Goal: Use online tool/utility: Utilize a website feature to perform a specific function

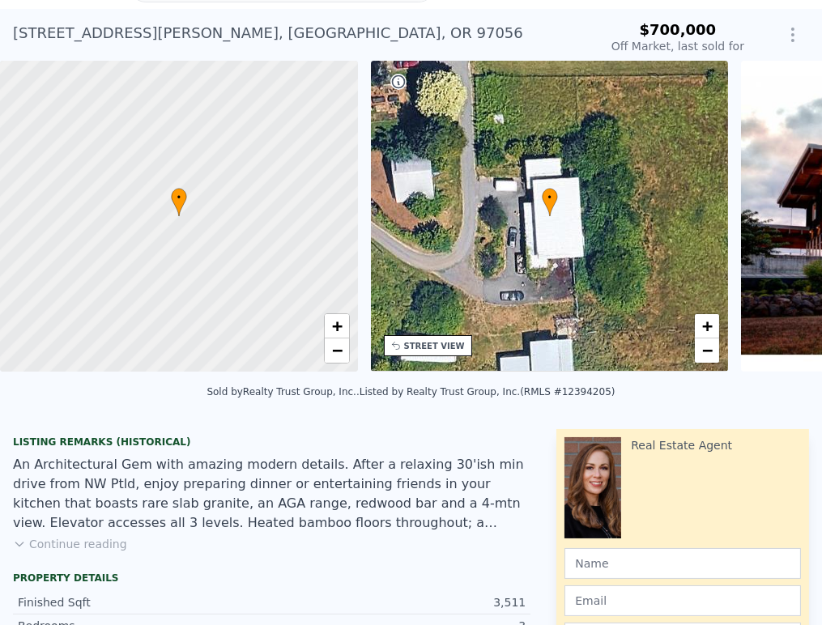
scroll to position [6, 0]
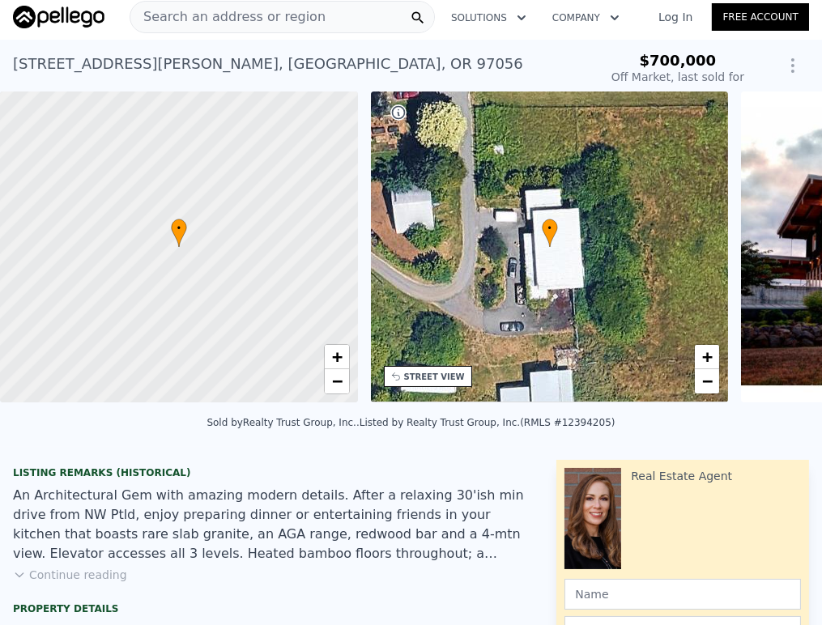
click at [334, 394] on div "+ −" at bounding box center [337, 369] width 26 height 50
click at [334, 373] on span "−" at bounding box center [336, 381] width 11 height 20
click at [334, 375] on span "−" at bounding box center [336, 381] width 11 height 20
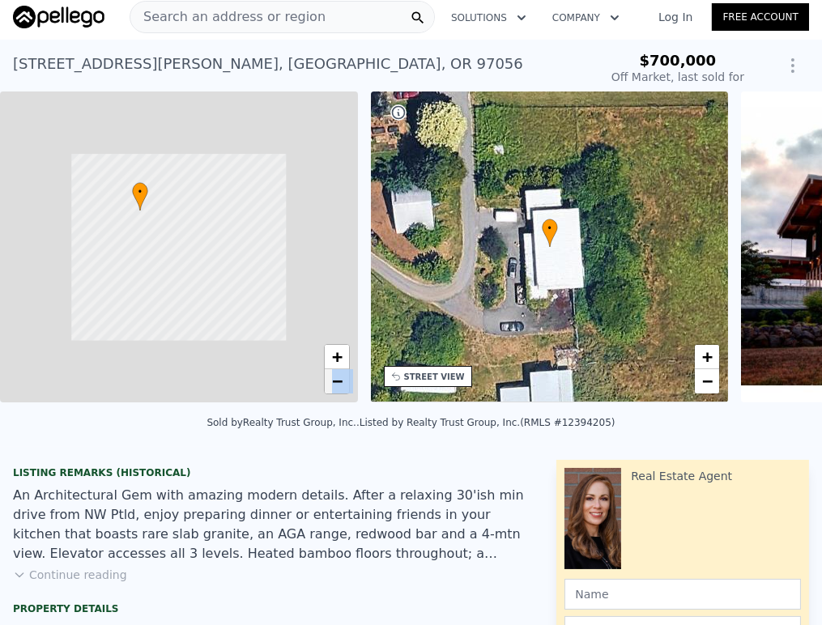
click at [334, 375] on span "−" at bounding box center [336, 381] width 11 height 20
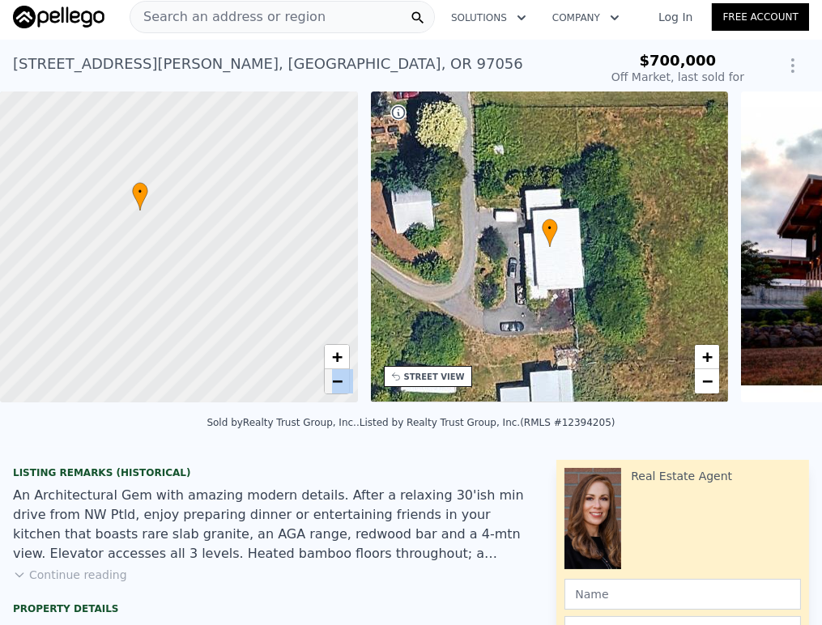
click at [334, 375] on span "−" at bounding box center [336, 381] width 11 height 20
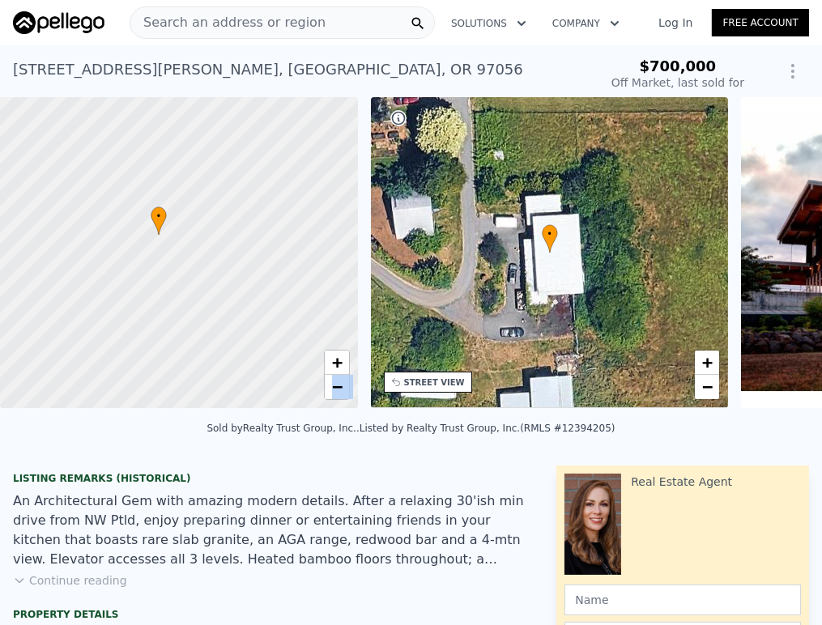
scroll to position [0, 0]
click at [330, 353] on link "+" at bounding box center [337, 363] width 24 height 24
drag, startPoint x: 251, startPoint y: 201, endPoint x: 317, endPoint y: 450, distance: 258.1
drag, startPoint x: 249, startPoint y: 280, endPoint x: 319, endPoint y: 405, distance: 142.8
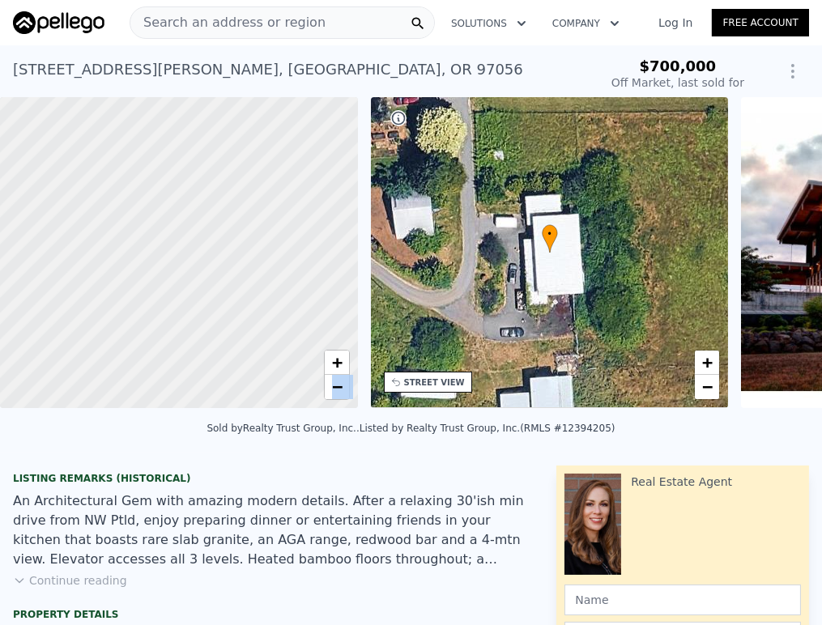
click at [319, 405] on div at bounding box center [178, 252] width 429 height 373
drag, startPoint x: 260, startPoint y: 356, endPoint x: 245, endPoint y: 286, distance: 71.3
click at [245, 286] on div at bounding box center [175, 244] width 429 height 373
click at [334, 381] on span "−" at bounding box center [336, 387] width 11 height 20
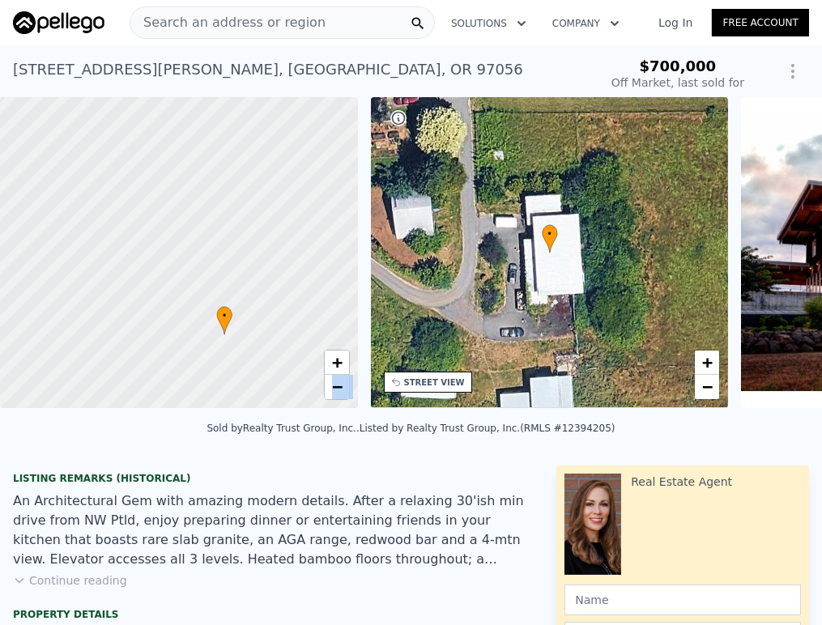
drag, startPoint x: 251, startPoint y: 360, endPoint x: 277, endPoint y: 381, distance: 32.9
click at [277, 381] on div at bounding box center [179, 255] width 429 height 373
click at [338, 387] on span "−" at bounding box center [336, 387] width 11 height 20
drag, startPoint x: 276, startPoint y: 228, endPoint x: 222, endPoint y: 258, distance: 61.6
click at [220, 256] on div at bounding box center [178, 248] width 429 height 373
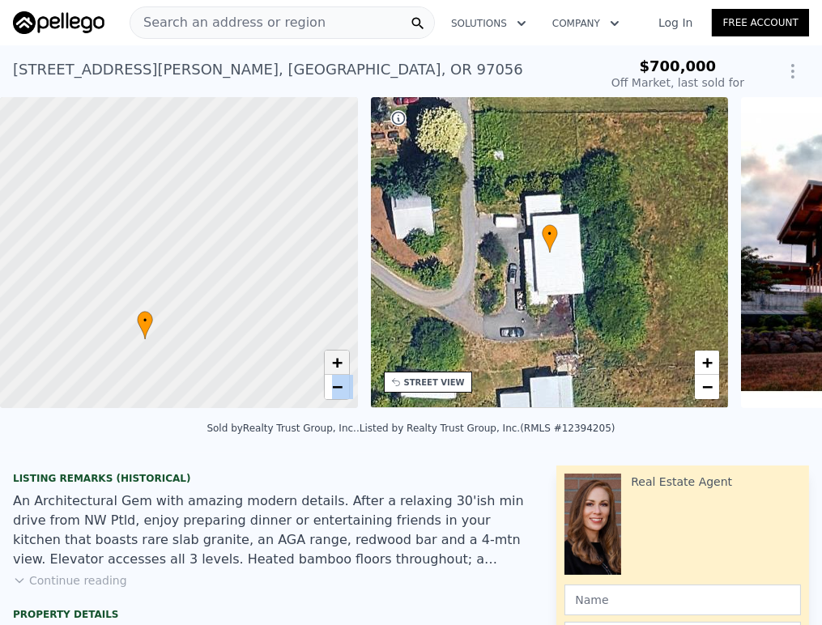
click at [343, 364] on link "+" at bounding box center [337, 363] width 24 height 24
drag, startPoint x: 181, startPoint y: 347, endPoint x: 283, endPoint y: 224, distance: 160.5
click at [283, 224] on div at bounding box center [181, 249] width 429 height 373
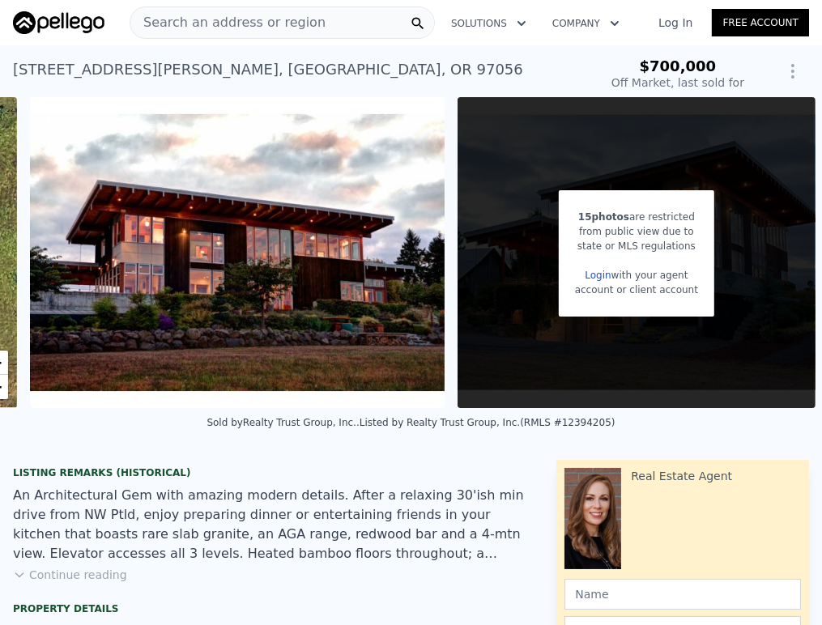
type input "$ 1,686,000"
type input "$ 821,087"
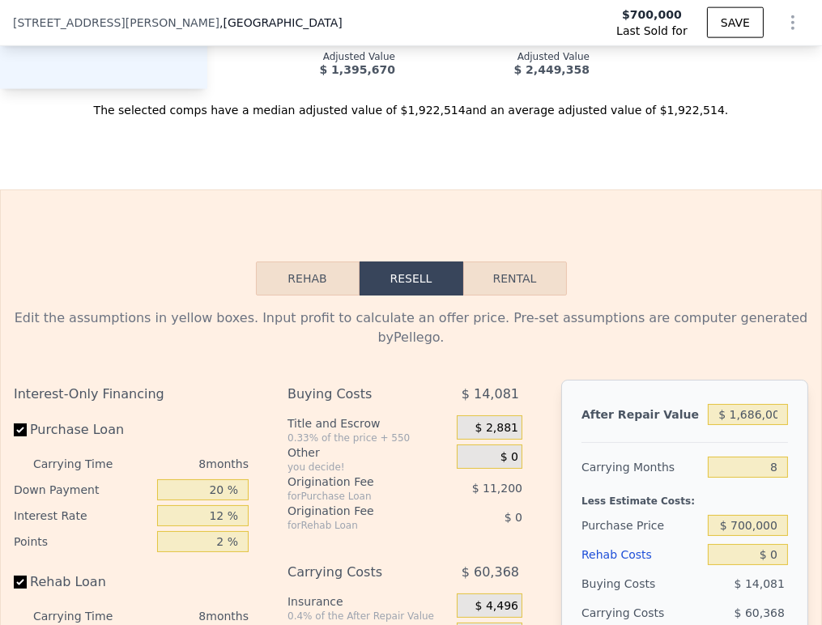
scroll to position [2873, 0]
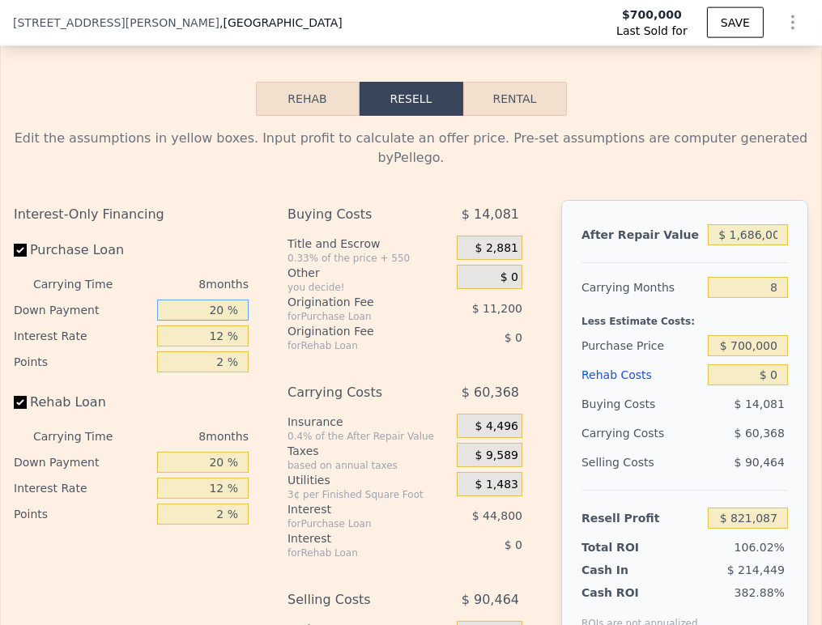
click at [195, 300] on input "20 %" at bounding box center [203, 310] width 92 height 21
type input "10 %"
type input "$ 814,087"
type input "10 %"
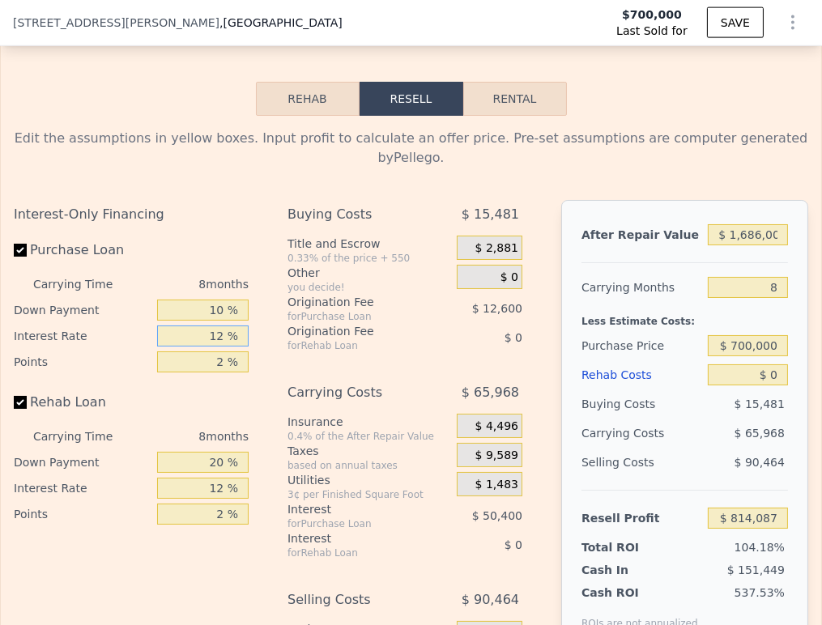
click at [198, 335] on input "12 %" at bounding box center [203, 336] width 92 height 21
type input "9 %"
type input "$ 826,687"
type input "9 %"
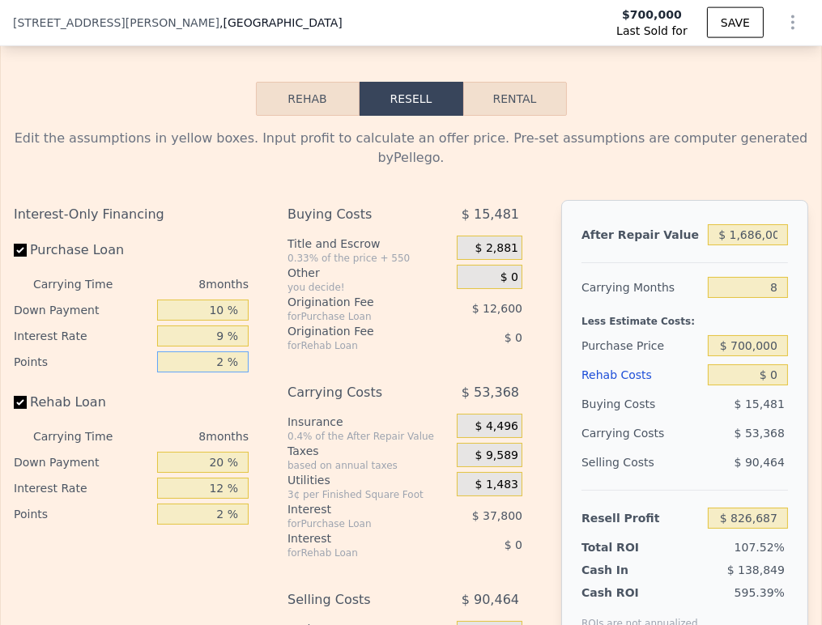
click at [216, 357] on input "2 %" at bounding box center [203, 361] width 92 height 21
type input "1 %"
type input "$ 832,987"
type input "1.5 %"
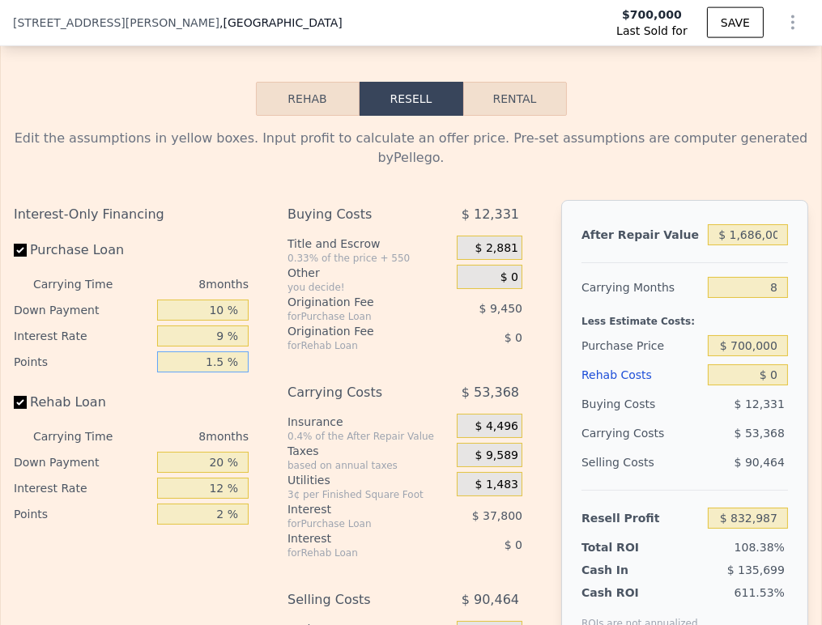
type input "$ 829,837"
type input "1.5 %"
click at [212, 449] on div "20 %" at bounding box center [203, 462] width 92 height 26
click at [216, 452] on input "20 %" at bounding box center [203, 462] width 92 height 21
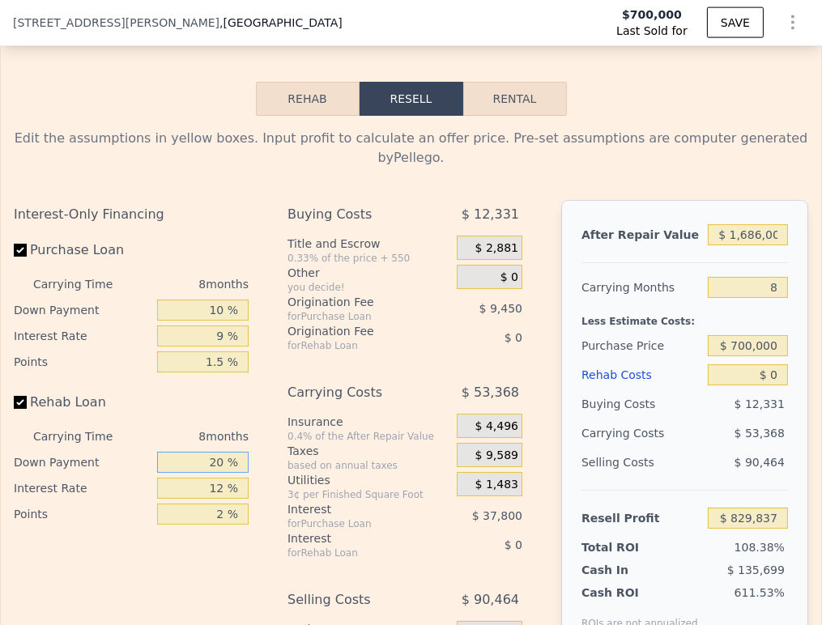
click at [216, 452] on input "20 %" at bounding box center [203, 462] width 92 height 21
type input "10 %"
click at [207, 504] on input "2 %" at bounding box center [203, 514] width 92 height 21
click at [207, 501] on div "2 %" at bounding box center [203, 514] width 92 height 26
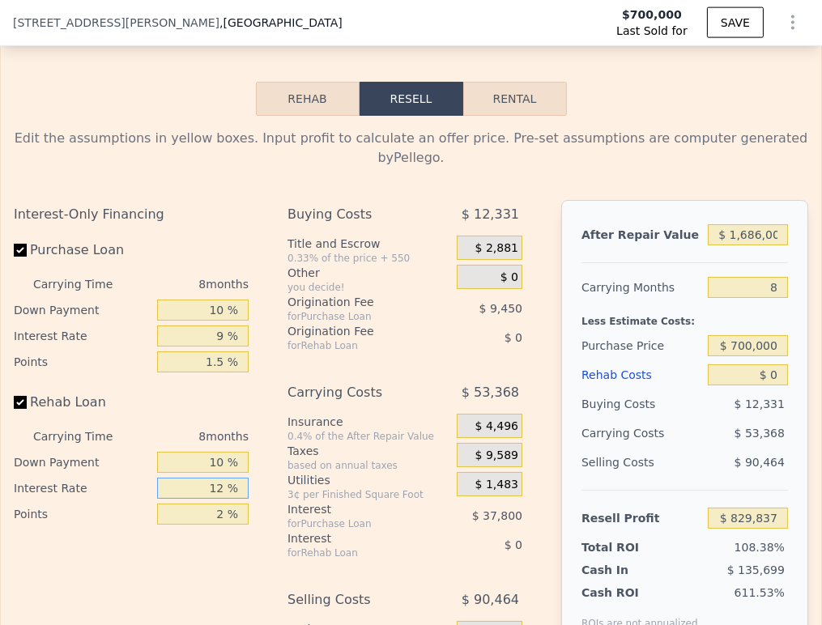
click at [206, 478] on input "12 %" at bounding box center [203, 488] width 92 height 21
type input "9 %"
click at [206, 504] on input "2 %" at bounding box center [203, 514] width 92 height 21
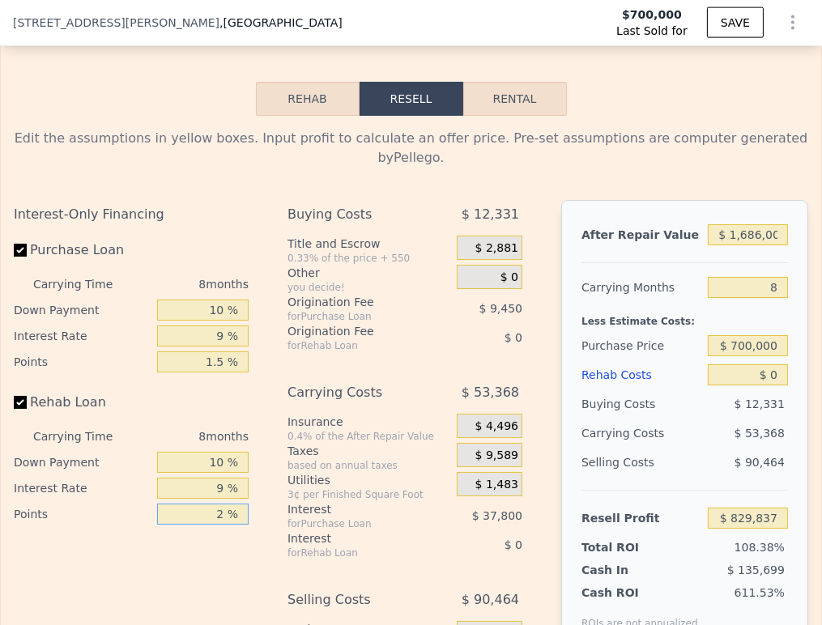
click at [206, 504] on input "2 %" at bounding box center [203, 514] width 92 height 21
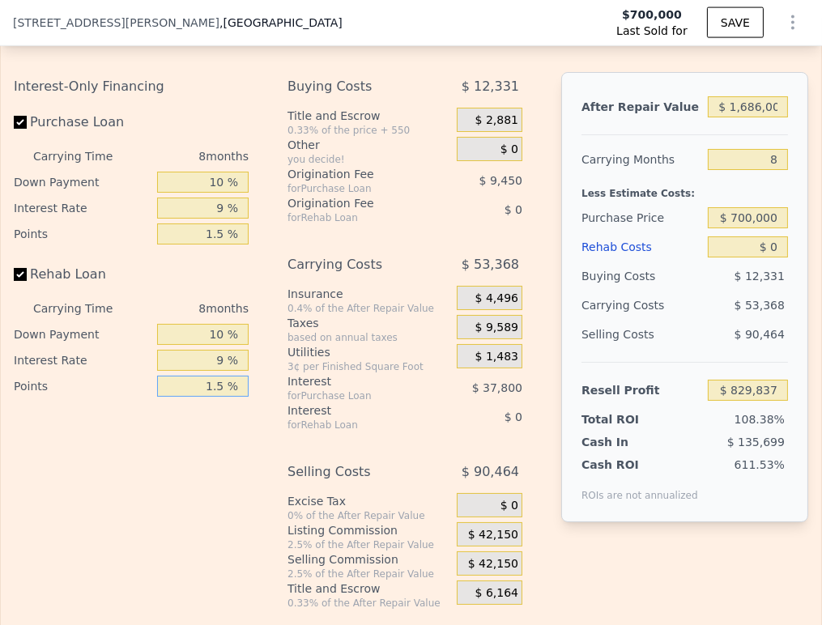
scroll to position [3053, 0]
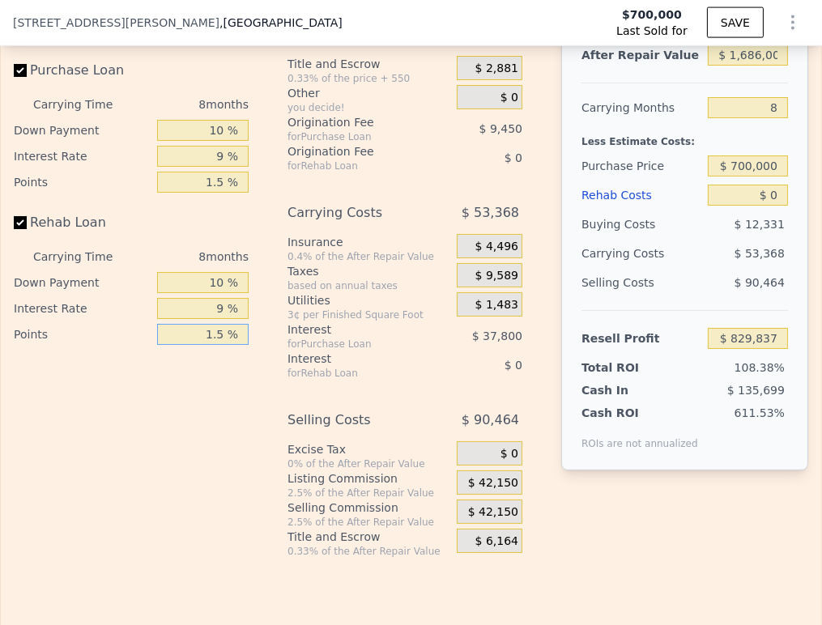
type input "1.5 %"
click at [500, 476] on span "$ 42,150" at bounding box center [493, 483] width 50 height 15
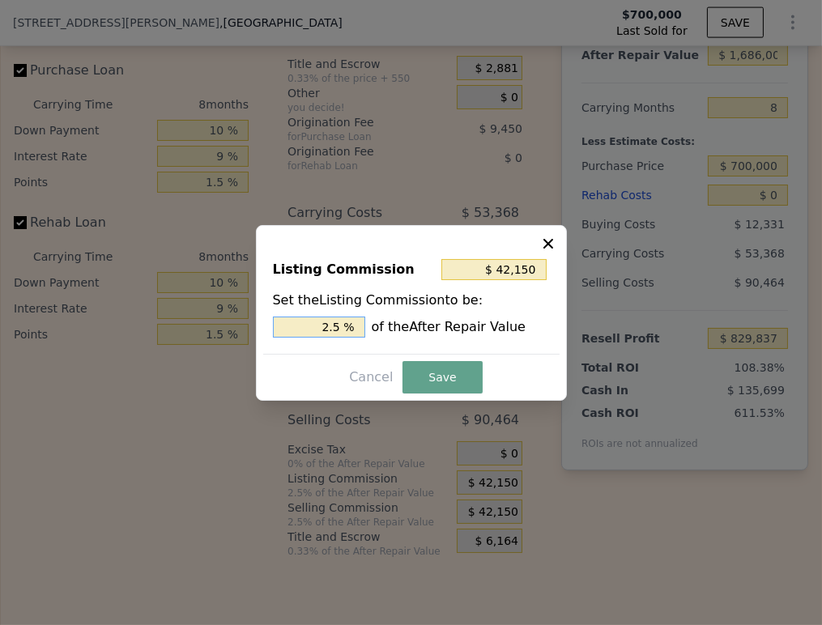
drag, startPoint x: 330, startPoint y: 324, endPoint x: 323, endPoint y: 328, distance: 8.3
click at [323, 328] on input "2.5 %" at bounding box center [319, 327] width 92 height 21
type input "$ 25,290"
type input "1.5 %"
click at [413, 366] on button "Save" at bounding box center [442, 377] width 79 height 32
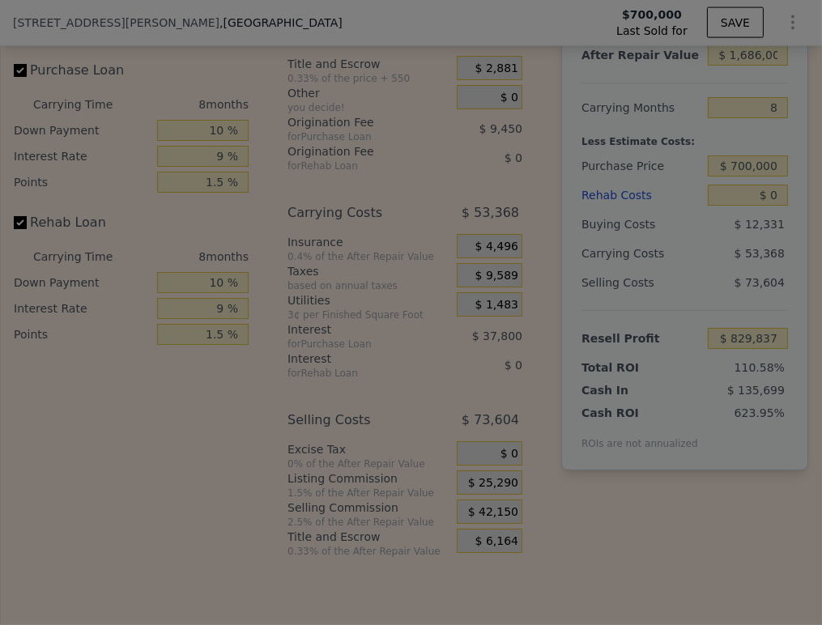
type input "$ 846,697"
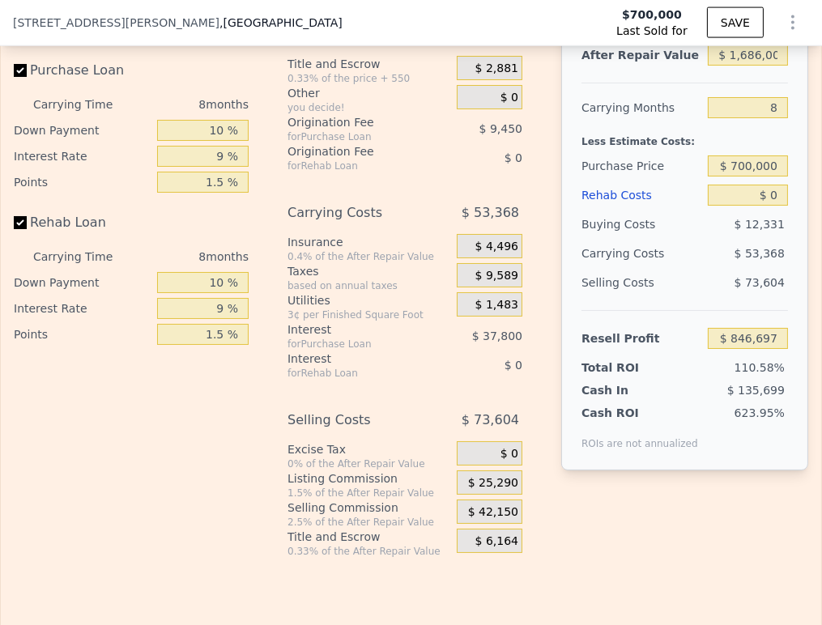
click at [500, 447] on span "$ 0" at bounding box center [509, 454] width 18 height 15
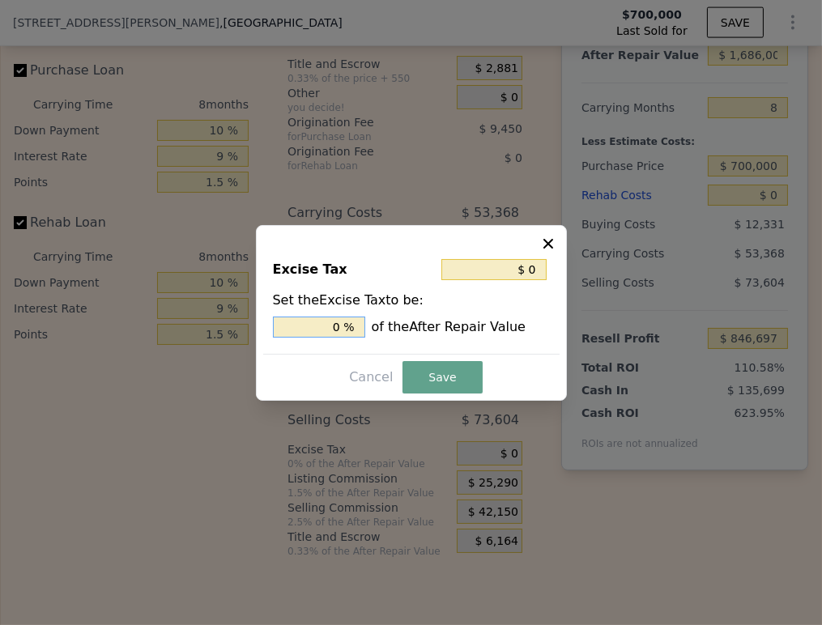
drag, startPoint x: 341, startPoint y: 322, endPoint x: 327, endPoint y: 324, distance: 14.0
click at [327, 324] on input "0 %" at bounding box center [319, 327] width 92 height 21
type input "$ 16,860"
type input "1. %"
type input "$ 26,976"
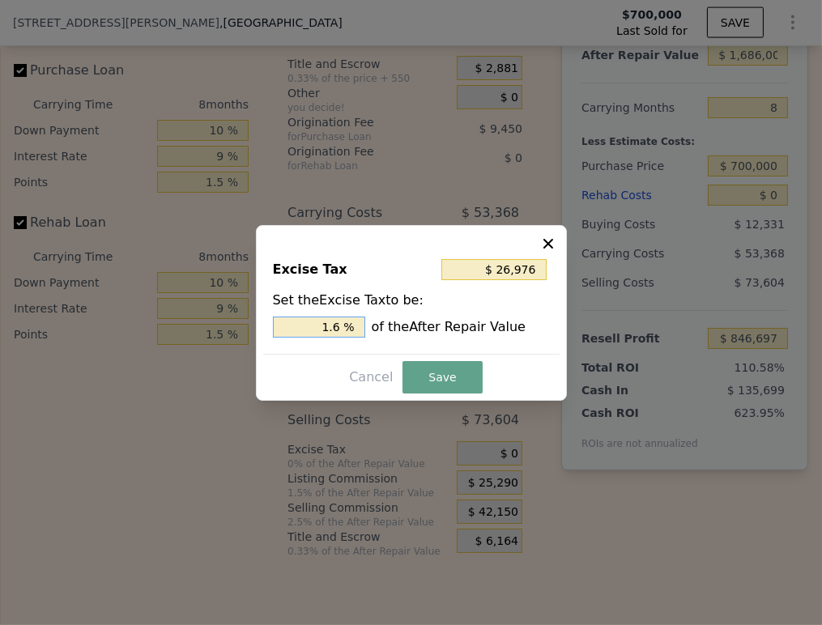
type input "1.6 %"
click at [445, 375] on button "Save" at bounding box center [442, 377] width 79 height 32
type input "$ 819,721"
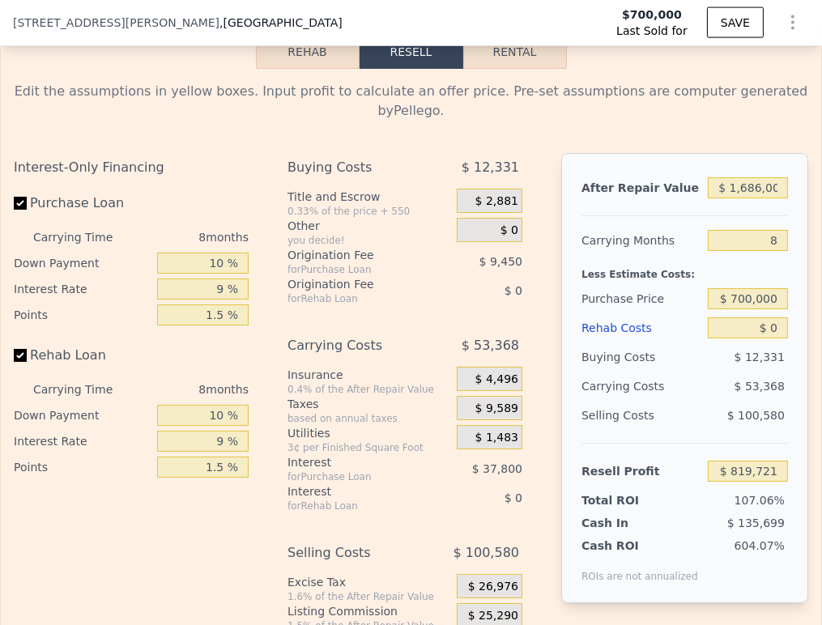
scroll to position [2873, 0]
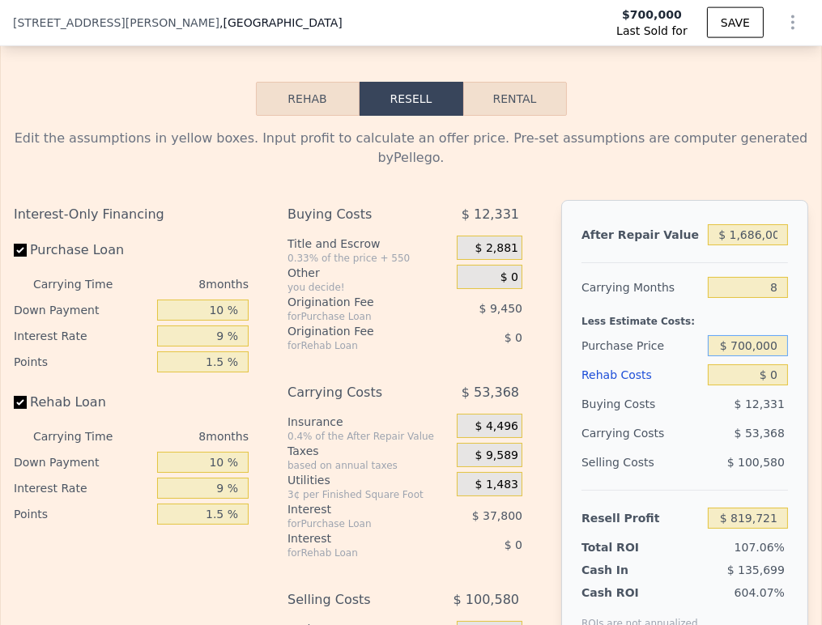
click at [762, 335] on input "$ 700,000" at bounding box center [748, 345] width 80 height 21
click at [760, 277] on input "8" at bounding box center [748, 287] width 80 height 21
click at [759, 278] on input "8" at bounding box center [748, 287] width 80 height 21
type input "4"
type input "$ 846,405"
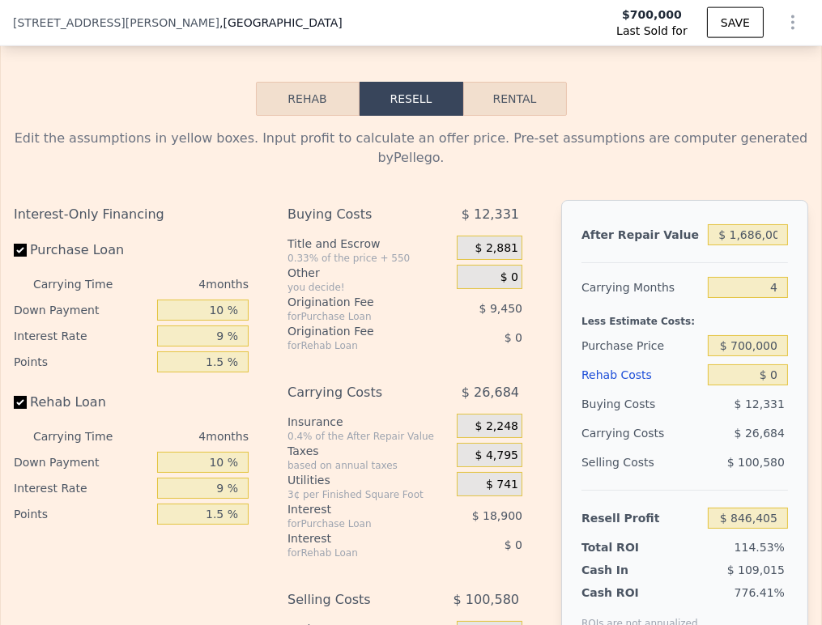
click at [759, 317] on div "Less Estimate Costs:" at bounding box center [684, 316] width 207 height 29
click at [760, 343] on input "$ 700,000" at bounding box center [748, 345] width 80 height 21
click at [760, 335] on input "$ 700,000" at bounding box center [748, 345] width 80 height 21
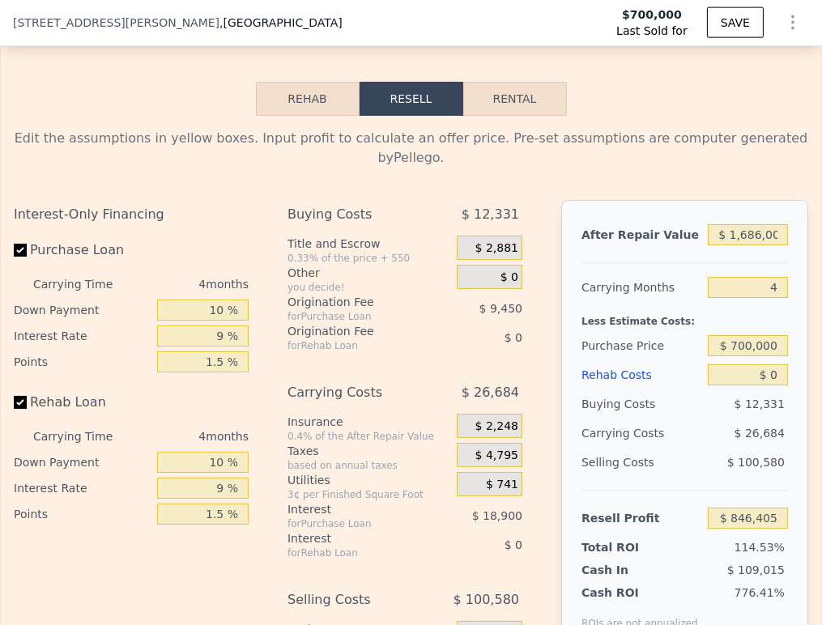
click at [745, 331] on div "$ 700,000" at bounding box center [748, 345] width 80 height 29
click at [747, 335] on input "$ 700,000" at bounding box center [748, 345] width 80 height 21
type input "8"
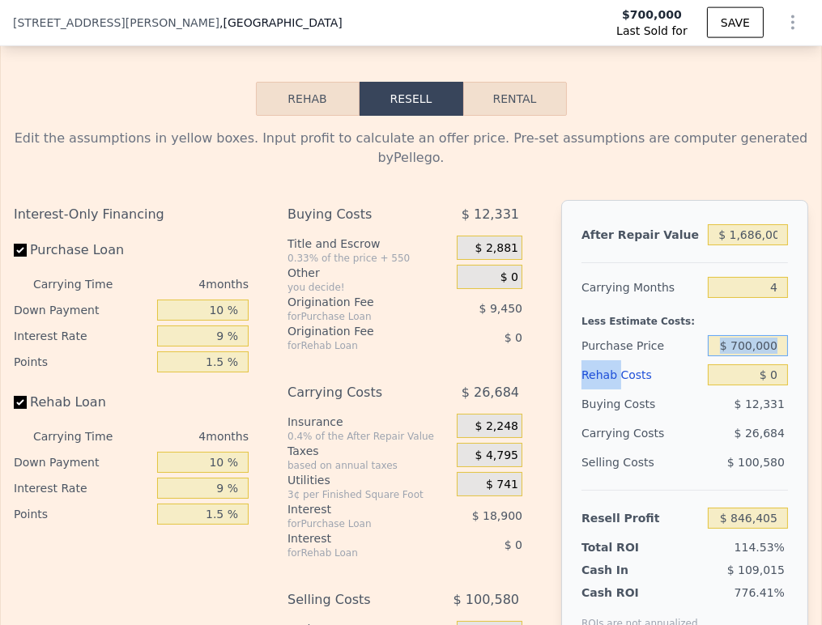
type input "$ 821,087"
click at [747, 335] on input "$ 700,000" at bounding box center [748, 345] width 80 height 21
type input "$ 1,250,000"
click at [701, 436] on div "$ 60,368" at bounding box center [729, 433] width 117 height 29
type input "$ 225,255"
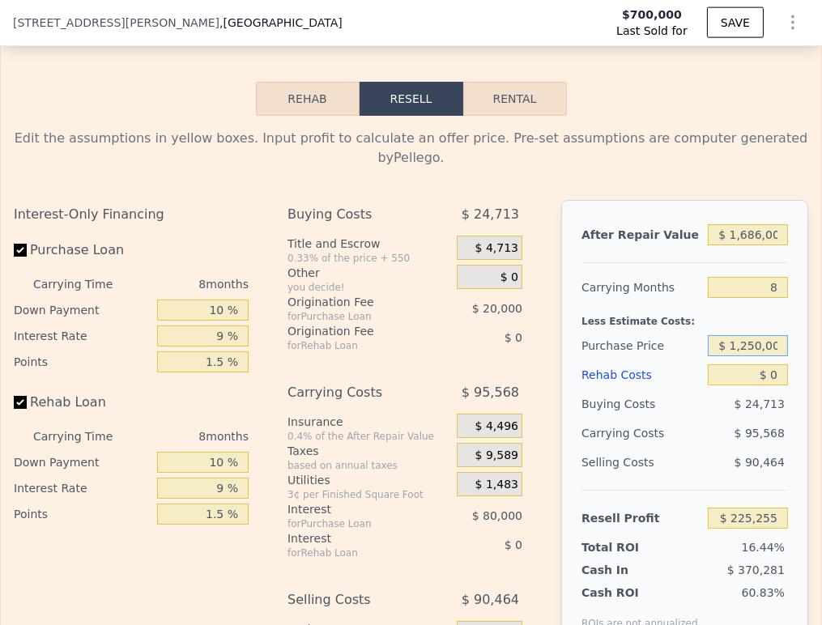
click at [726, 335] on input "$ 1,250,000" at bounding box center [748, 345] width 80 height 21
type input "$ 725,000"
click at [652, 476] on div "Selling Costs $ 90,464" at bounding box center [684, 469] width 207 height 42
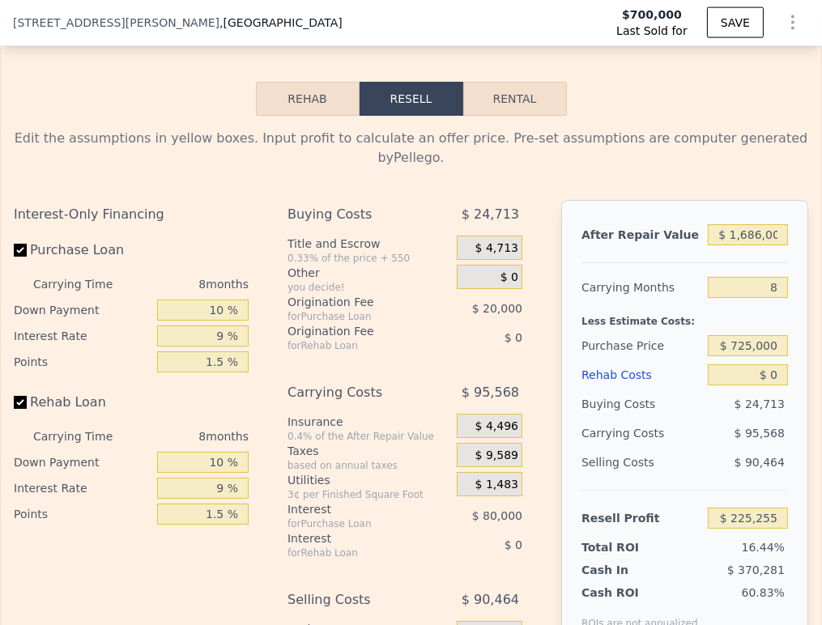
type input "$ 794,004"
click at [759, 230] on input "$ 1,686,000" at bounding box center [748, 234] width 80 height 21
type input "$ 1"
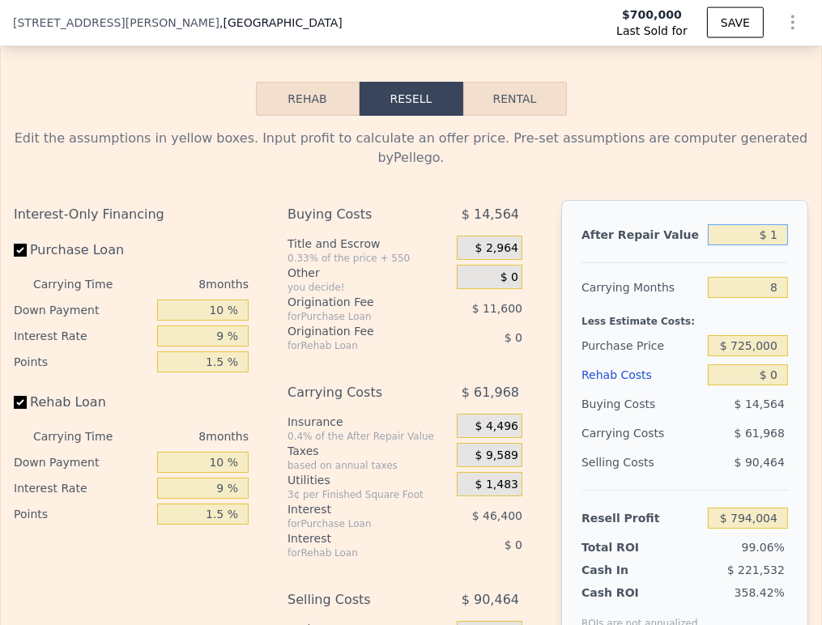
type input "-$ 797,585"
type input "$ 13"
type input "-$ 797,573"
type input "$ 130"
type input "-$ 797,462"
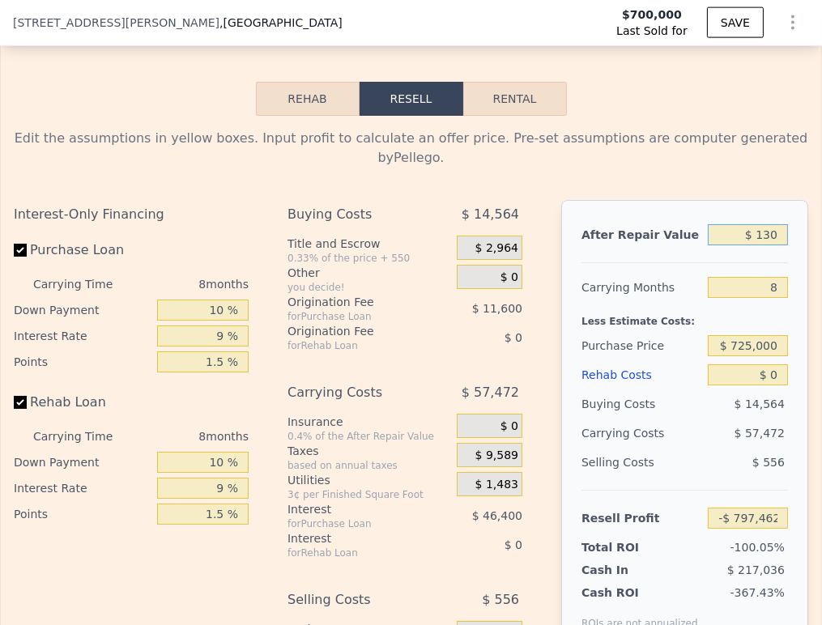
type input "$ 1,300"
type input "-$ 796,359"
type input "$ 13,000"
type input "-$ 785,314"
type input "$ 130,000"
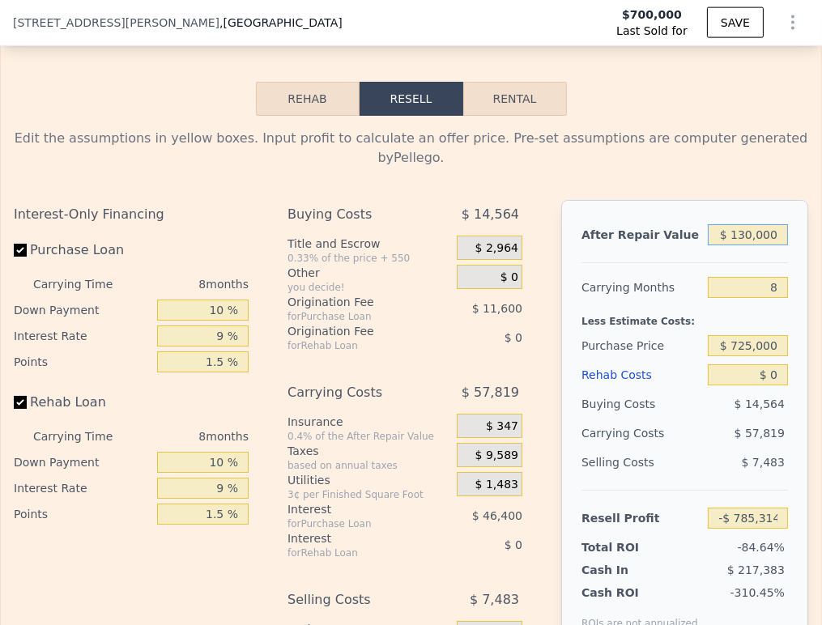
type input "-$ 674,866"
type input "$ 1,300,000"
type input "$ 429,618"
type input "$ 1,300,000"
click at [683, 360] on div "Rehab Costs" at bounding box center [641, 374] width 120 height 29
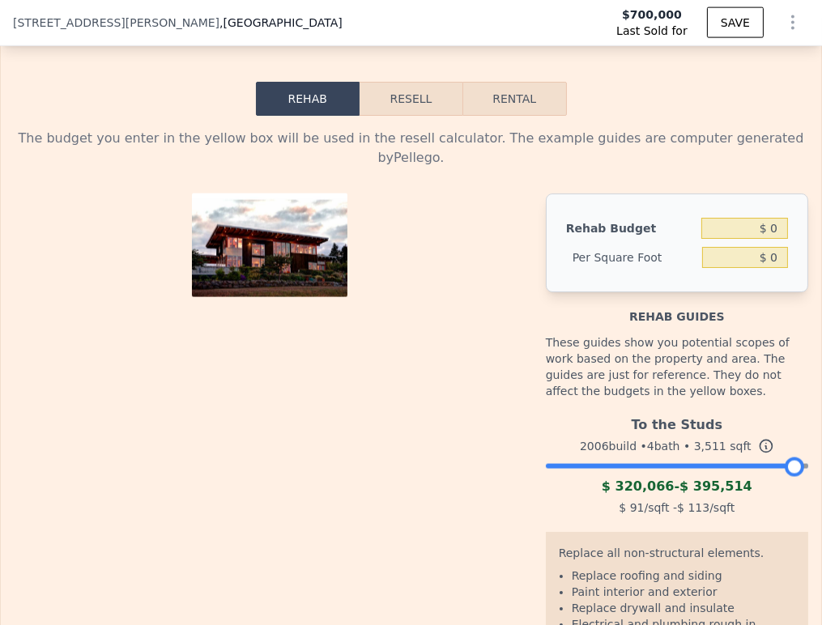
click at [499, 83] on div "Rehab Resell Rental The budget you enter in the yellow box will be used in the …" at bounding box center [411, 462] width 822 height 905
drag, startPoint x: 382, startPoint y: 107, endPoint x: 390, endPoint y: 116, distance: 11.5
click at [387, 110] on button "Resell" at bounding box center [411, 99] width 103 height 34
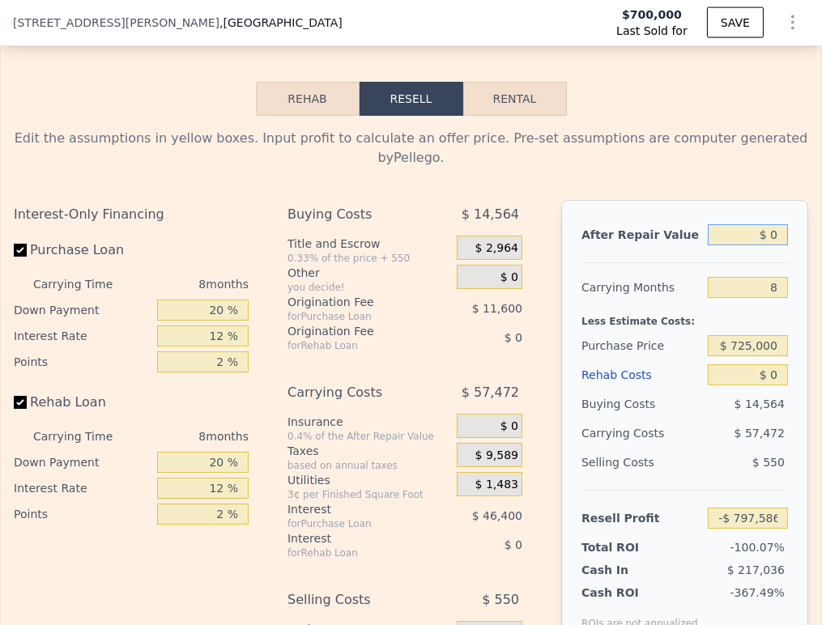
click at [756, 224] on input "$ 0" at bounding box center [748, 234] width 80 height 21
type input "$ 1"
type input "-$ 797,585"
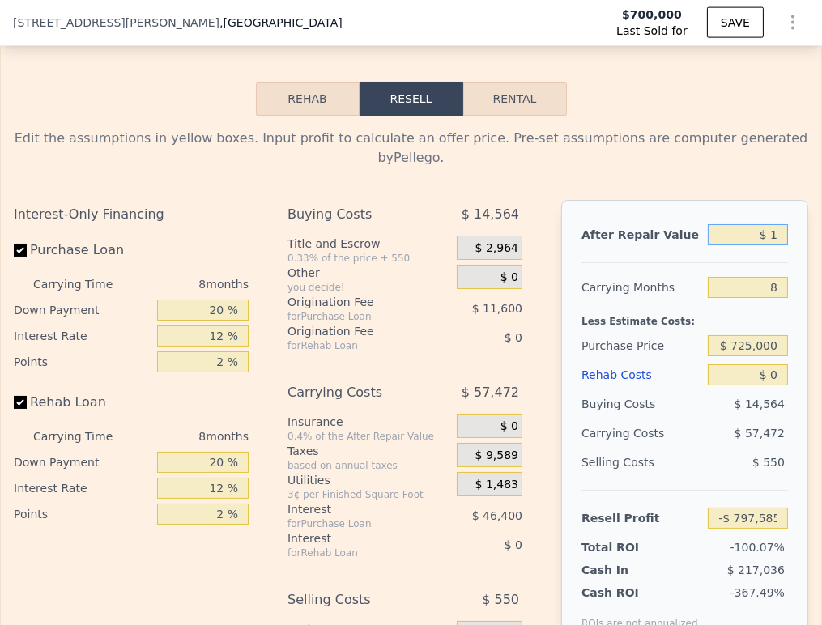
type input "$ 13"
type input "-$ 797,573"
type input "$ 130"
type input "-$ 797,462"
type input "$ 1,300"
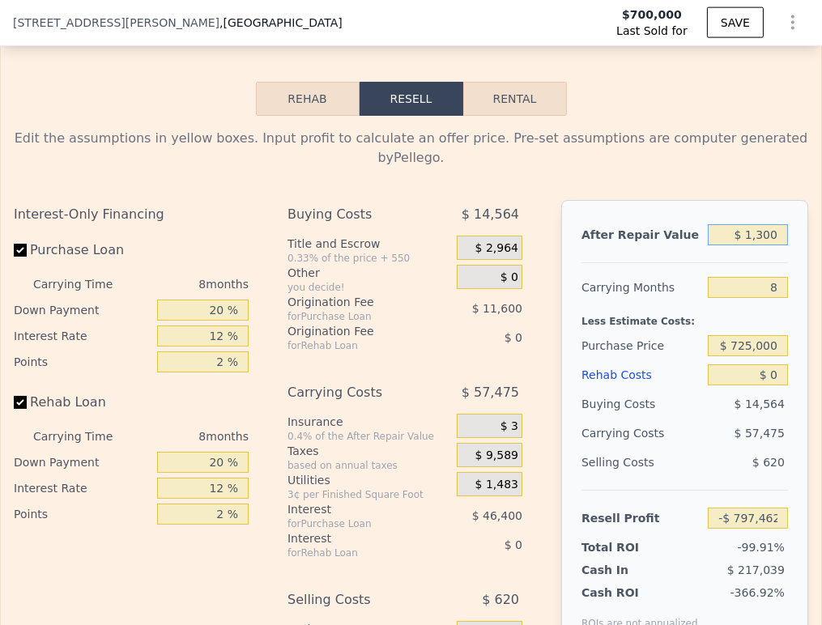
type input "-$ 796,359"
type input "$ 130,000"
type input "-$ 674,866"
type input "$ 1,300,000"
type input "$ 429,618"
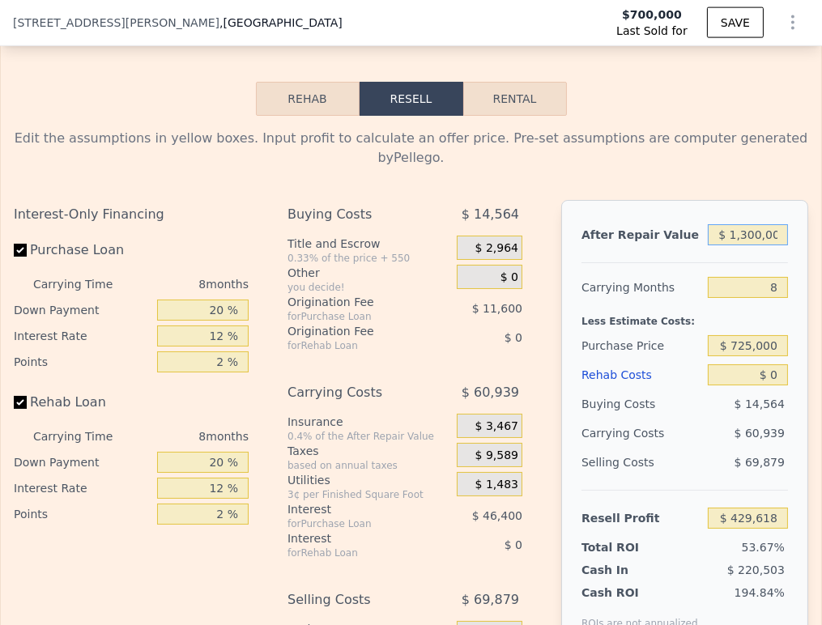
type input "$ 1,300,000"
click at [682, 317] on div "Less Estimate Costs:" at bounding box center [684, 316] width 207 height 29
drag, startPoint x: 773, startPoint y: 281, endPoint x: 760, endPoint y: 281, distance: 13.0
click at [760, 281] on input "8" at bounding box center [748, 287] width 80 height 21
type input "4"
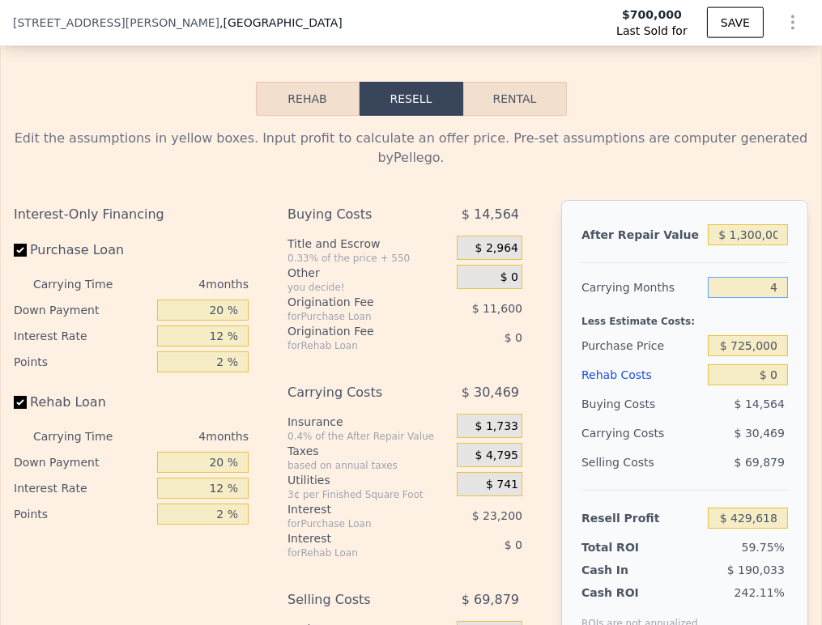
type input "$ 460,088"
type input "4"
click at [721, 426] on div "$ 30,469" at bounding box center [729, 433] width 117 height 29
drag, startPoint x: 760, startPoint y: 367, endPoint x: 752, endPoint y: 368, distance: 8.9
click at [752, 368] on input "$ 0" at bounding box center [748, 374] width 80 height 21
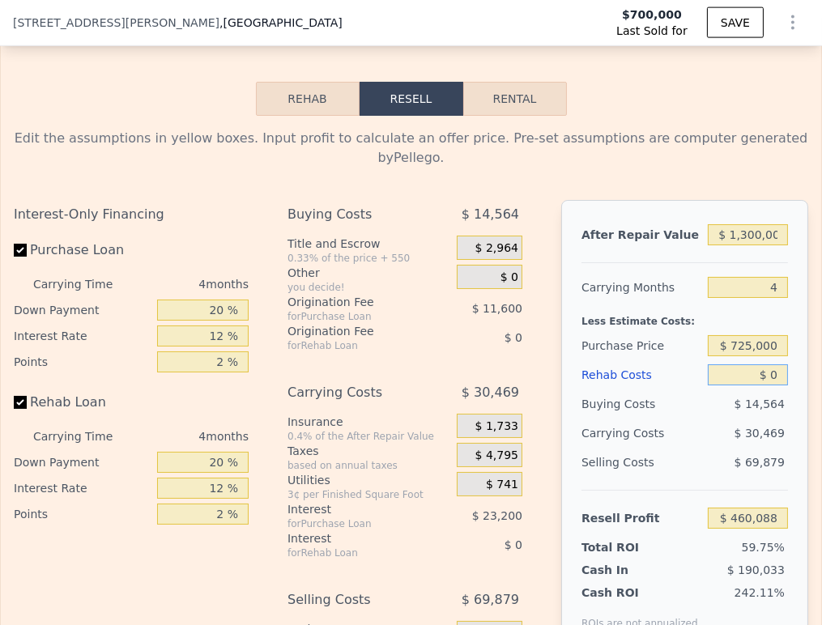
drag, startPoint x: 772, startPoint y: 365, endPoint x: 734, endPoint y: 369, distance: 38.3
click at [734, 369] on input "$ 0" at bounding box center [748, 374] width 80 height 21
type input "$ 1"
type input "$ 460,087"
type input "$ 12"
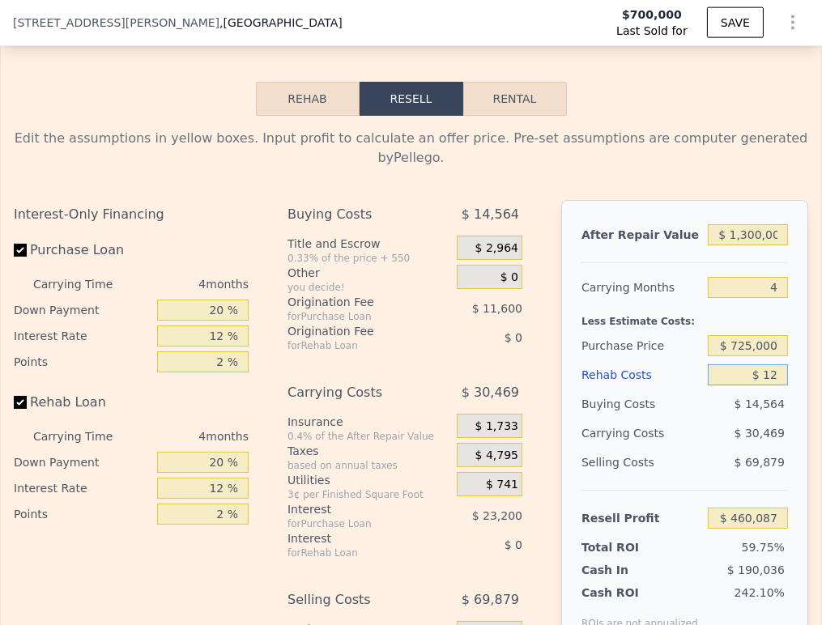
type input "$ 460,076"
type input "$ 125"
type input "$ 459,957"
type input "$ 1,250"
type input "$ 458,778"
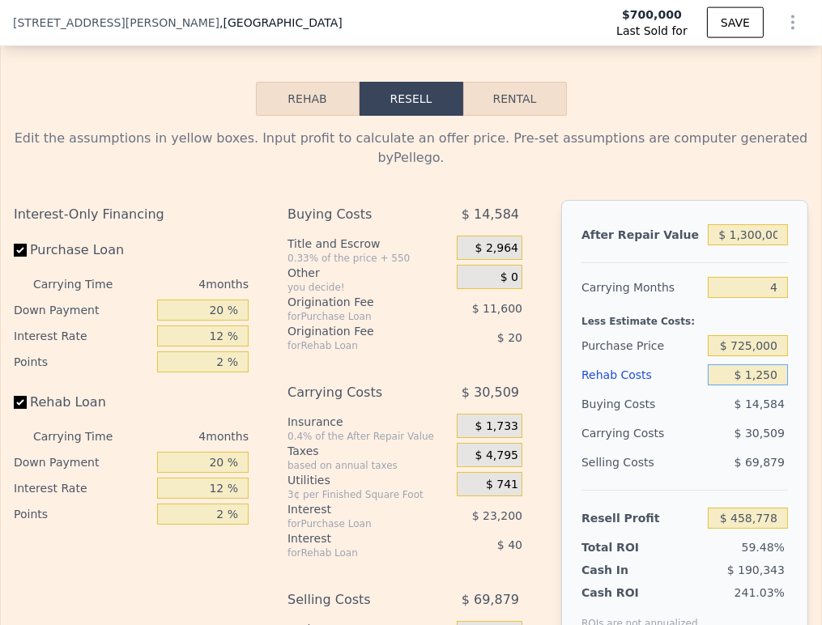
type input "$ 12,500"
type input "$ 446,988"
click at [734, 364] on input "$ 12,500" at bounding box center [748, 374] width 80 height 21
type input "$ 1"
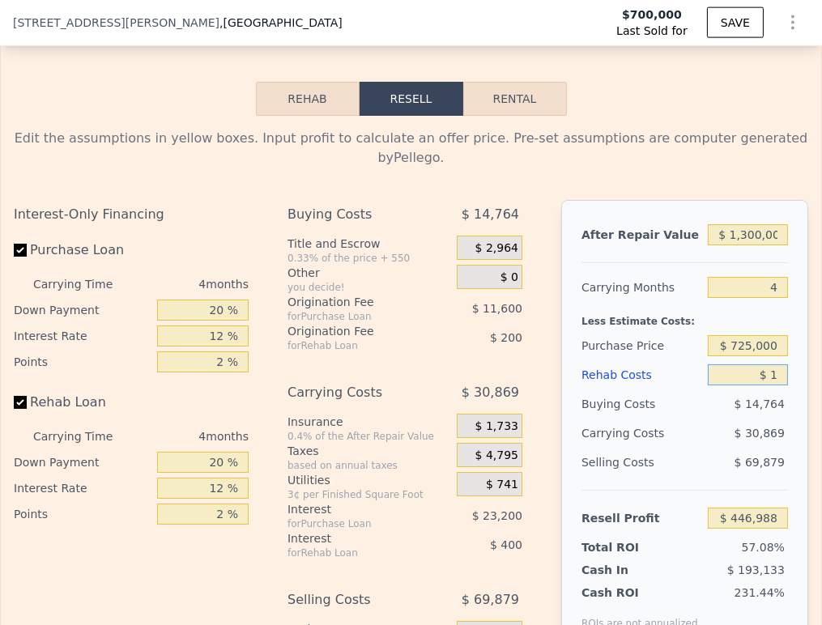
type input "$ 460,087"
type input "$ 17"
type input "$ 460,071"
type input "$ 175"
type input "$ 459,906"
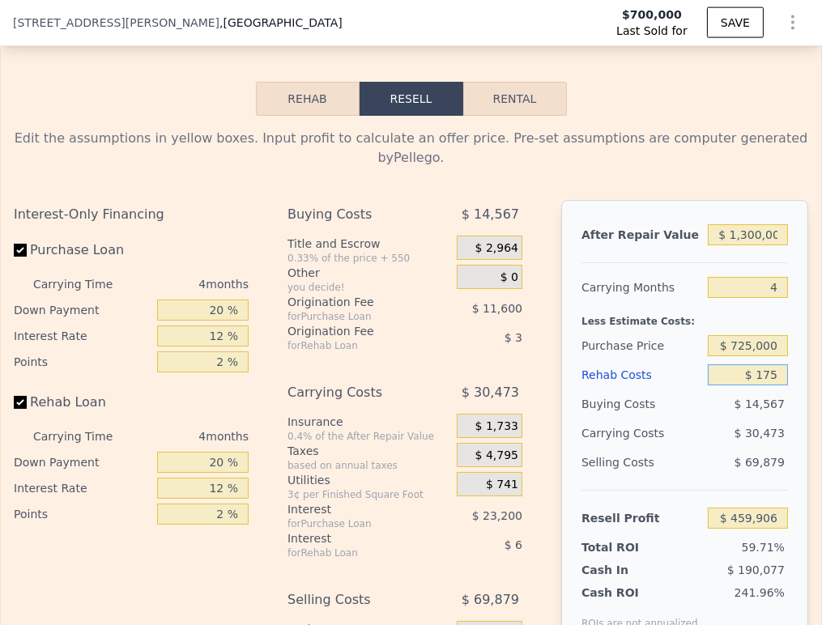
type input "$ 1,750"
type input "$ 458,254"
type input "$ 17,500"
type input "$ 441,748"
type input "$ 175,000"
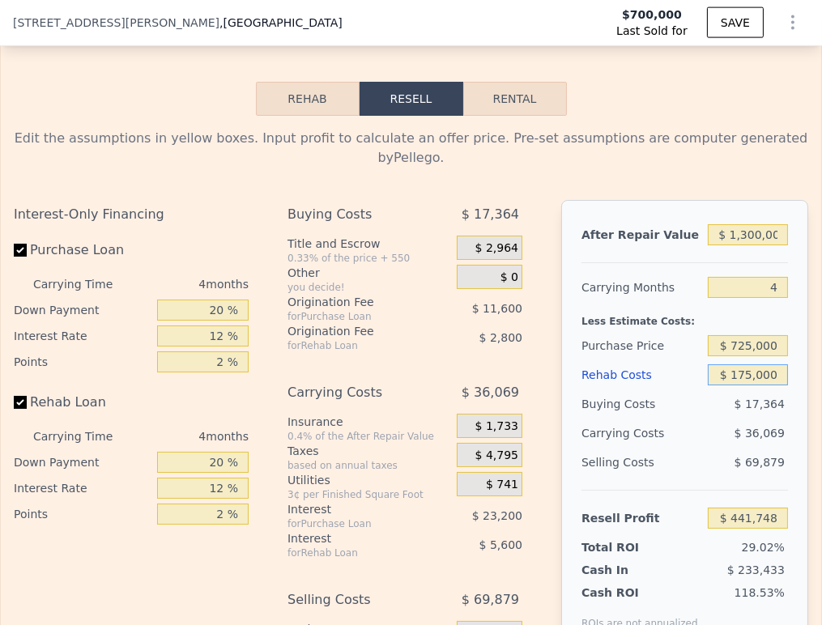
type input "$ 276,688"
type input "$ 175,000"
click at [709, 427] on div "$ 36,069" at bounding box center [729, 433] width 117 height 29
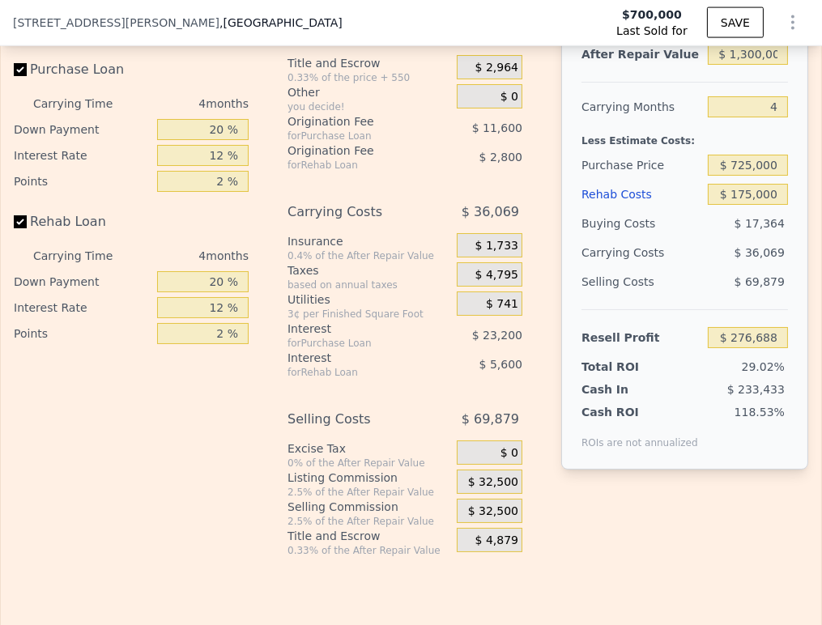
scroll to position [3233, 0]
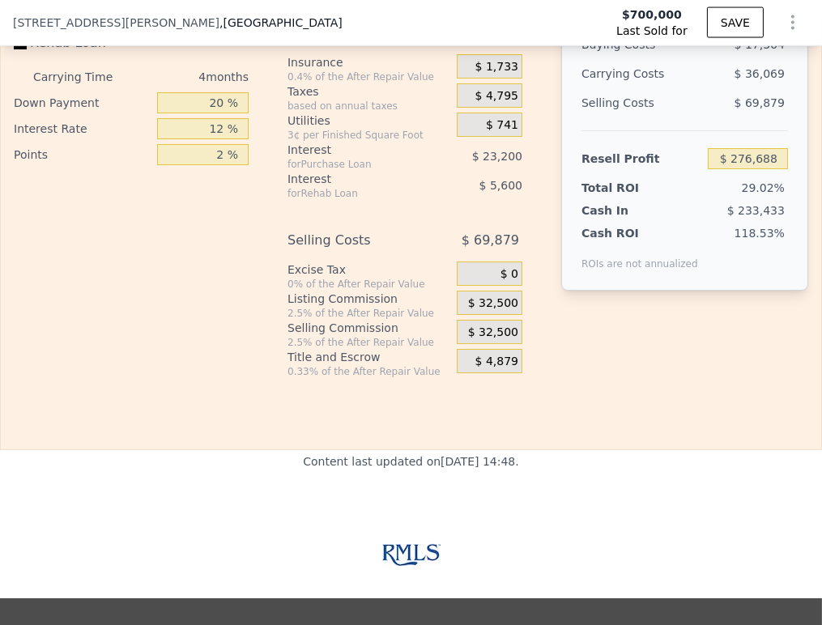
click at [478, 299] on span "$ 32,500" at bounding box center [493, 303] width 50 height 15
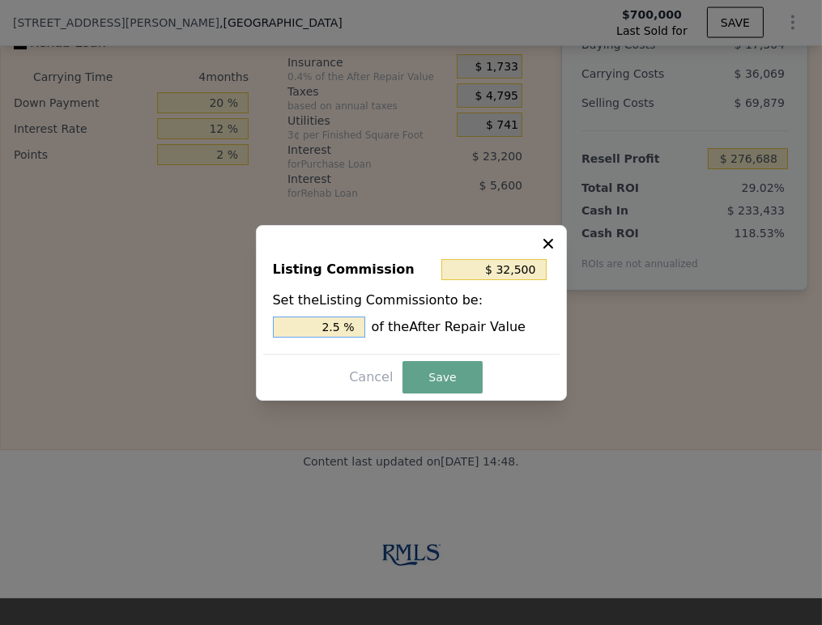
drag, startPoint x: 333, startPoint y: 323, endPoint x: 318, endPoint y: 326, distance: 14.8
click at [318, 326] on input "2.5 %" at bounding box center [319, 327] width 92 height 21
type input "$ 19,500"
type input "1.5 %"
click at [428, 375] on button "Save" at bounding box center [442, 377] width 79 height 32
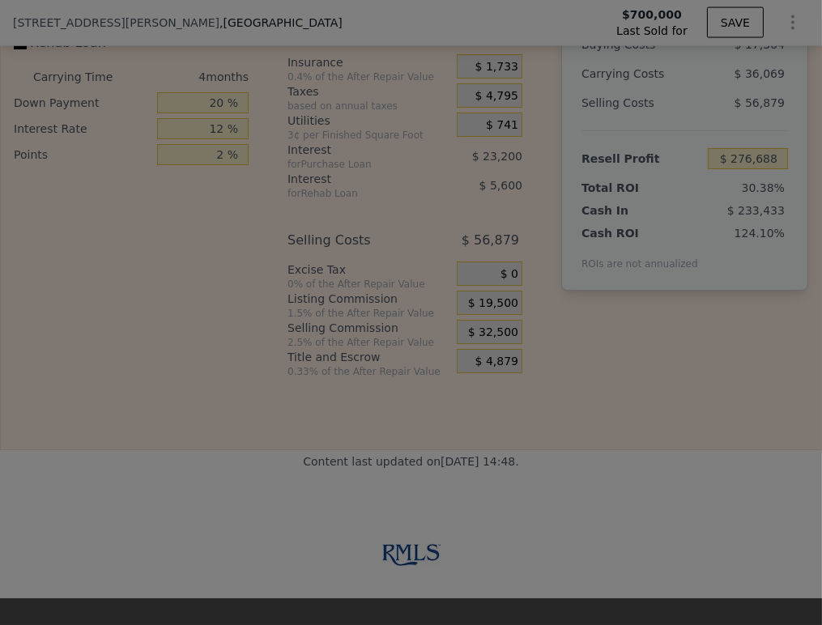
type input "$ 289,688"
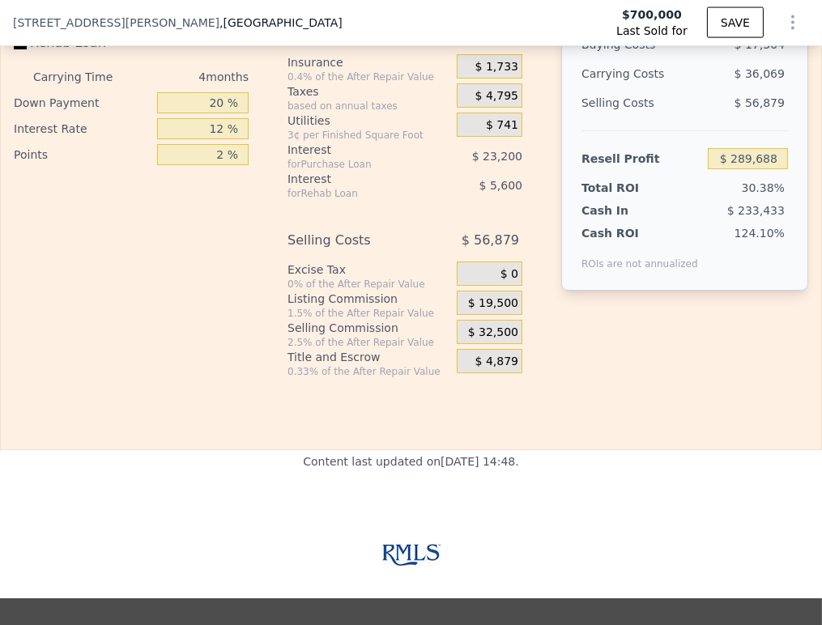
click at [486, 272] on div "$ 0" at bounding box center [490, 274] width 66 height 24
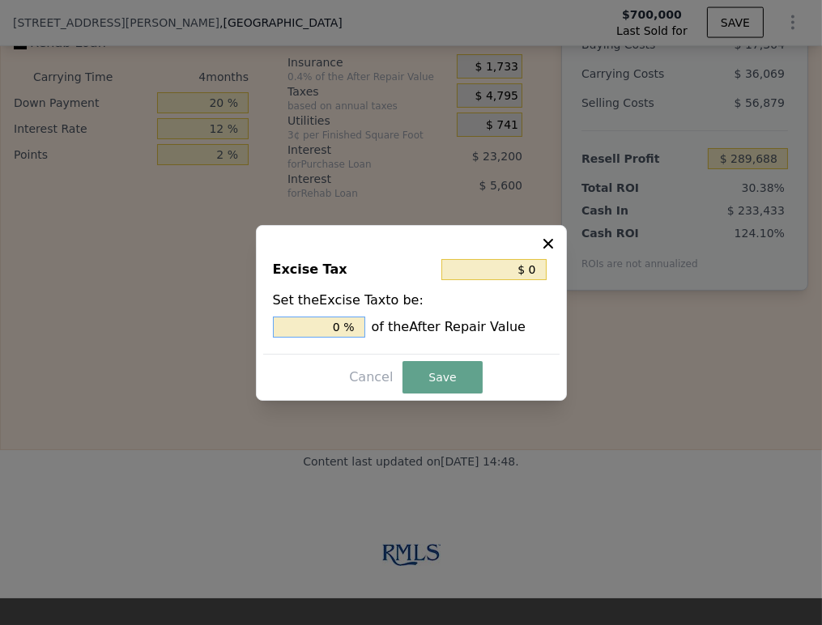
drag, startPoint x: 342, startPoint y: 329, endPoint x: 317, endPoint y: 328, distance: 24.3
click at [317, 328] on input "0 %" at bounding box center [319, 327] width 92 height 21
type input "$ 13,000"
type input "1. %"
type input "$ 20,800"
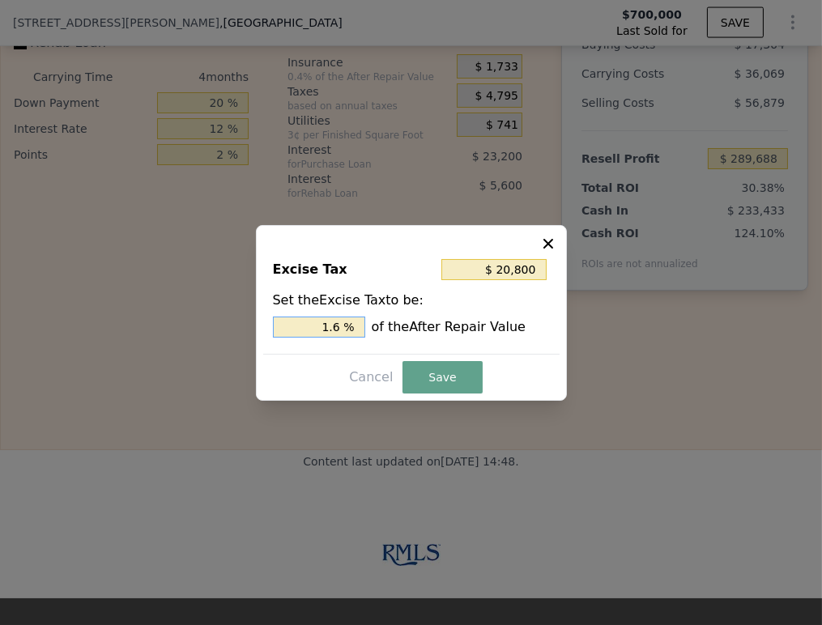
type input "1.6 %"
click at [454, 371] on button "Save" at bounding box center [442, 377] width 79 height 32
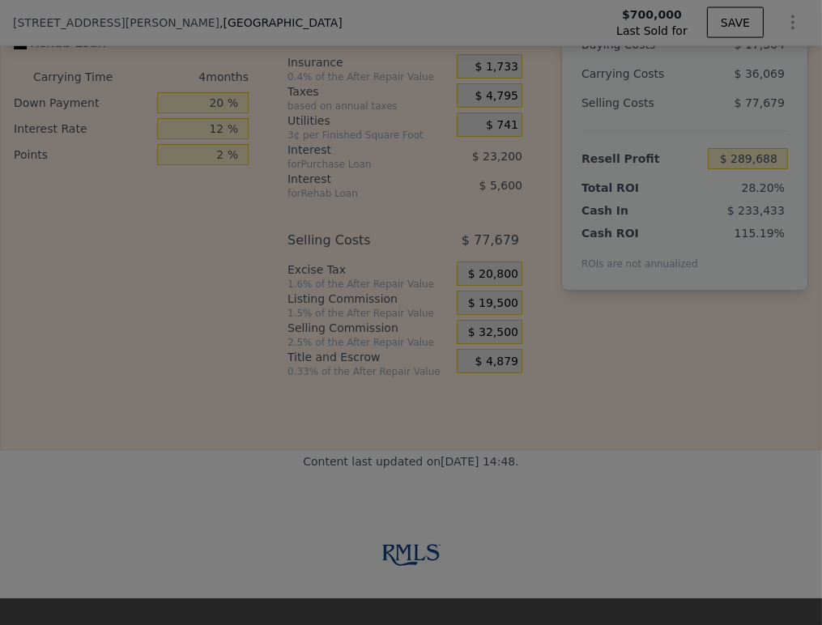
type input "$ 268,888"
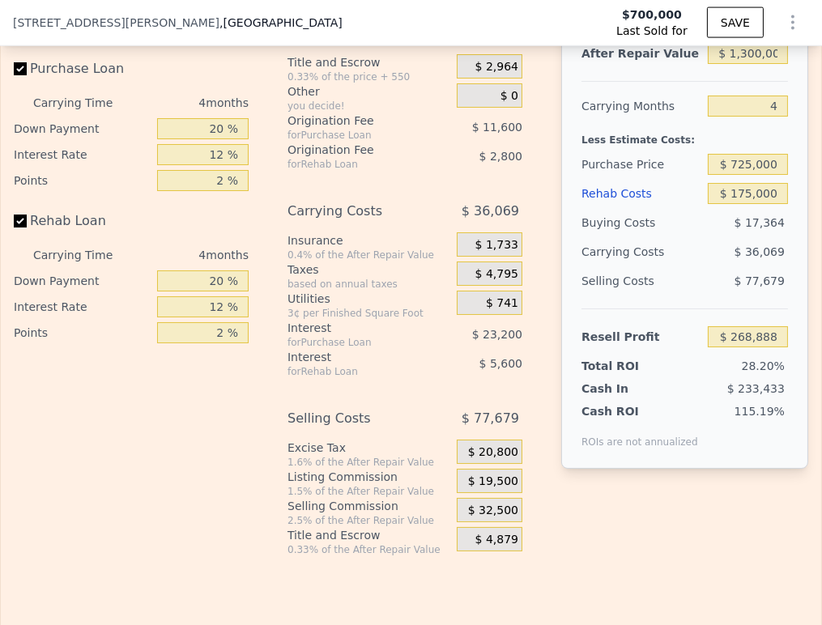
scroll to position [2873, 0]
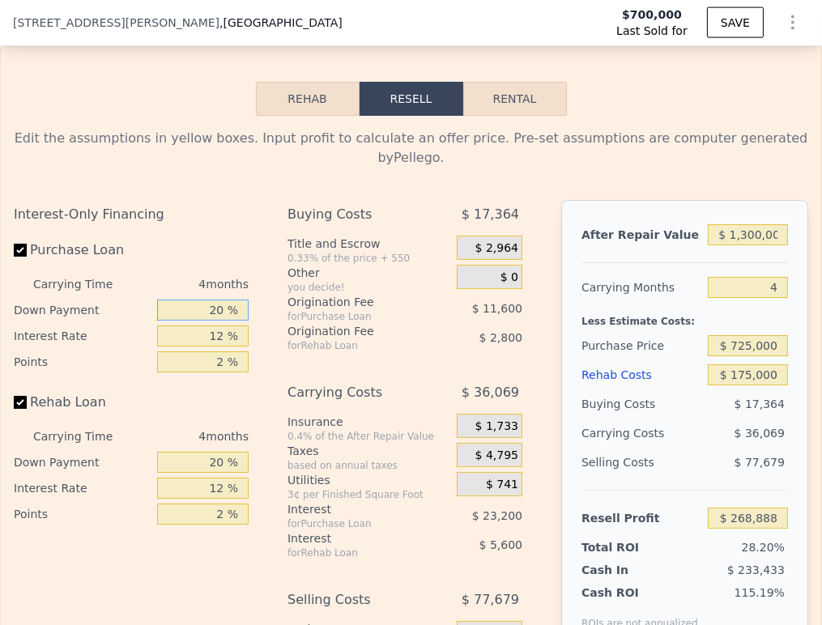
click at [211, 300] on input "20 %" at bounding box center [203, 310] width 92 height 21
type input "1 %"
type input "$ 260,621"
type input "10 %"
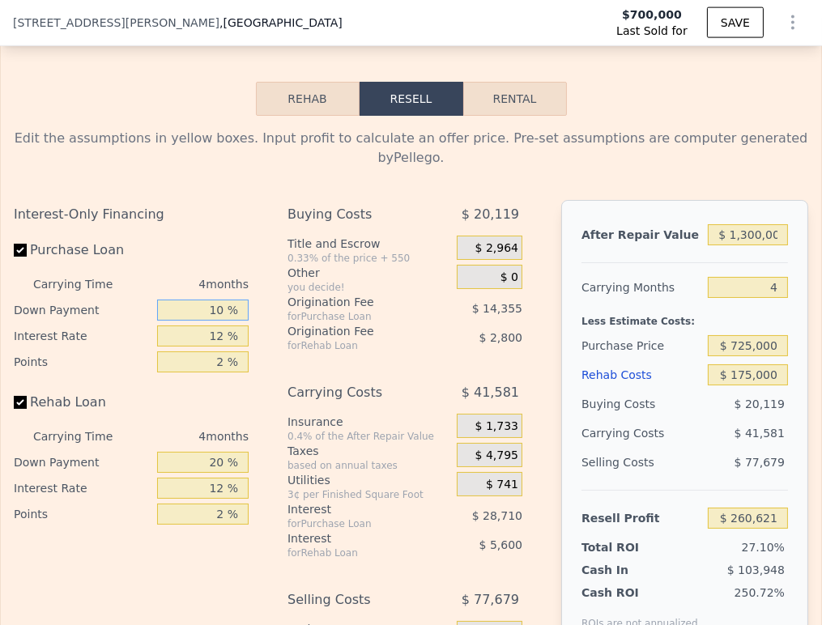
type input "$ 264,538"
type input "10 %"
click at [202, 331] on input "12 %" at bounding box center [203, 336] width 92 height 21
type input "9 %"
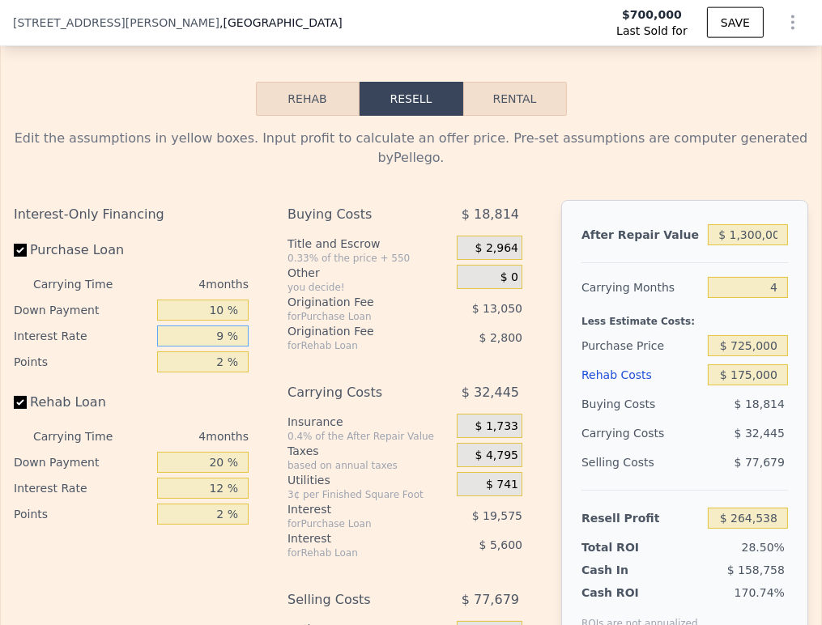
type input "$ 271,062"
type input "9 %"
click at [213, 356] on input "2 %" at bounding box center [203, 361] width 92 height 21
type input "1 %"
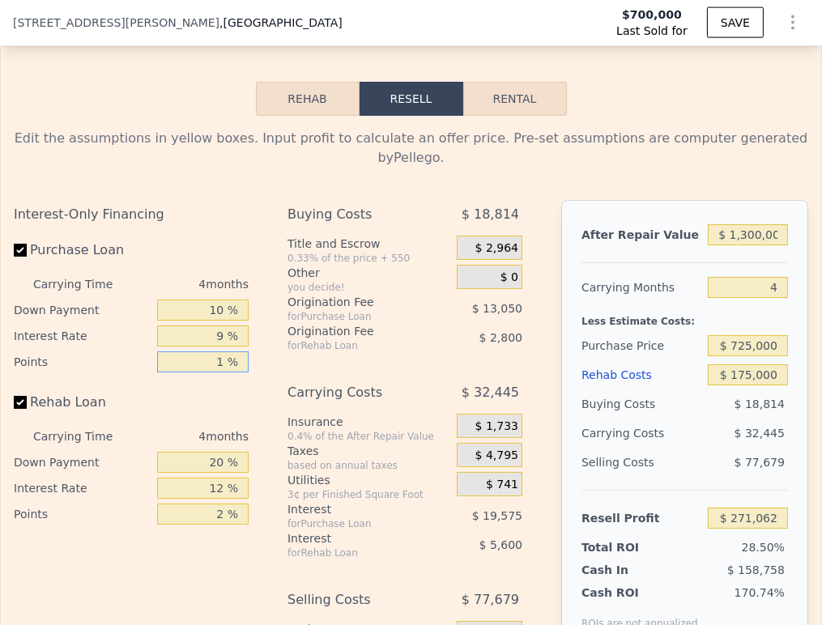
type input "$ 277,587"
type input "1.5 %"
type input "$ 274,324"
type input "1.5 %"
drag, startPoint x: 224, startPoint y: 456, endPoint x: 214, endPoint y: 452, distance: 10.5
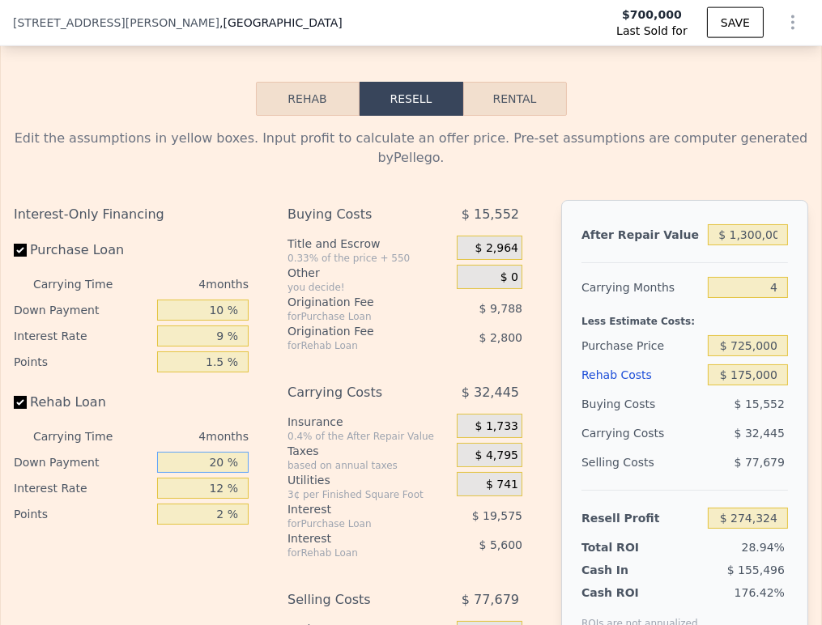
click at [220, 456] on input "20 %" at bounding box center [203, 462] width 92 height 21
click at [214, 452] on input "20 %" at bounding box center [203, 462] width 92 height 21
type input "1 %"
type input "$ 272,327"
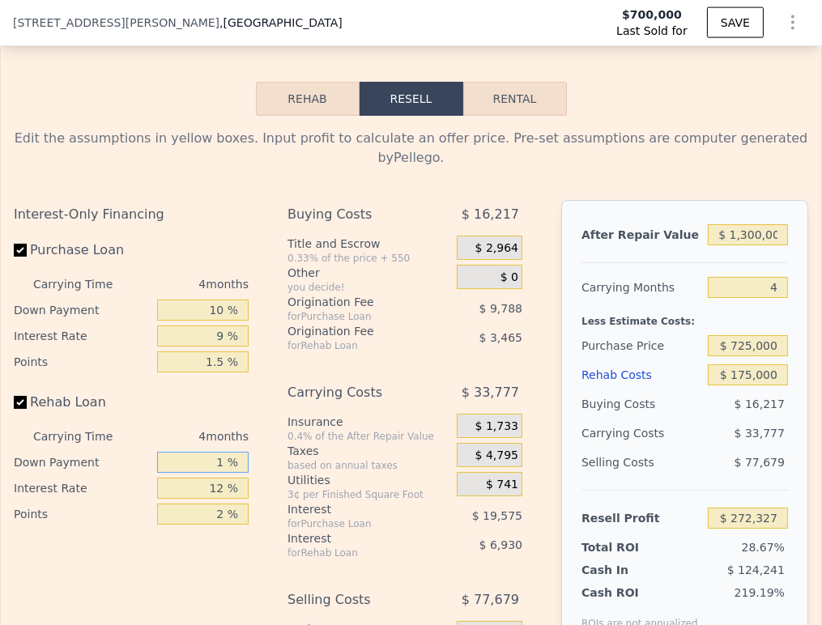
type input "10 %"
type input "$ 273,274"
type input "10 %"
click at [214, 478] on input "12 %" at bounding box center [203, 488] width 92 height 21
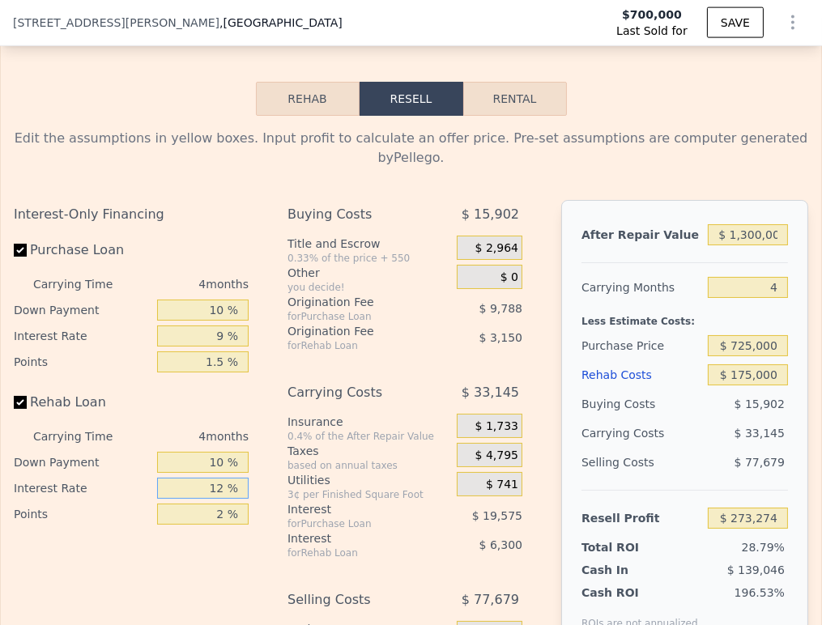
click at [215, 478] on input "12 %" at bounding box center [203, 488] width 92 height 21
type input "9 %"
type input "$ 274,850"
type input "9 %"
click at [210, 510] on input "2 %" at bounding box center [203, 514] width 92 height 21
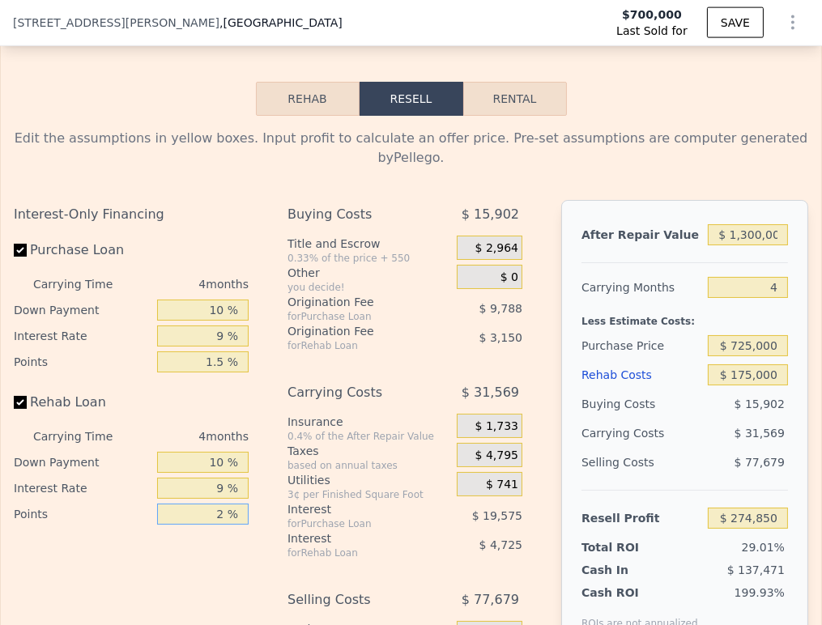
click at [210, 510] on input "2 %" at bounding box center [203, 514] width 92 height 21
type input "1 %"
type input "$ 276,425"
type input "1.5 %"
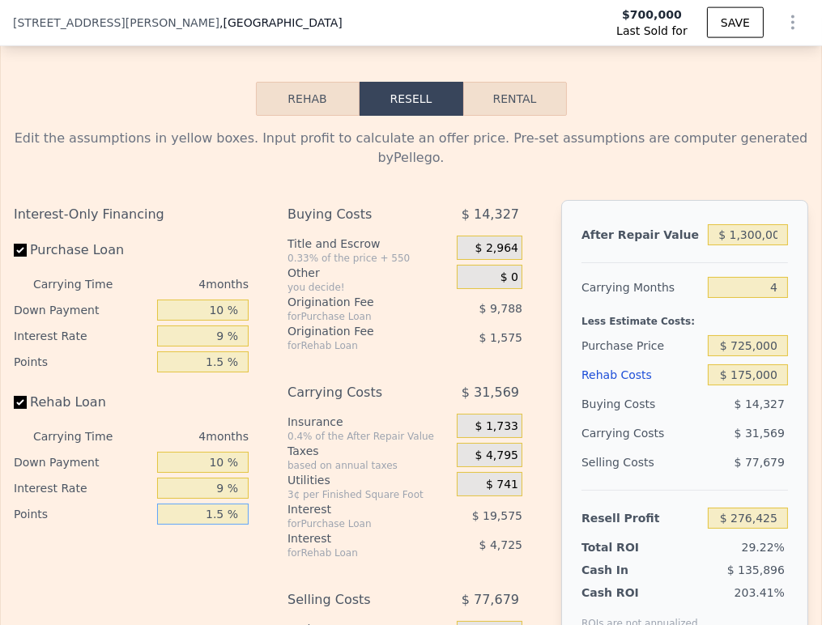
type input "$ 275,637"
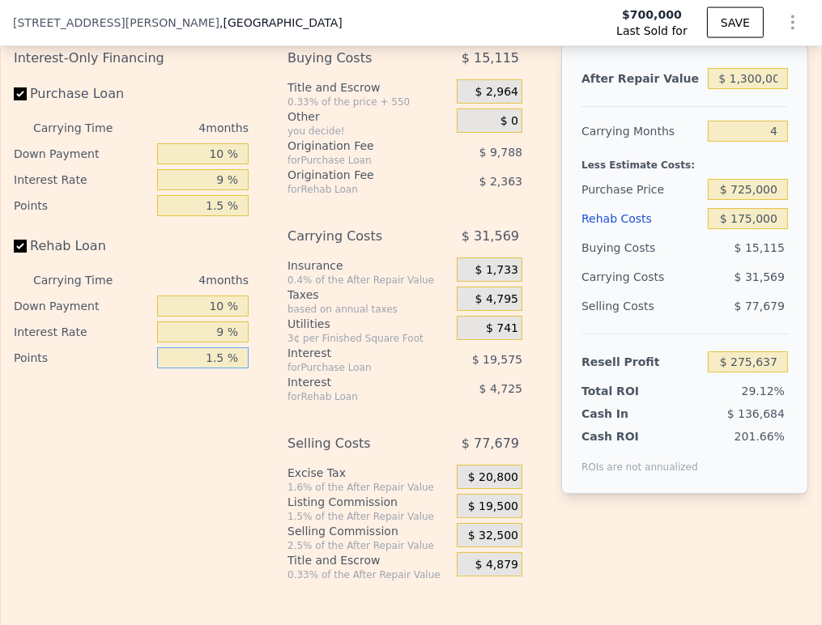
scroll to position [3053, 0]
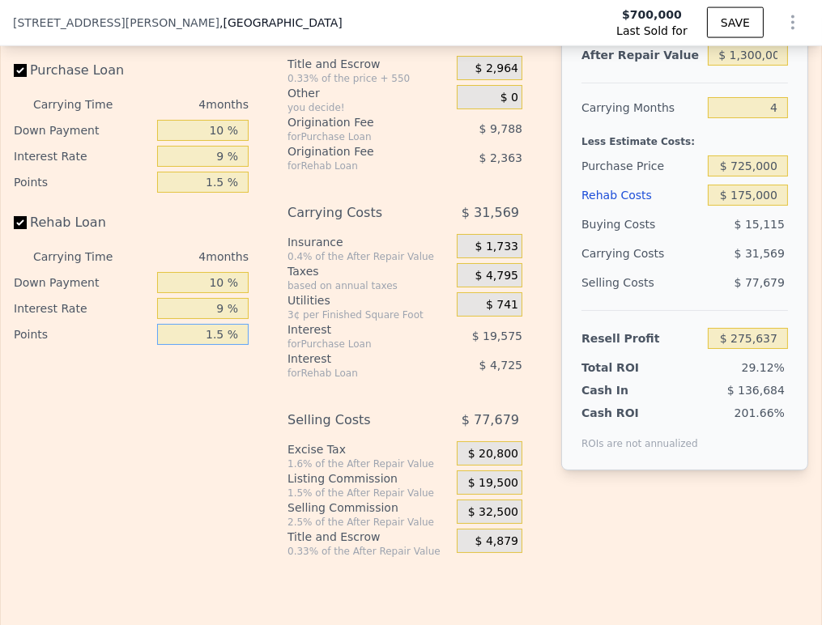
type input "1.5 %"
click at [479, 476] on span "$ 19,500" at bounding box center [493, 483] width 50 height 15
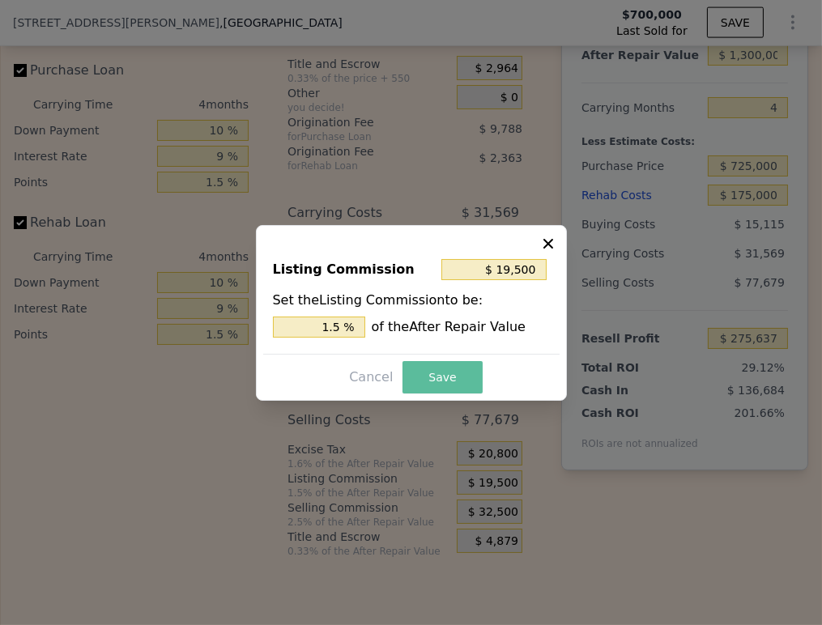
click at [456, 381] on button "Save" at bounding box center [442, 377] width 79 height 32
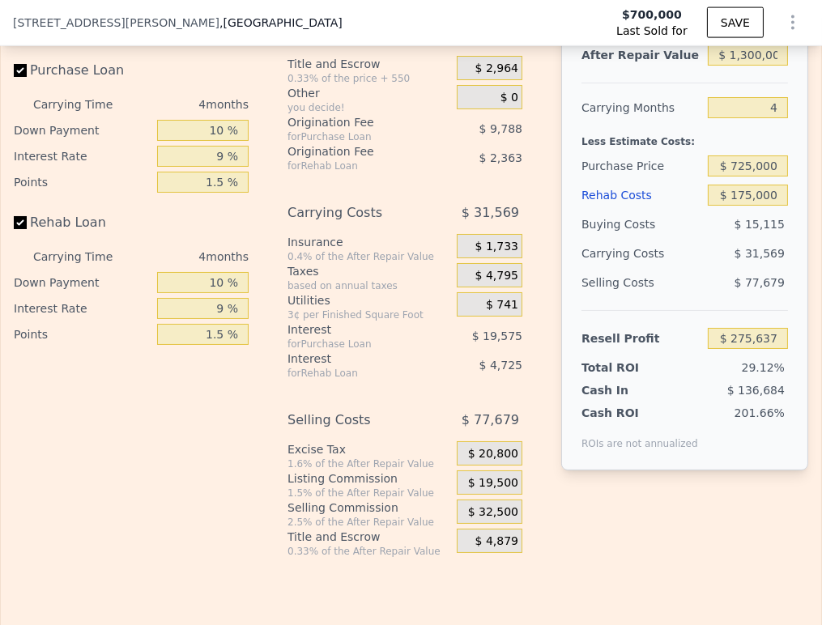
click at [777, 361] on div "After Repair Value $ 1,300,000 Carrying Months 4 Less Estimate Costs: Purchase …" at bounding box center [684, 245] width 247 height 450
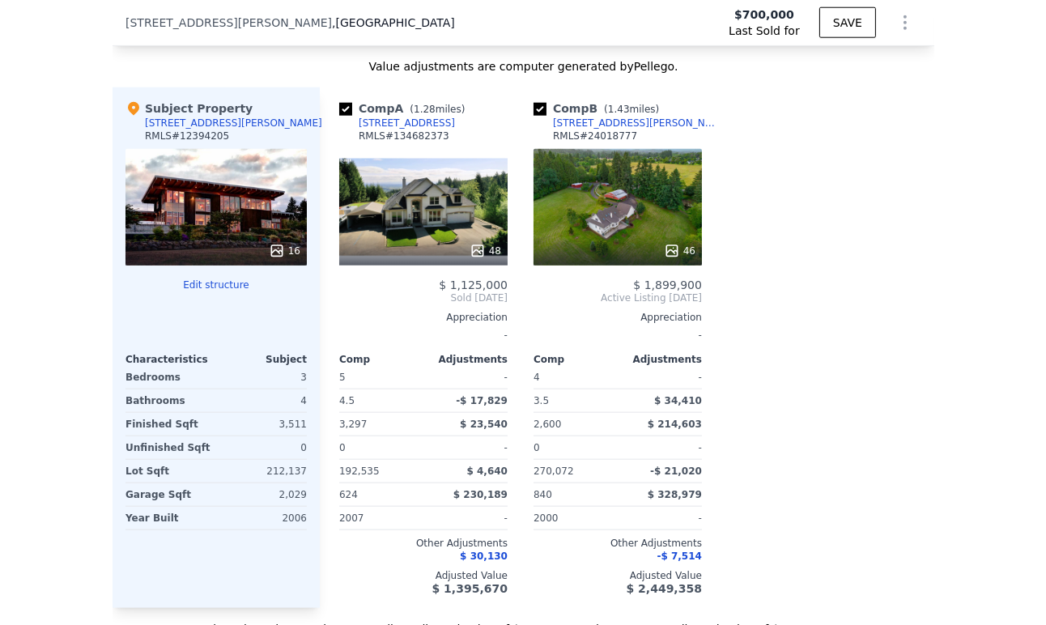
scroll to position [2153, 0]
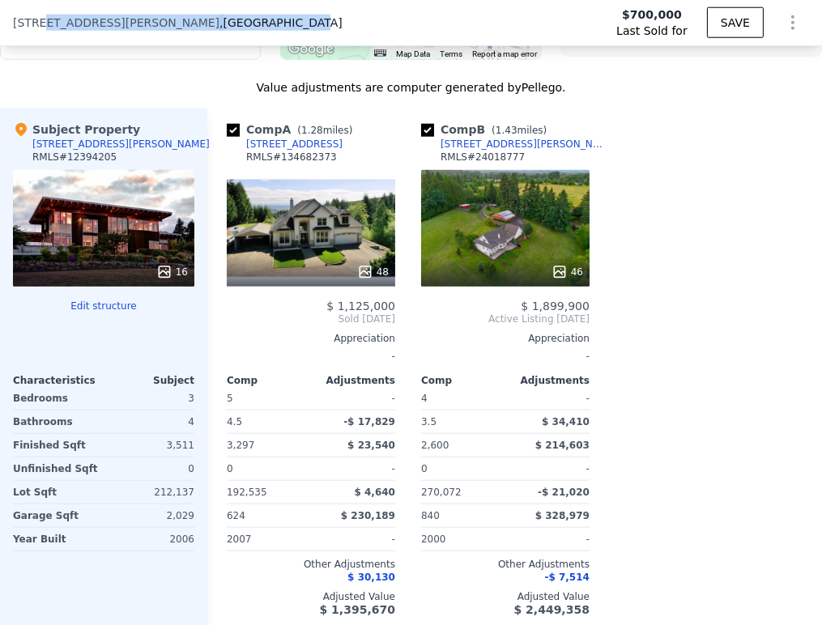
drag, startPoint x: 45, startPoint y: 24, endPoint x: 228, endPoint y: 24, distance: 182.2
click at [228, 24] on div "32849 Gilmore Rd , Columbia County , OR 97056 Last Sold for $700,000 SAVE" at bounding box center [411, 22] width 822 height 45
copy div "Gilmore Rd , Columbia County"
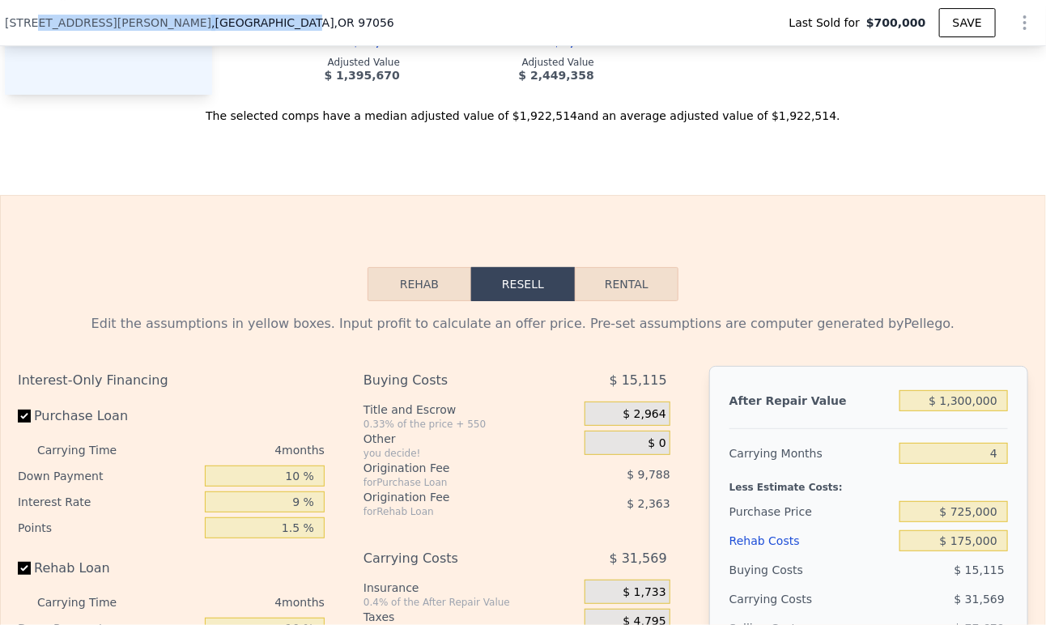
scroll to position [1620, 0]
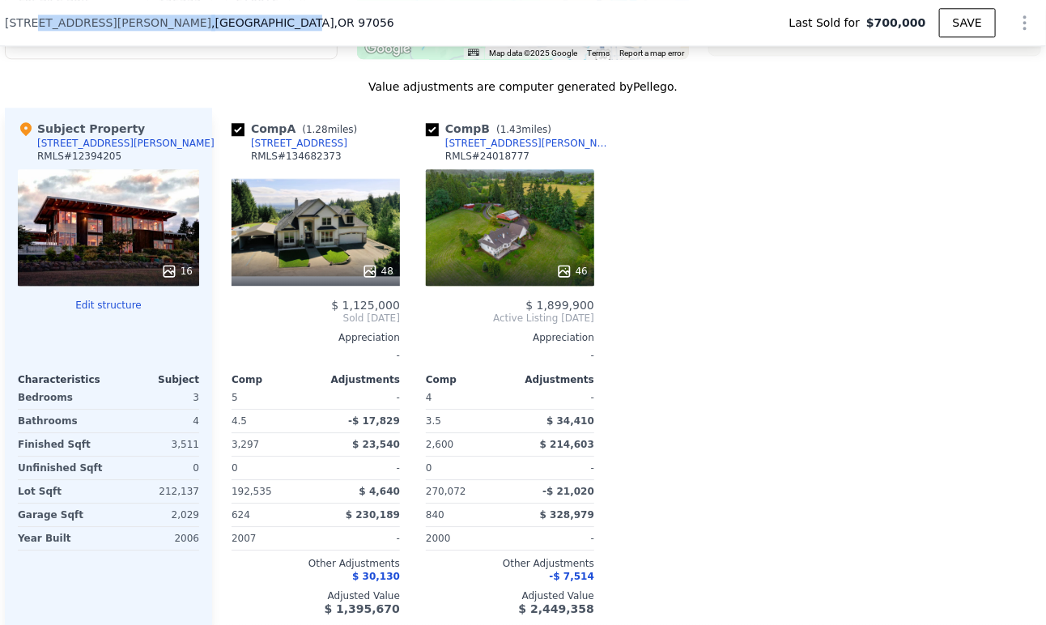
click at [307, 150] on div "31848 Valley Hideaway Ln" at bounding box center [299, 143] width 96 height 13
type input "$ 1,686,000"
type input "8"
type input "$ 0"
type input "$ 821,087"
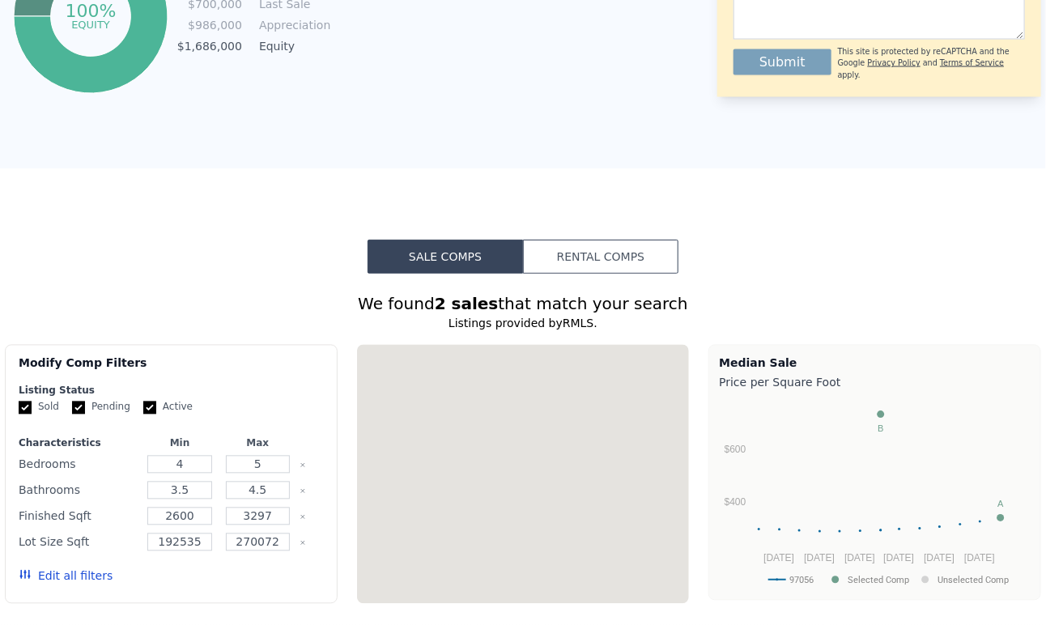
scroll to position [0, 0]
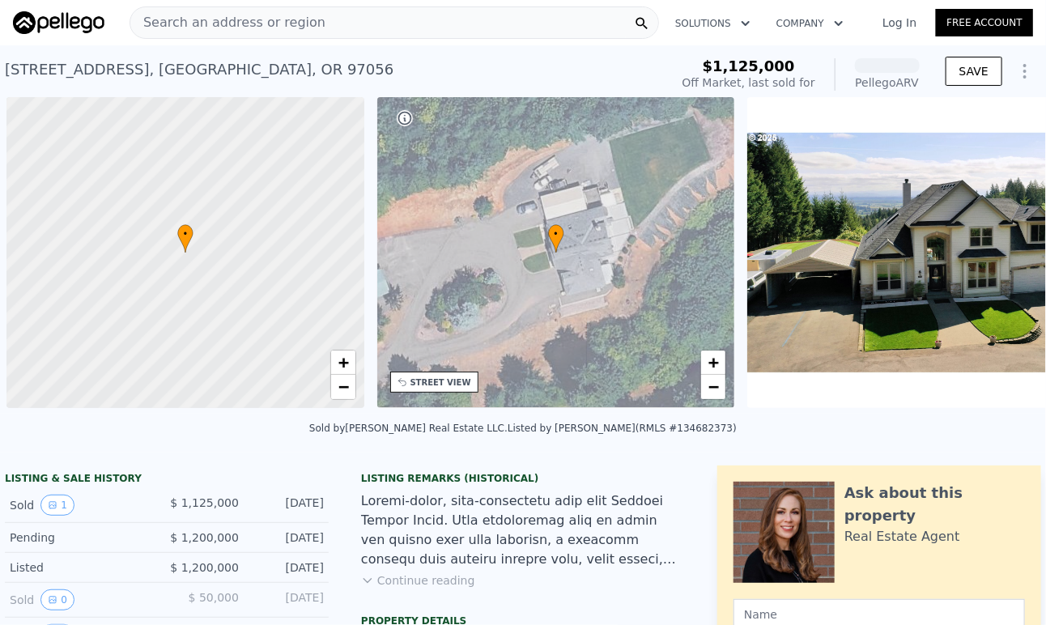
scroll to position [0, 6]
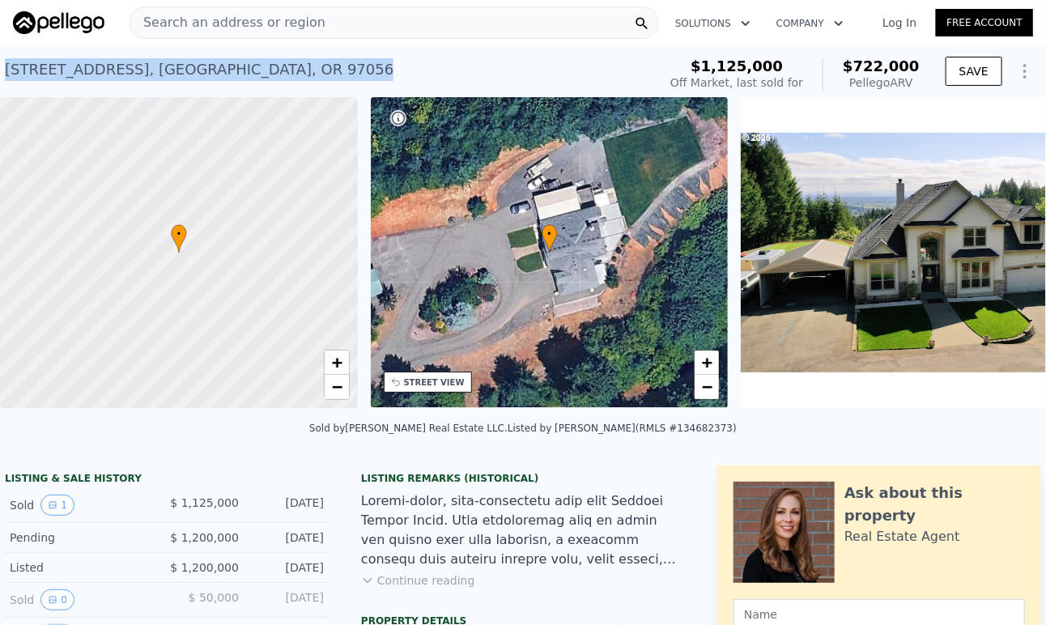
drag, startPoint x: 338, startPoint y: 70, endPoint x: 0, endPoint y: 77, distance: 337.8
click at [5, 77] on div "31848 Valley Hideaway Ln , Columbia County , OR 97056 Sold Aug 2025 for $1.125m…" at bounding box center [328, 74] width 646 height 45
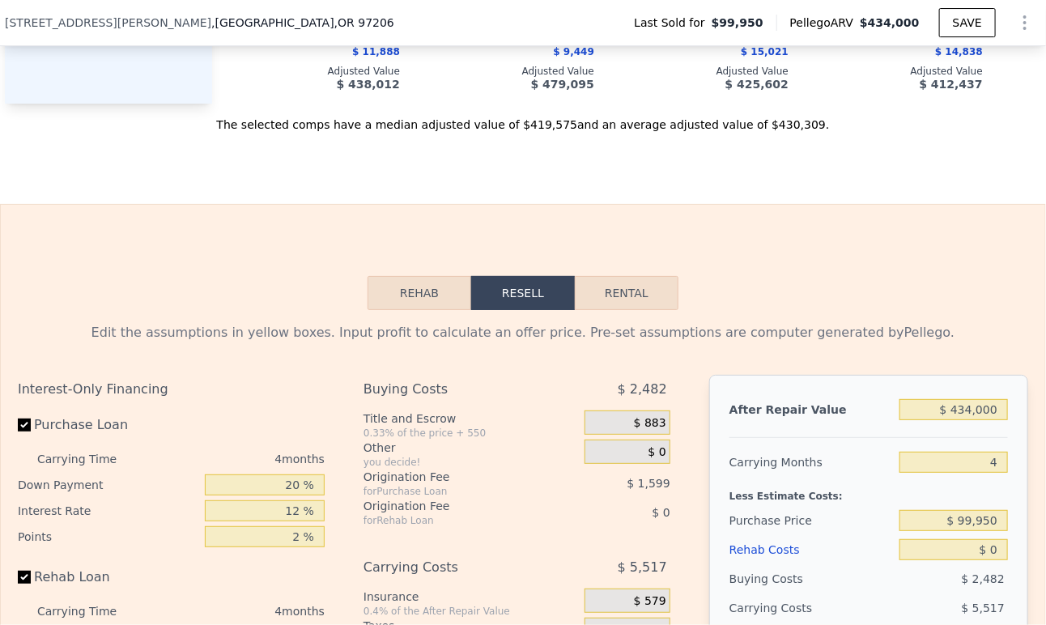
scroll to position [2333, 0]
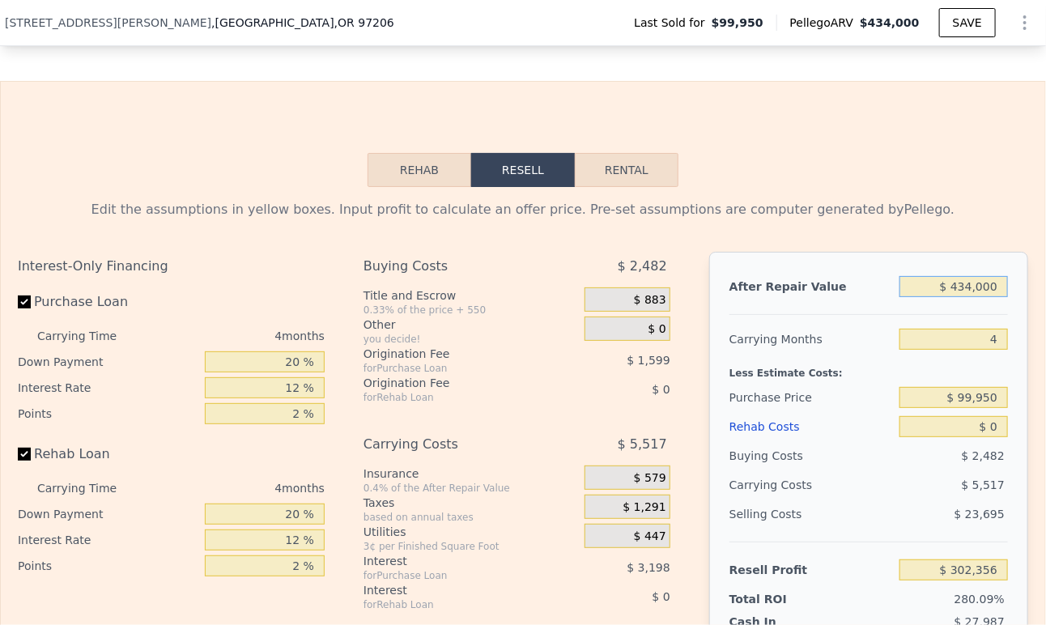
drag, startPoint x: 966, startPoint y: 309, endPoint x: 953, endPoint y: 309, distance: 13.0
click at [953, 297] on input "$ 434,000" at bounding box center [954, 286] width 109 height 21
type input "$ 450,000"
type input "$ 317,481"
type input "$ 450,000"
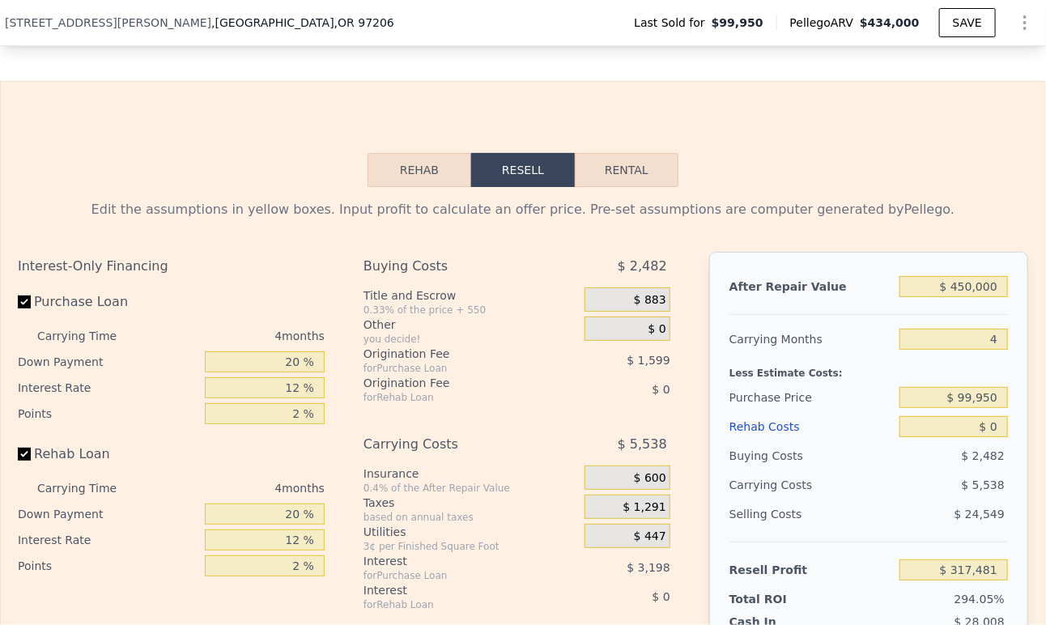
click at [970, 383] on div "Less Estimate Costs:" at bounding box center [869, 368] width 279 height 29
click at [991, 350] on input "4" at bounding box center [954, 339] width 109 height 21
click at [978, 408] on input "$ 99,950" at bounding box center [954, 397] width 109 height 21
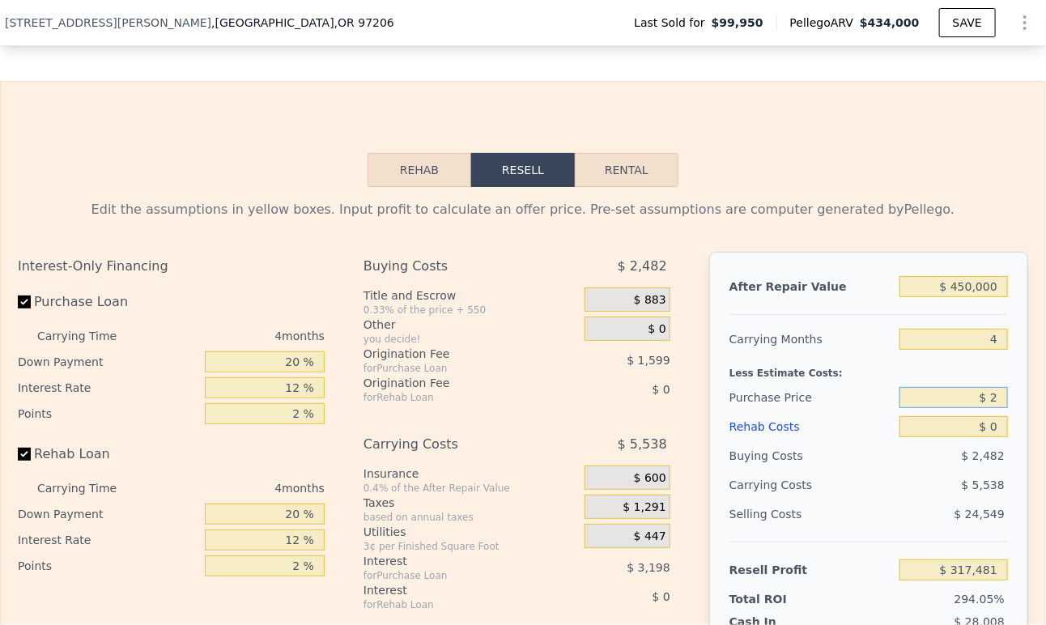
type input "$ 25"
type input "$ 434,000"
type input "$ 99,950"
type input "$ 302,356"
click at [970, 408] on input "$ 999,500" at bounding box center [954, 397] width 109 height 21
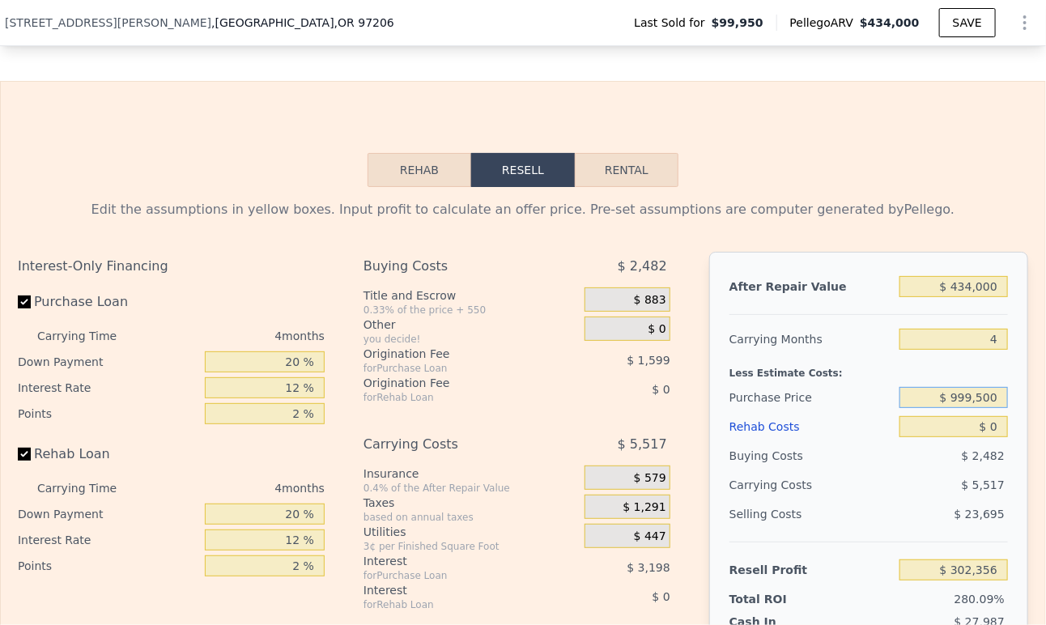
click at [970, 408] on input "$ 999,500" at bounding box center [954, 397] width 109 height 21
click at [969, 408] on input "$ 999,500" at bounding box center [954, 397] width 109 height 21
type input "$ 240,000"
click at [987, 497] on div "$ 5,517" at bounding box center [922, 485] width 171 height 29
type input "$ 155,119"
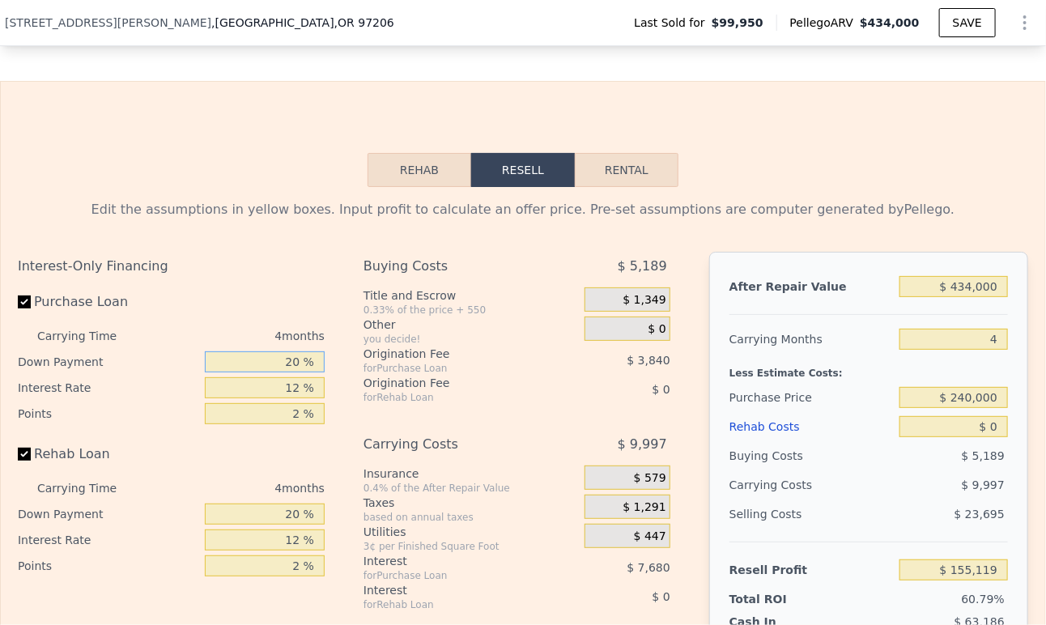
click at [259, 373] on input "20 %" at bounding box center [265, 361] width 120 height 21
type input "10 %"
type input "$ 153,679"
type input "10 %"
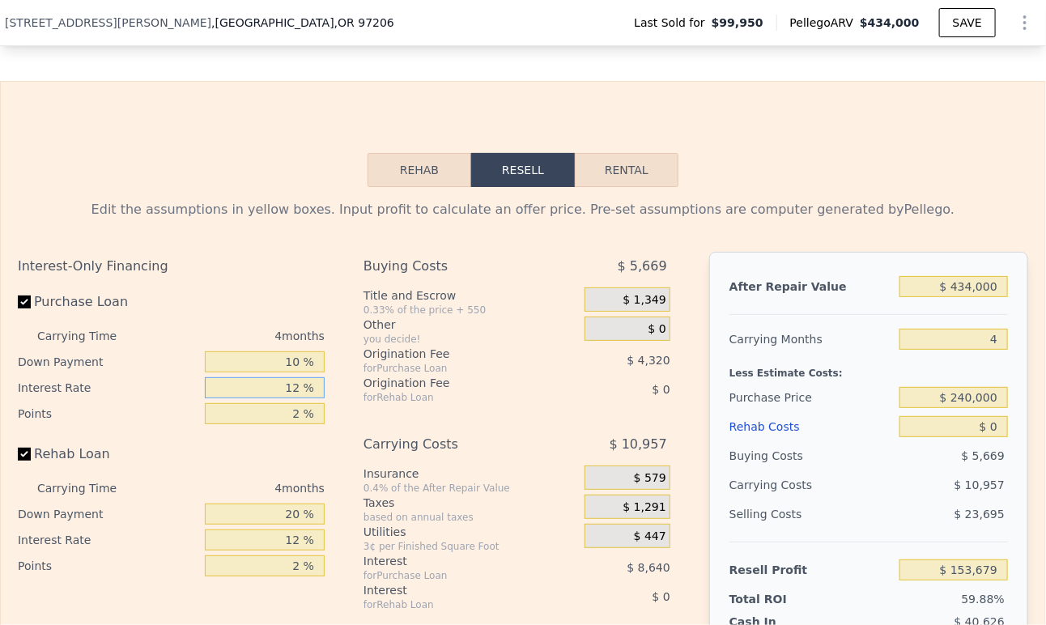
click at [275, 398] on input "12 %" at bounding box center [265, 387] width 120 height 21
type input "9 %"
type input "$ 155,839"
type input "9 %"
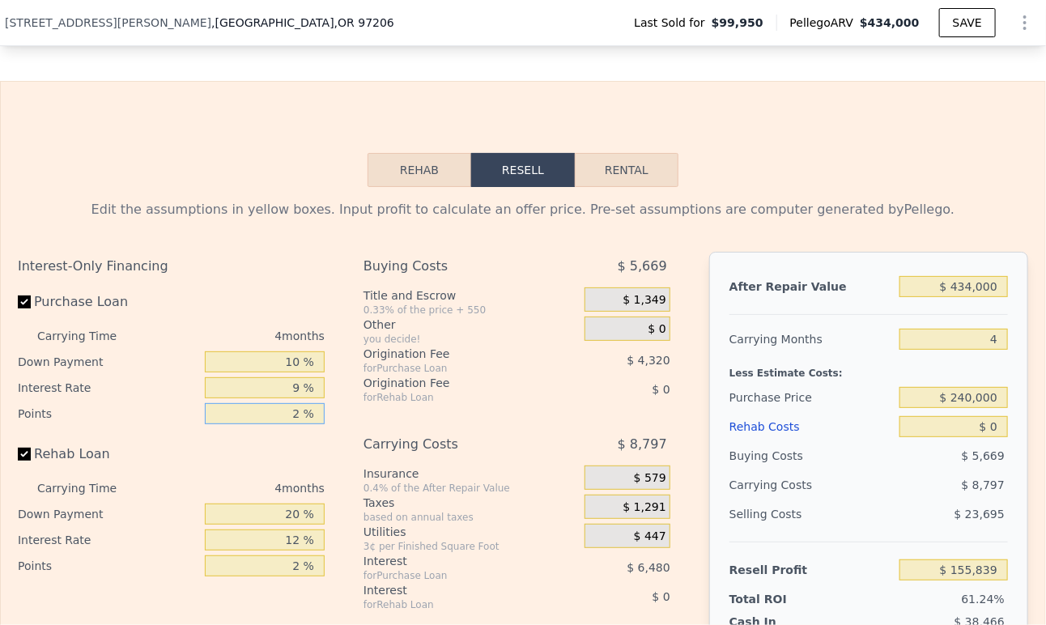
click at [286, 424] on input "2 %" at bounding box center [265, 413] width 120 height 21
type input "1.5 %"
type input "$ 156,919"
type input "1.5 %"
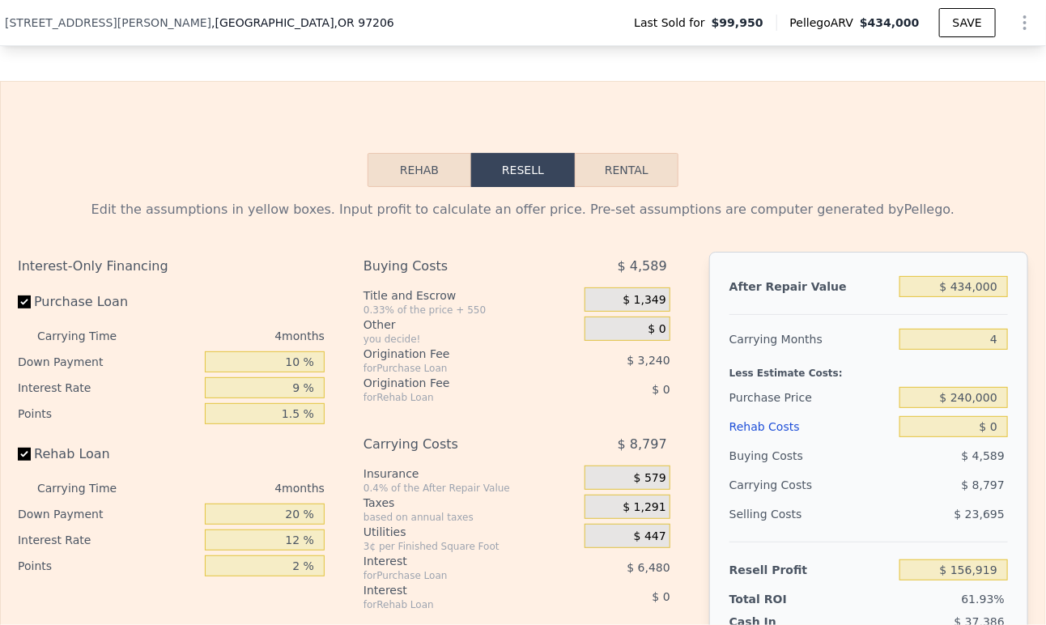
click at [275, 501] on div "4 months" at bounding box center [237, 488] width 176 height 26
click at [279, 549] on div "12 %" at bounding box center [265, 540] width 120 height 26
click at [277, 525] on input "20 %" at bounding box center [265, 514] width 120 height 21
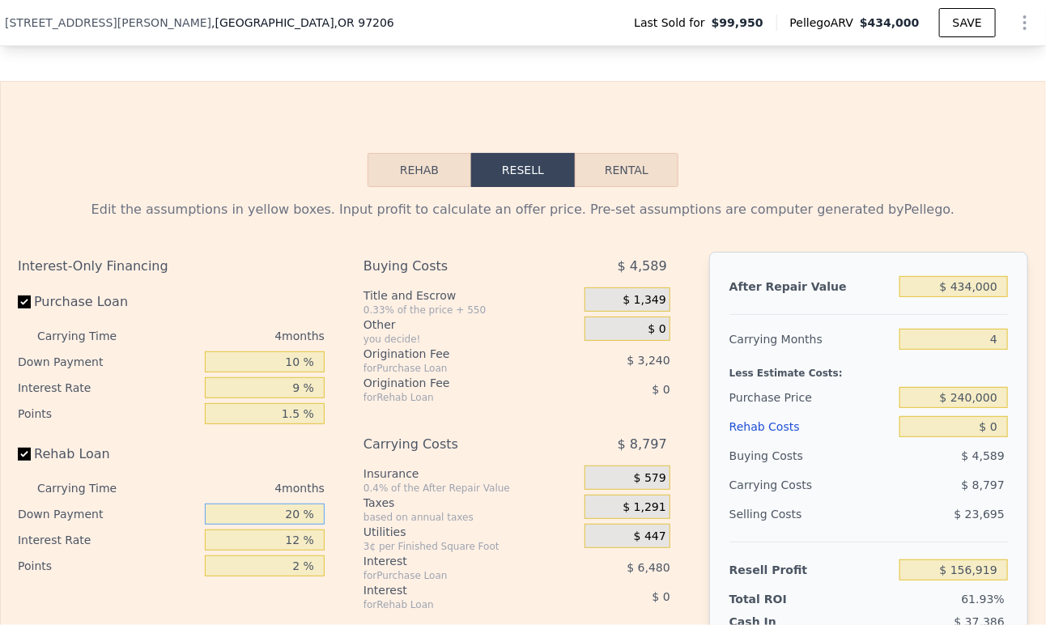
click at [277, 525] on input "20 %" at bounding box center [265, 514] width 120 height 21
type input "10 %"
click at [288, 551] on input "12 %" at bounding box center [265, 540] width 120 height 21
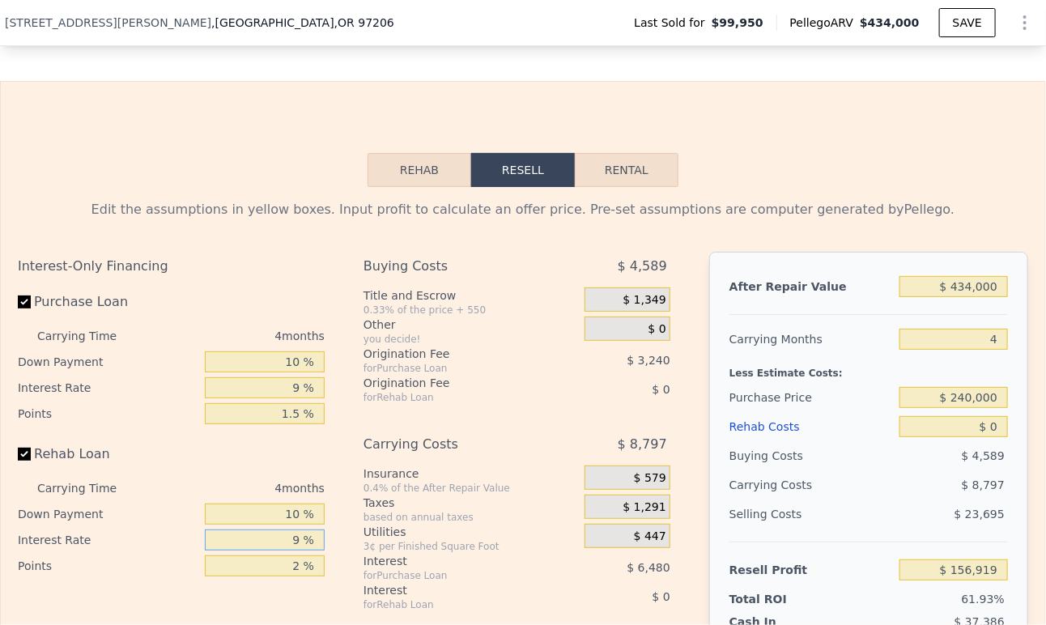
type input "9 %"
click at [286, 577] on input "2 %" at bounding box center [265, 566] width 120 height 21
click at [288, 577] on input ".51 %" at bounding box center [265, 566] width 120 height 21
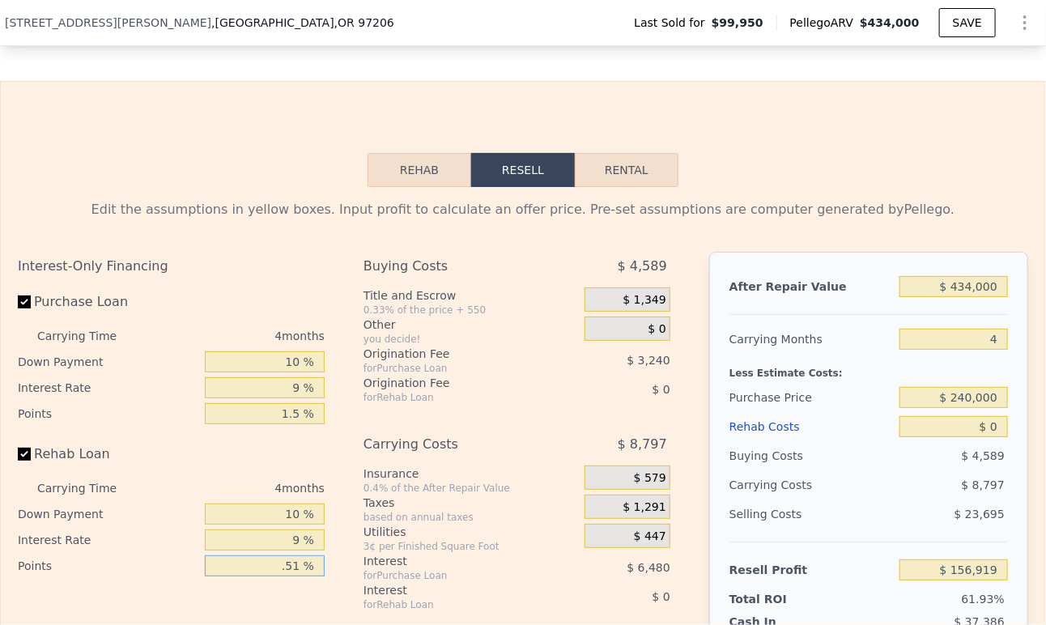
click at [288, 577] on input ".51 %" at bounding box center [265, 566] width 120 height 21
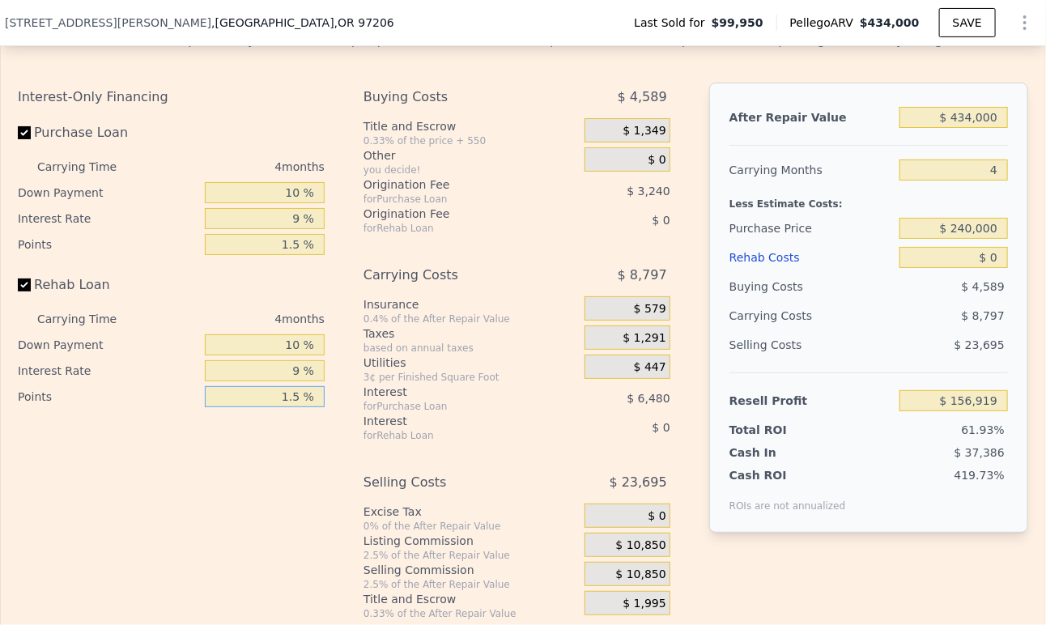
scroll to position [2514, 0]
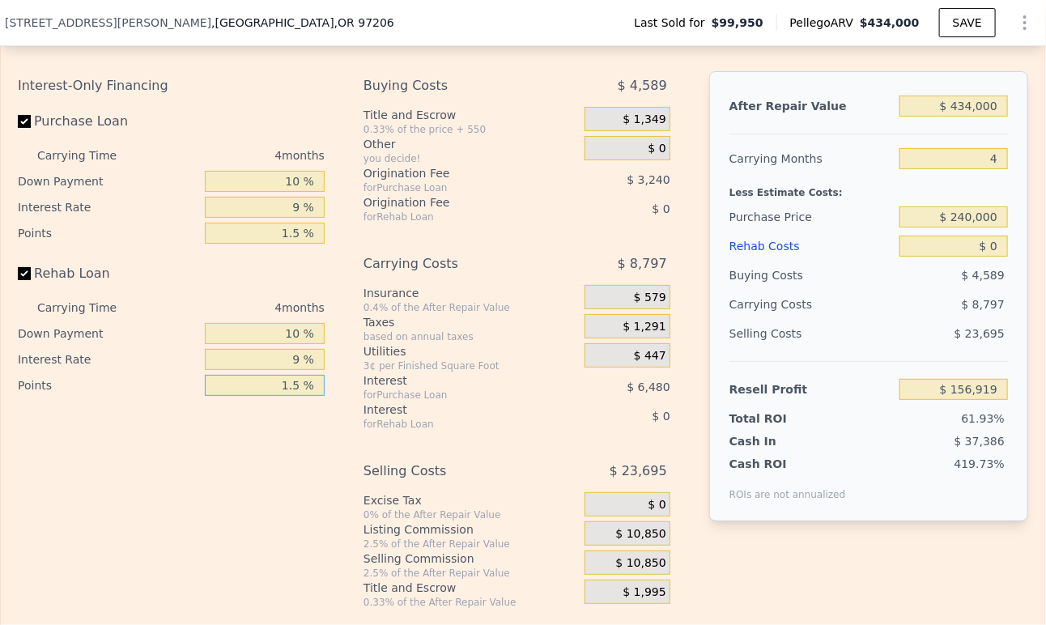
type input "1.5 %"
click at [635, 542] on span "$ 10,850" at bounding box center [641, 534] width 50 height 15
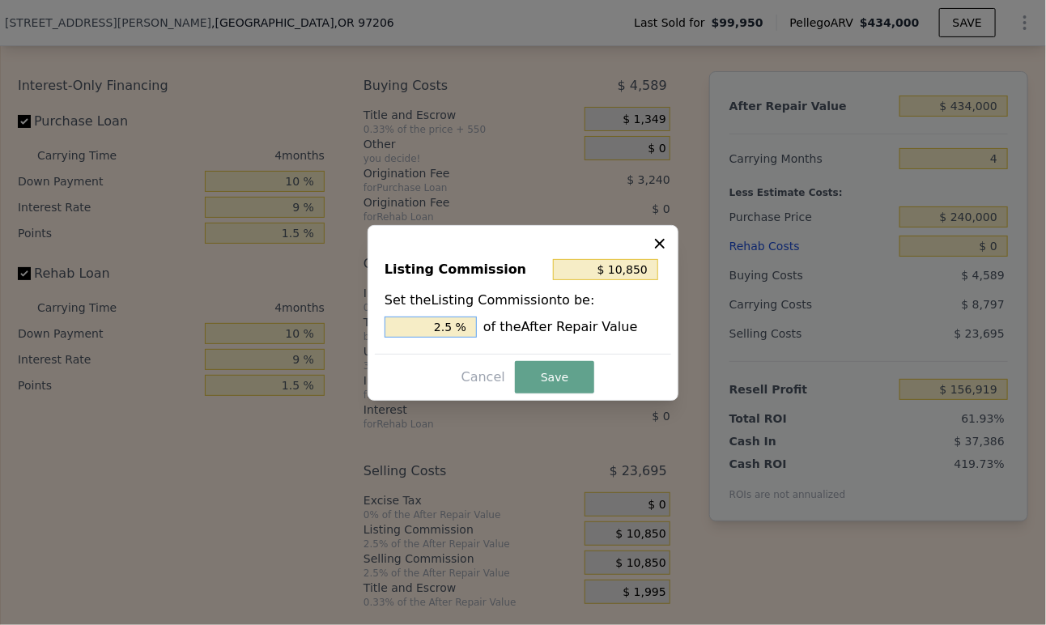
type input "$ 6,510"
drag, startPoint x: 445, startPoint y: 325, endPoint x: 435, endPoint y: 329, distance: 10.5
click at [435, 329] on input "1.5 %" at bounding box center [431, 327] width 92 height 21
type input "1.5 %"
click at [542, 373] on button "Save" at bounding box center [554, 377] width 79 height 32
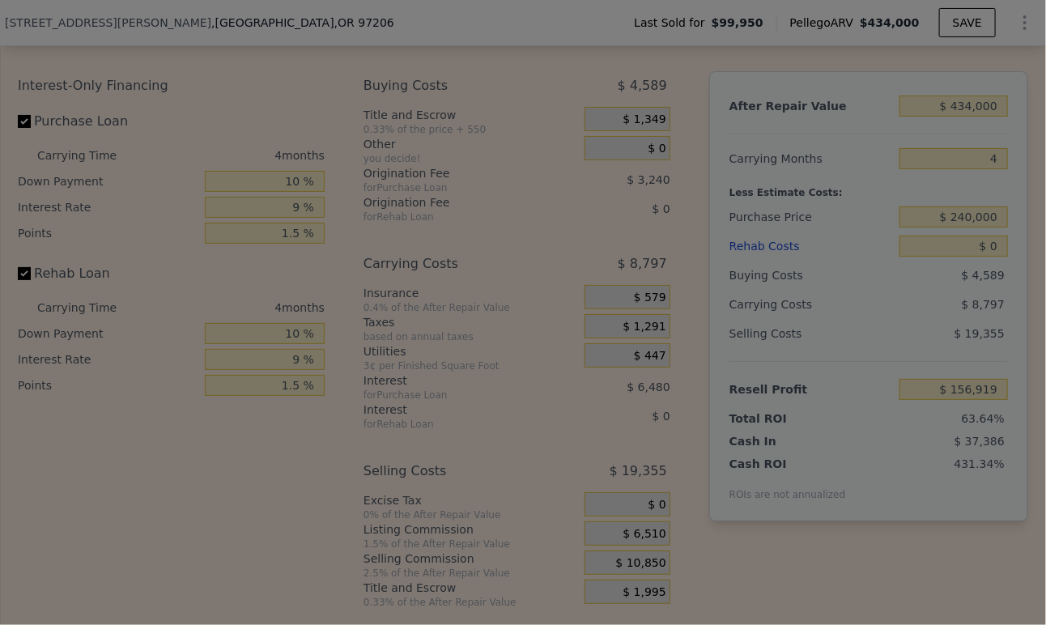
type input "$ 161,259"
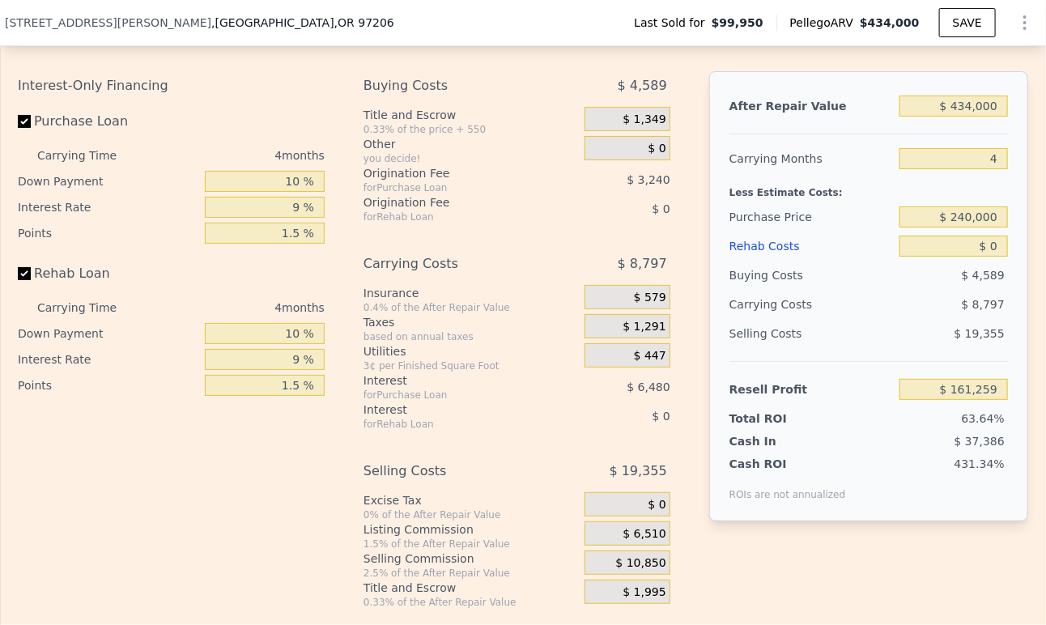
click at [649, 513] on span "$ 0" at bounding box center [658, 505] width 18 height 15
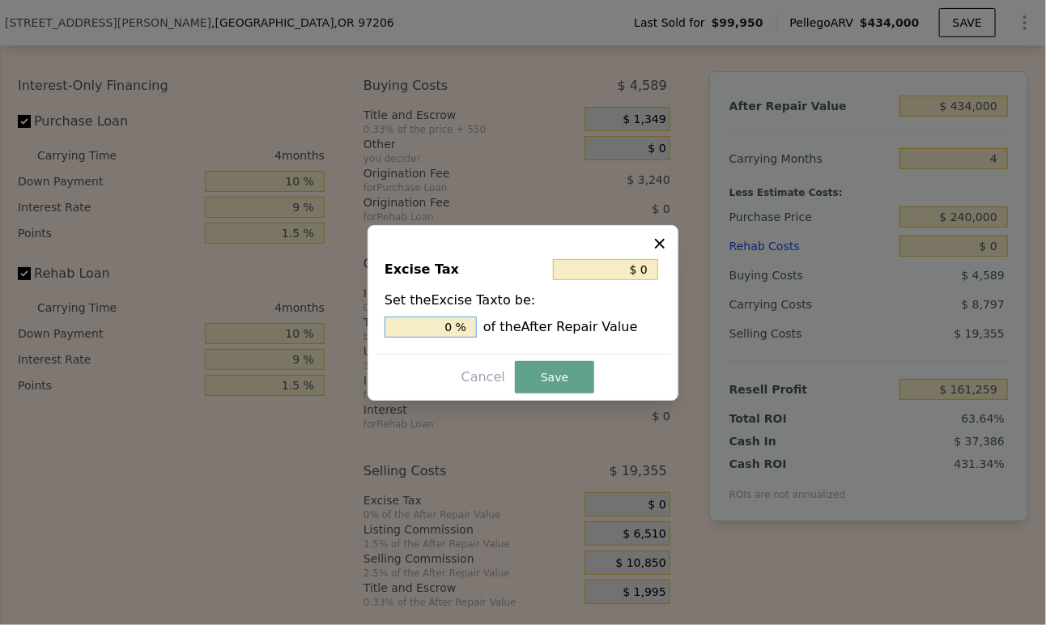
click at [433, 326] on input "0 %" at bounding box center [431, 327] width 92 height 21
type input "$ 4,340"
type input "1. %"
type input "$ 6,944"
type input "1.6 %"
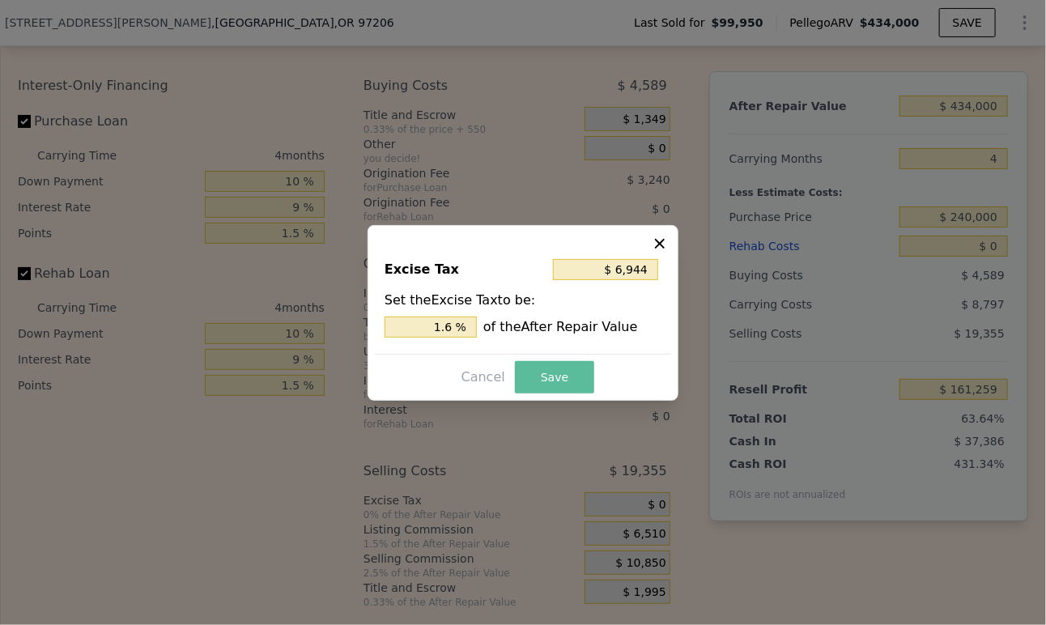
click at [589, 384] on button "Save" at bounding box center [554, 377] width 79 height 32
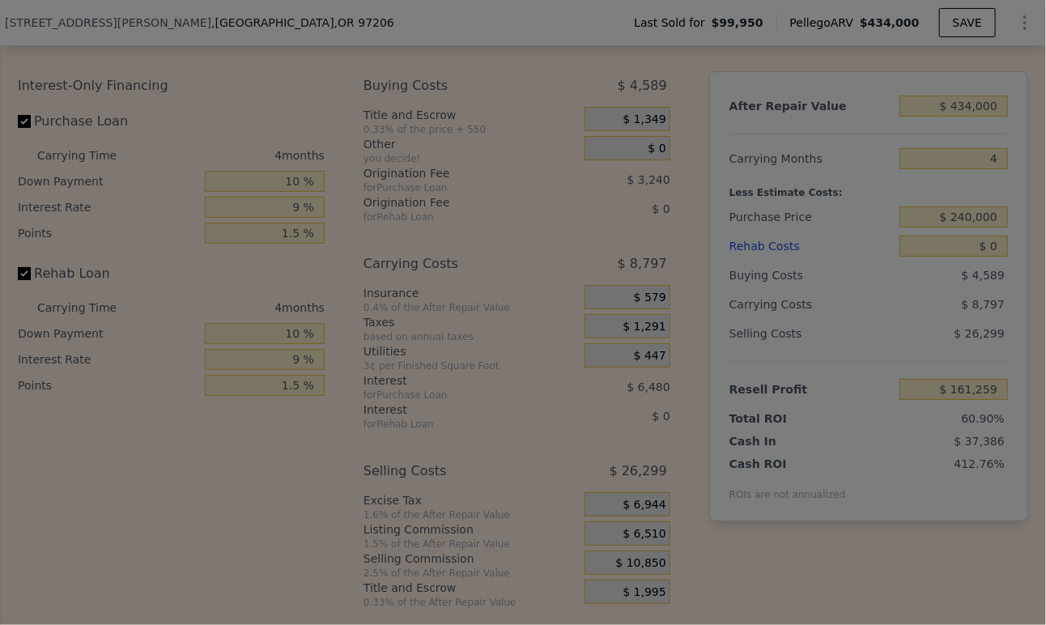
type input "$ 154,315"
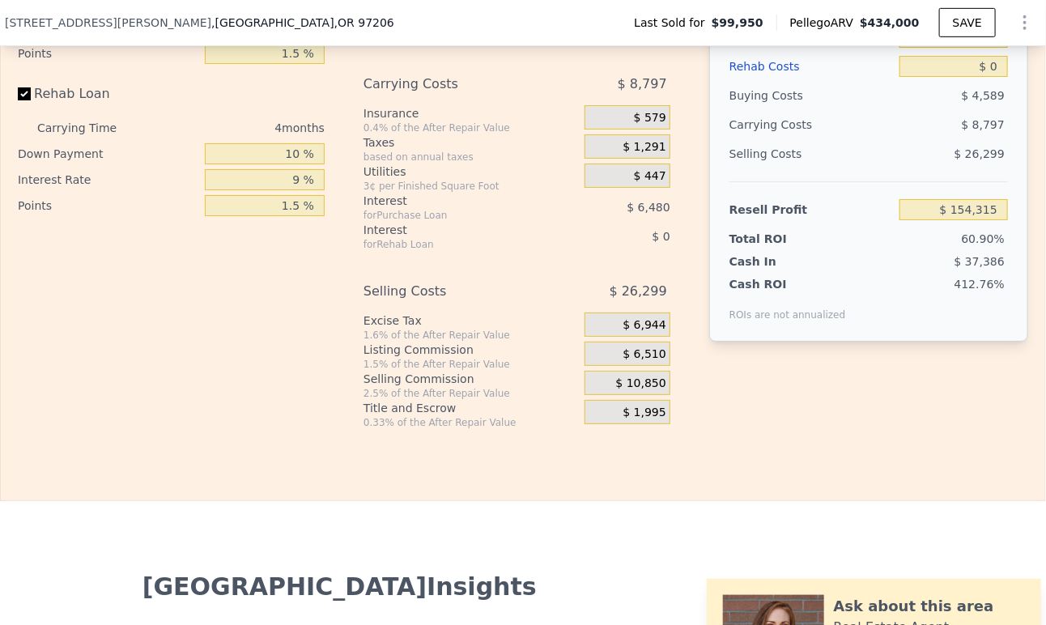
scroll to position [2333, 0]
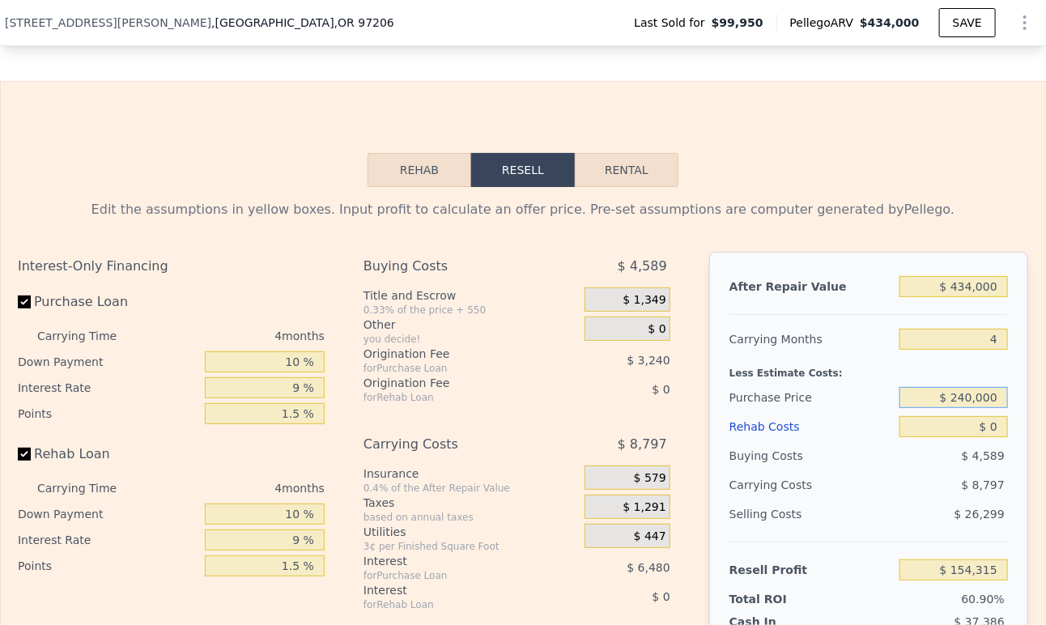
click at [982, 408] on input "$ 240,000" at bounding box center [954, 397] width 109 height 21
type input "$ 200,000"
click at [885, 470] on div "Buying Costs $ 4,589" at bounding box center [869, 455] width 279 height 29
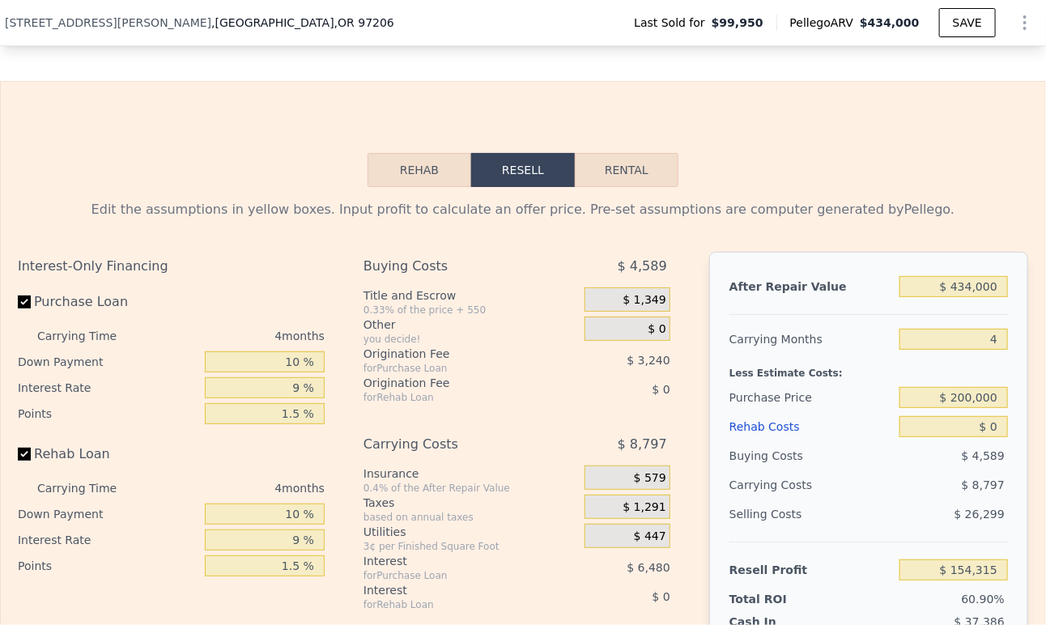
type input "$ 196,068"
click at [963, 297] on input "$ 434,000" at bounding box center [954, 286] width 109 height 21
drag, startPoint x: 969, startPoint y: 313, endPoint x: 957, endPoint y: 313, distance: 11.3
click at [957, 297] on input "$ 434,000" at bounding box center [954, 286] width 109 height 21
type input "$ 45,000"
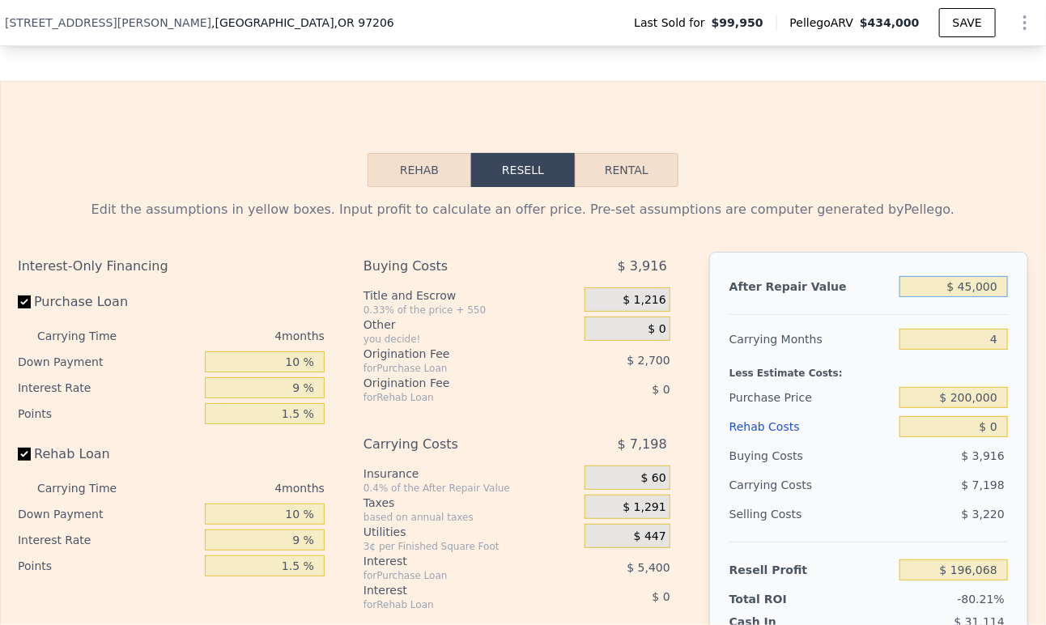
type input "-$ 169,334"
type input "$ 450,000"
type input "$ 211,097"
type input "$ 450,000"
click at [924, 350] on input "4" at bounding box center [954, 339] width 109 height 21
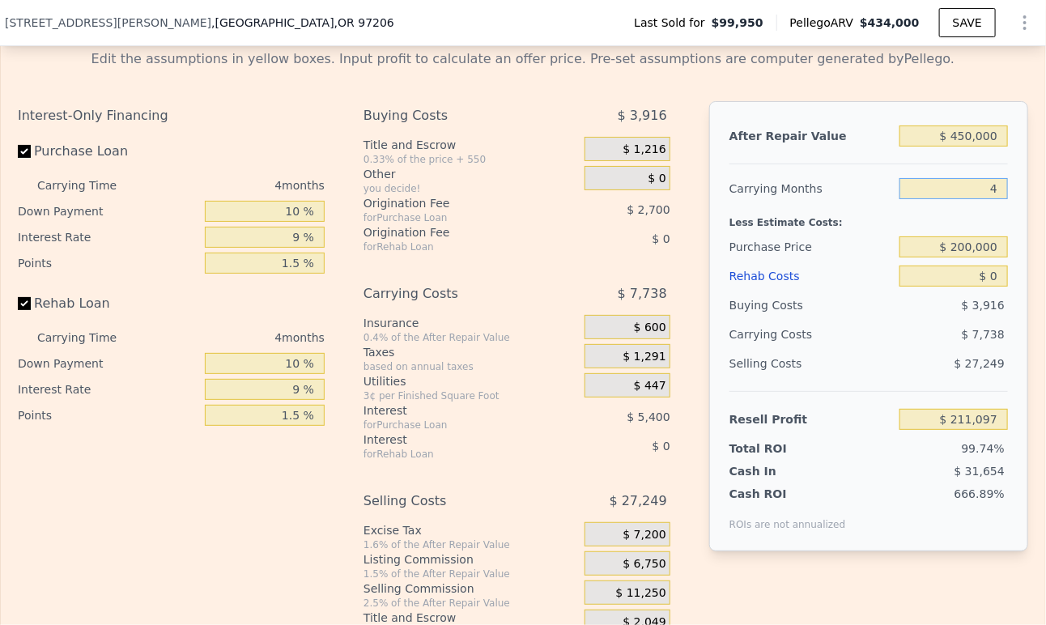
scroll to position [2514, 0]
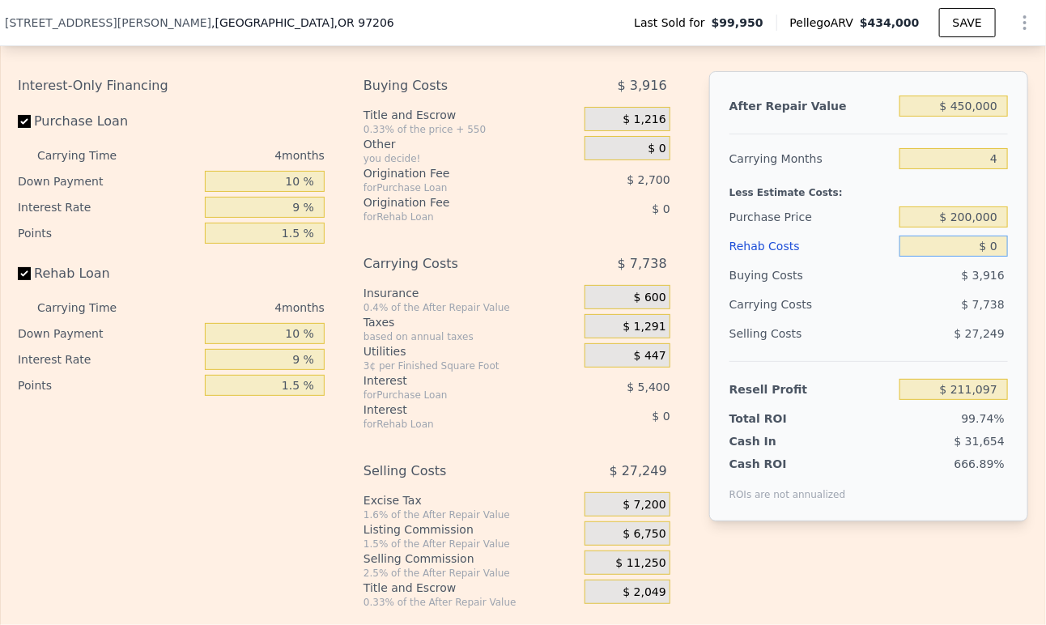
drag, startPoint x: 993, startPoint y: 275, endPoint x: 969, endPoint y: 271, distance: 24.5
click at [969, 257] on input "$ 0" at bounding box center [954, 246] width 109 height 21
type input "$ 8"
type input "$ 211,089"
type input "$ 8,000"
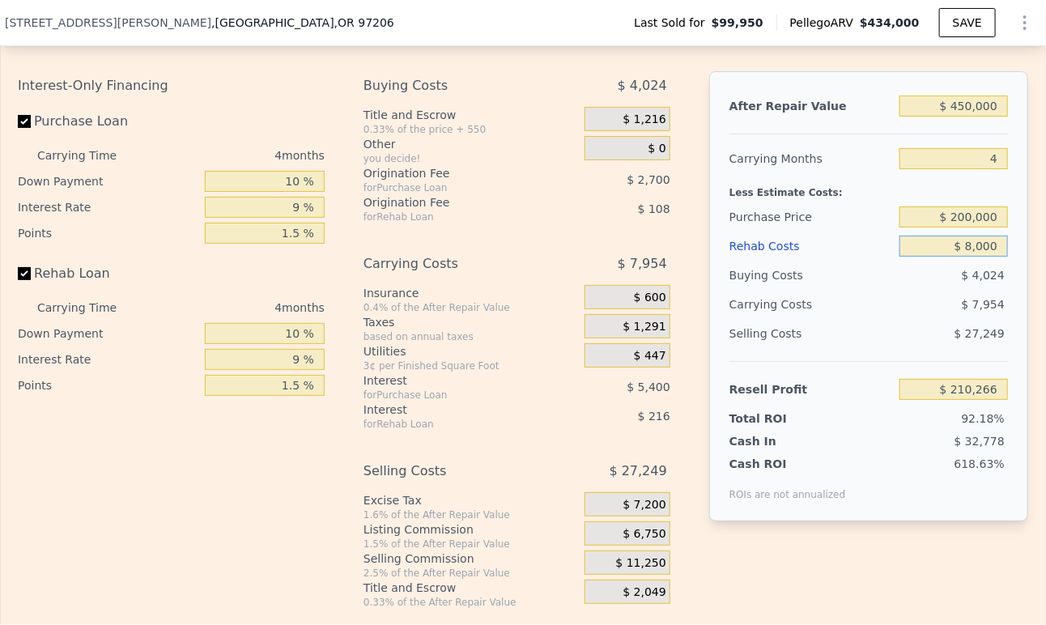
type input "$ 202,773"
type input "$ 80,000"
type input "$ 127,857"
type input "$ 80,000"
click at [902, 319] on div "$ 9,898" at bounding box center [922, 304] width 171 height 29
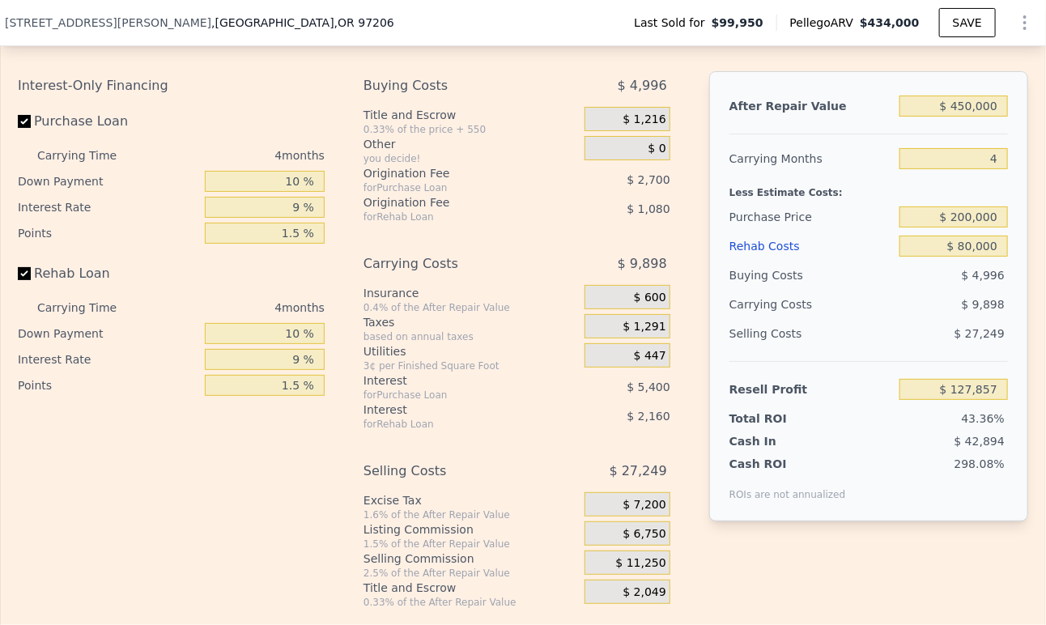
scroll to position [2694, 0]
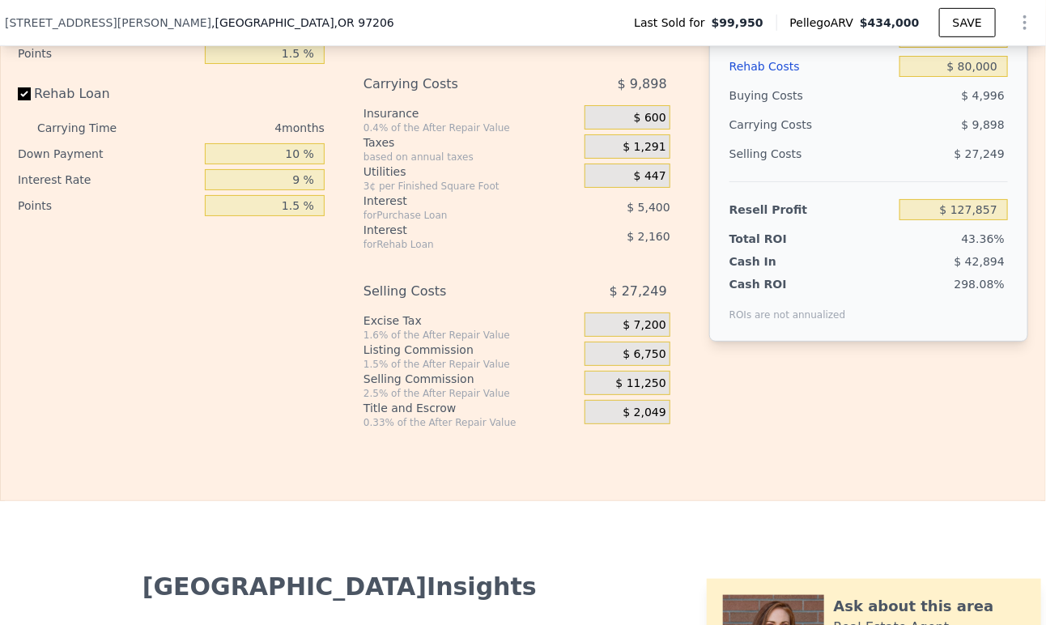
click at [628, 362] on span "$ 6,750" at bounding box center [644, 354] width 43 height 15
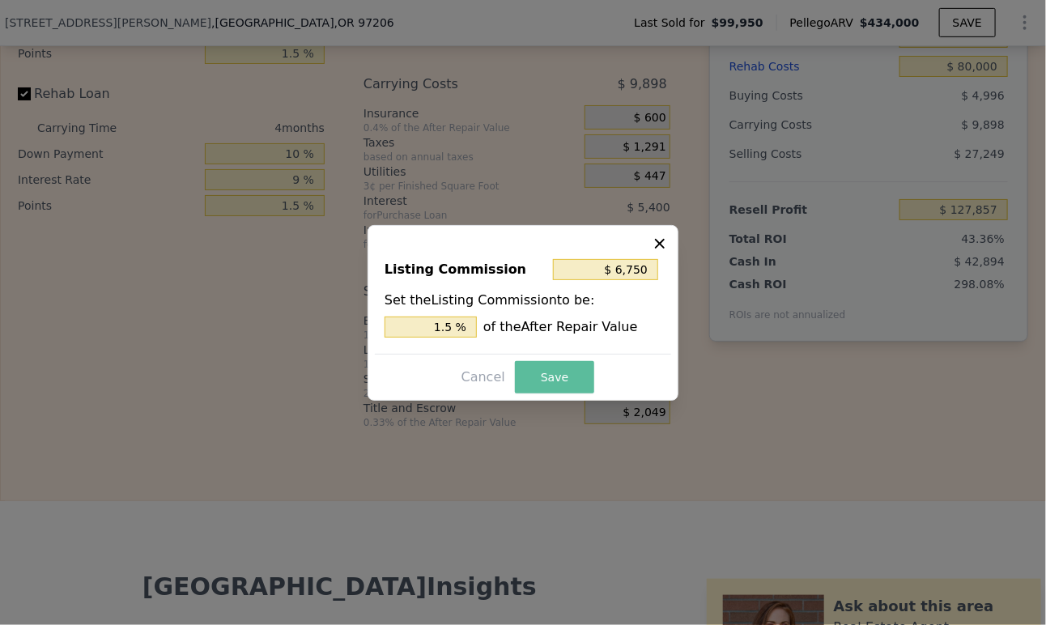
click at [544, 374] on button "Save" at bounding box center [554, 377] width 79 height 32
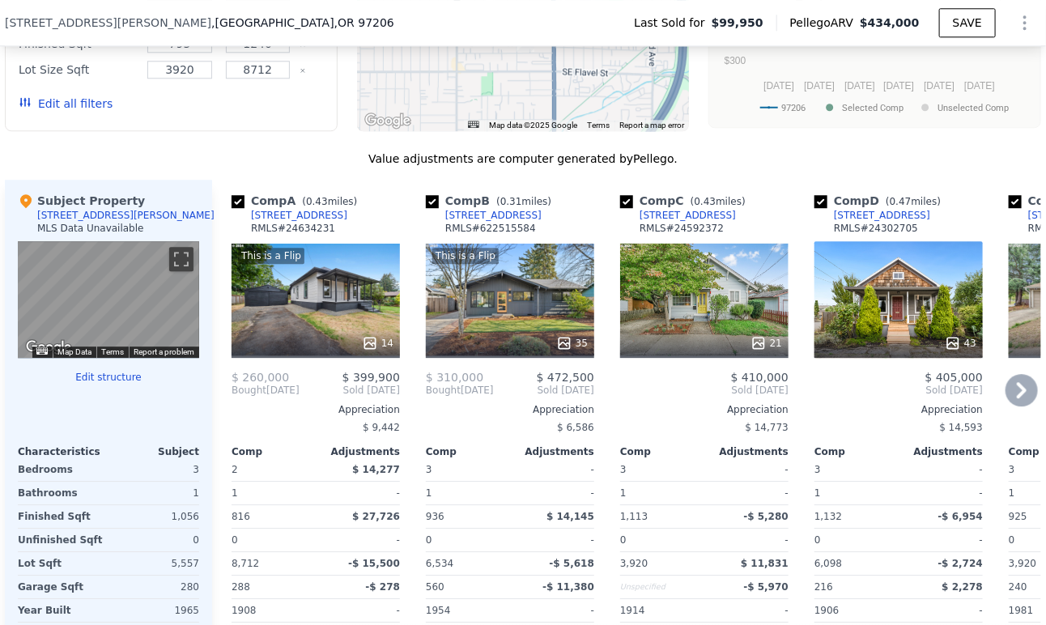
scroll to position [1794, 0]
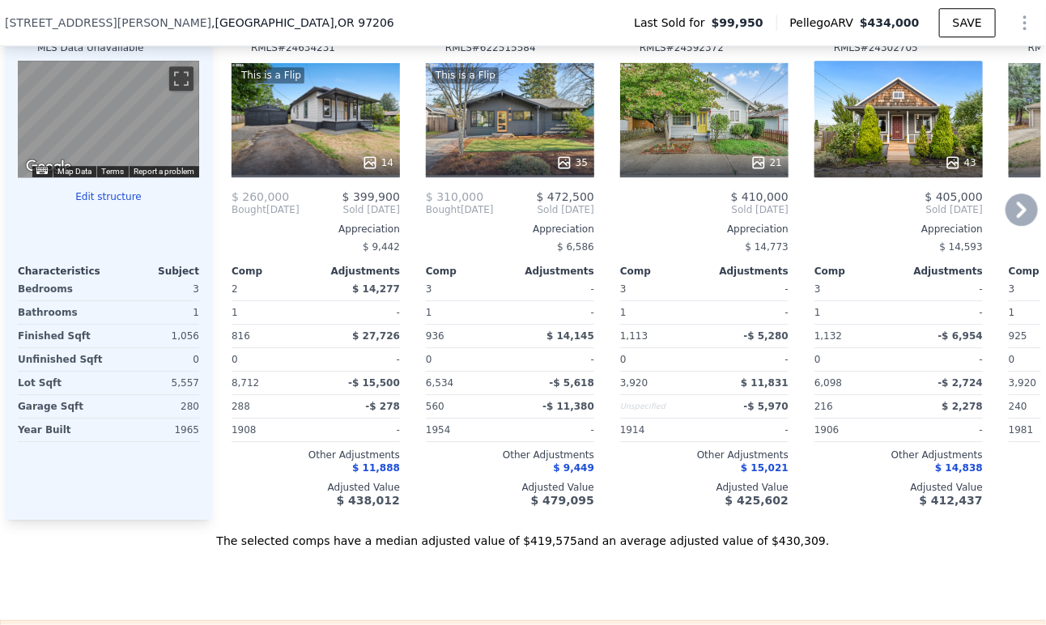
click at [1017, 218] on icon at bounding box center [1022, 210] width 10 height 16
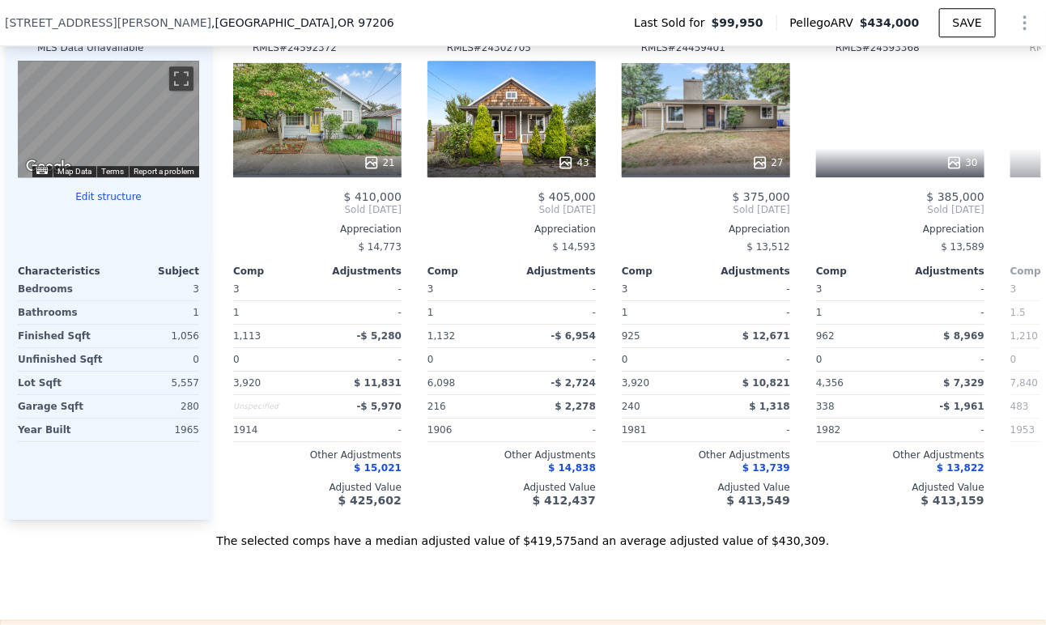
scroll to position [0, 389]
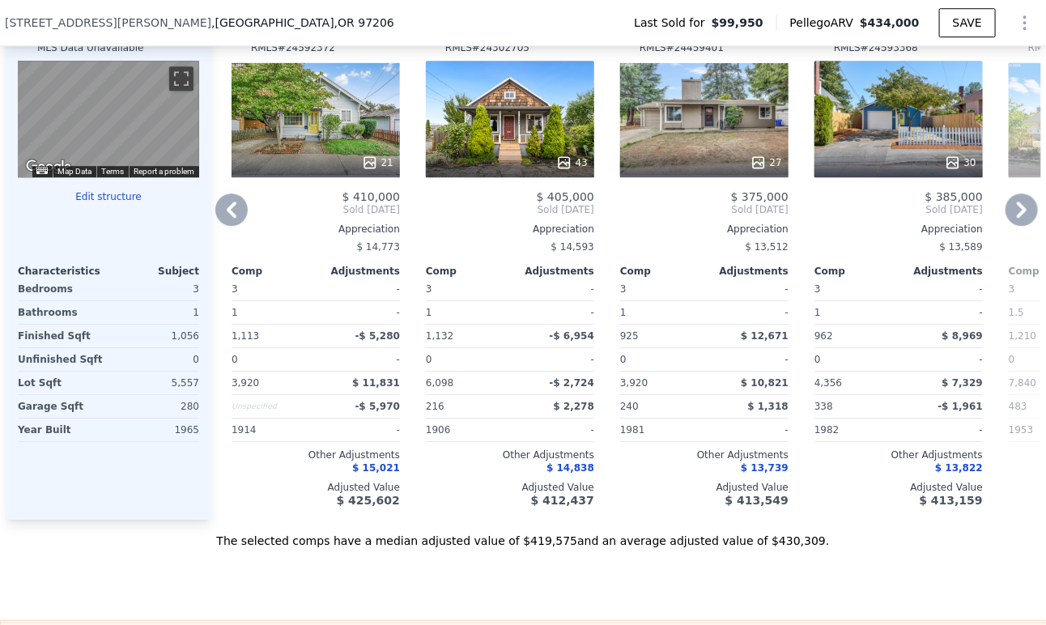
click at [1017, 218] on icon at bounding box center [1022, 210] width 10 height 16
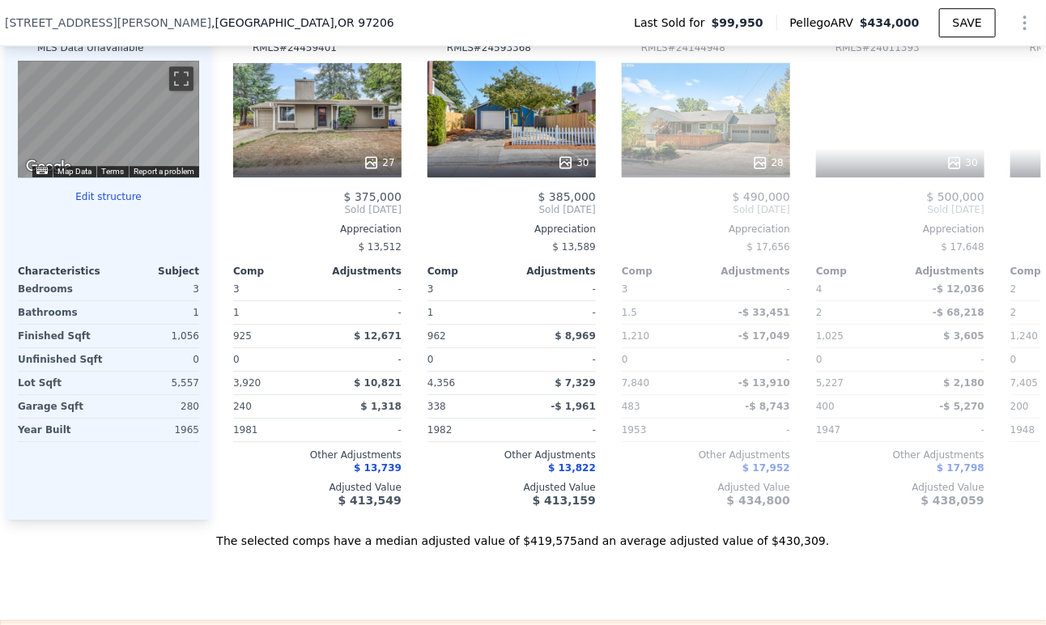
scroll to position [0, 777]
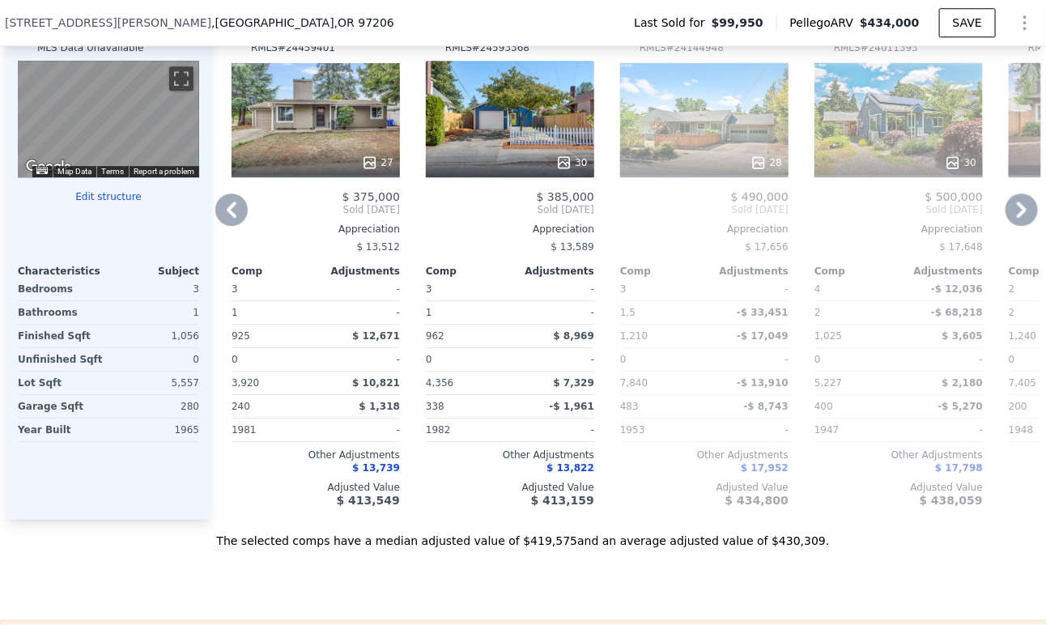
click at [1020, 224] on icon at bounding box center [1022, 210] width 32 height 32
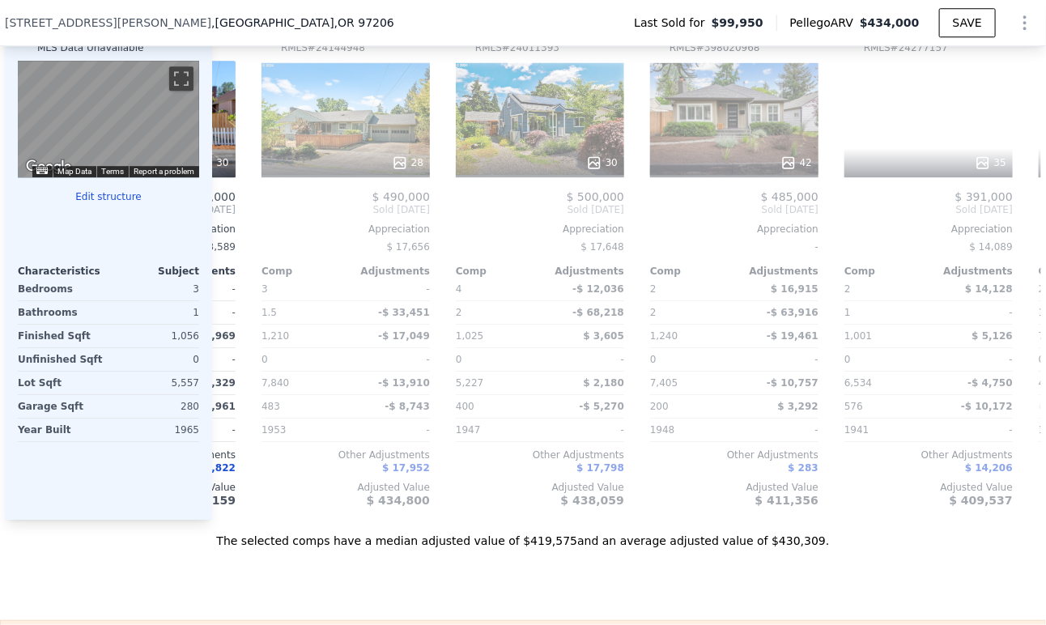
scroll to position [0, 1166]
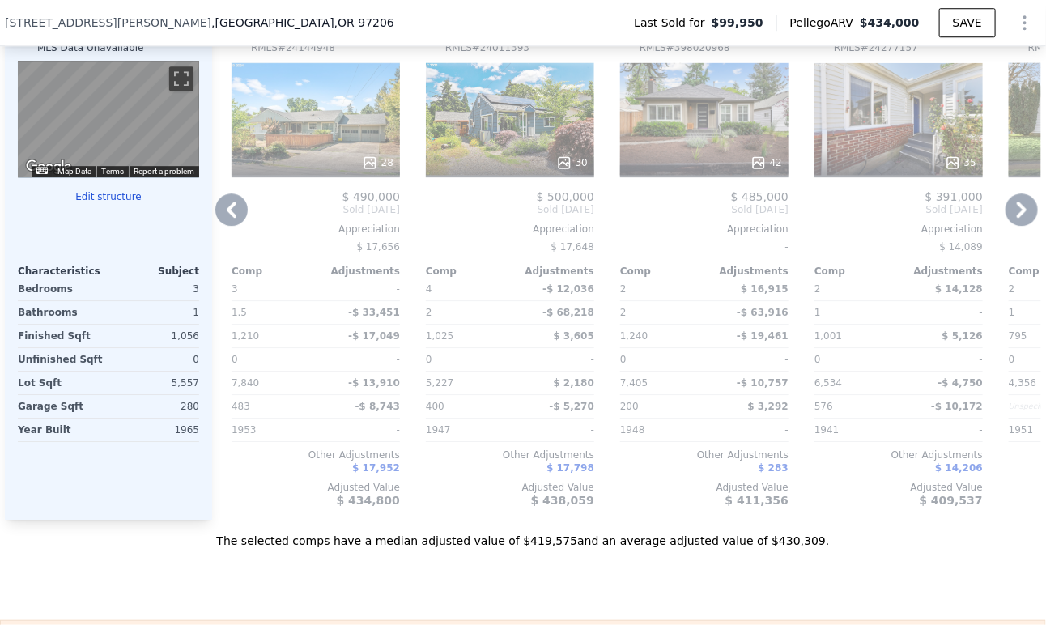
click at [1019, 221] on icon at bounding box center [1022, 210] width 32 height 32
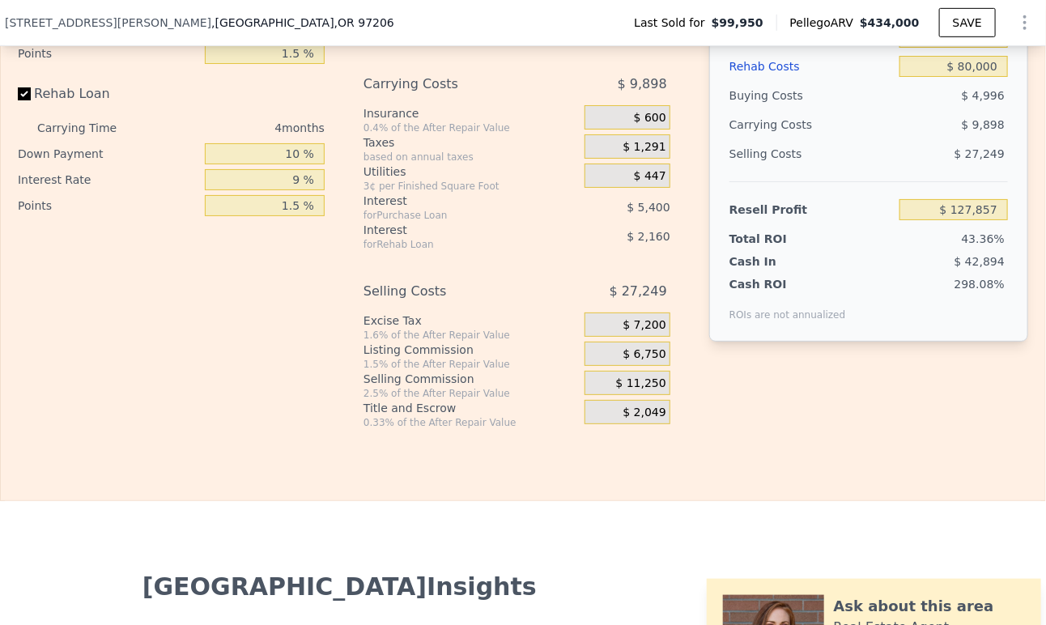
scroll to position [2514, 0]
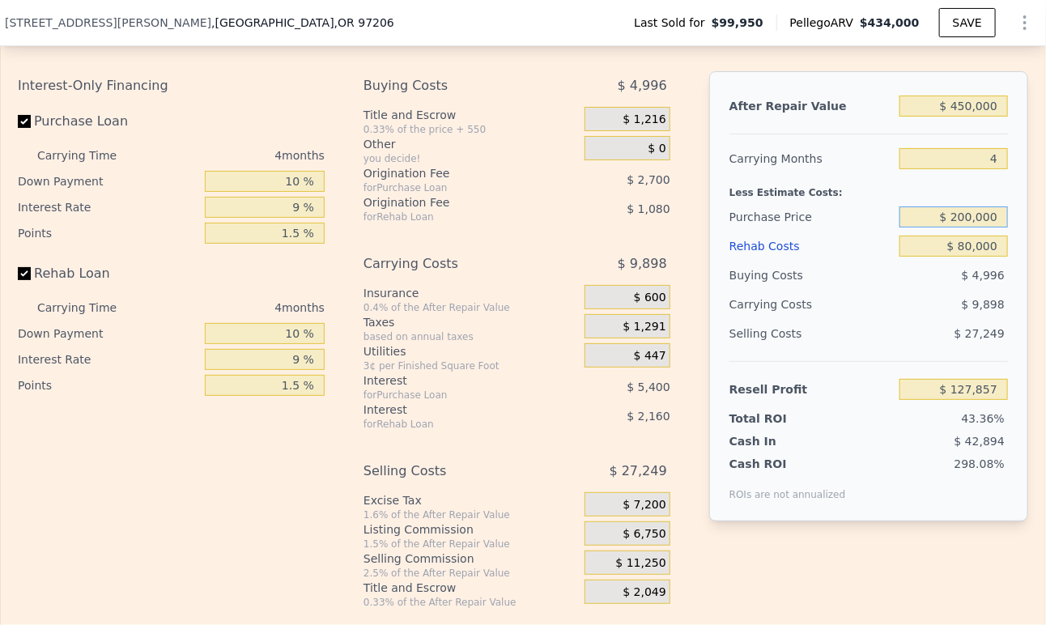
click at [959, 228] on input "$ 200,000" at bounding box center [954, 217] width 109 height 21
type input "$ 180,000"
click at [870, 319] on div "$ 9,898" at bounding box center [922, 304] width 171 height 29
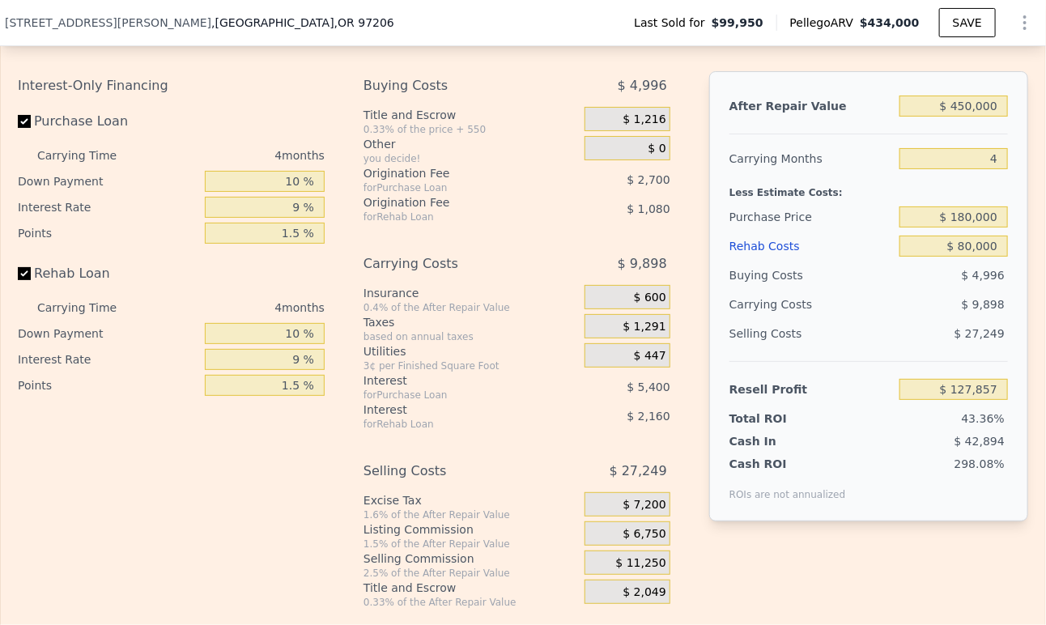
type input "$ 148,734"
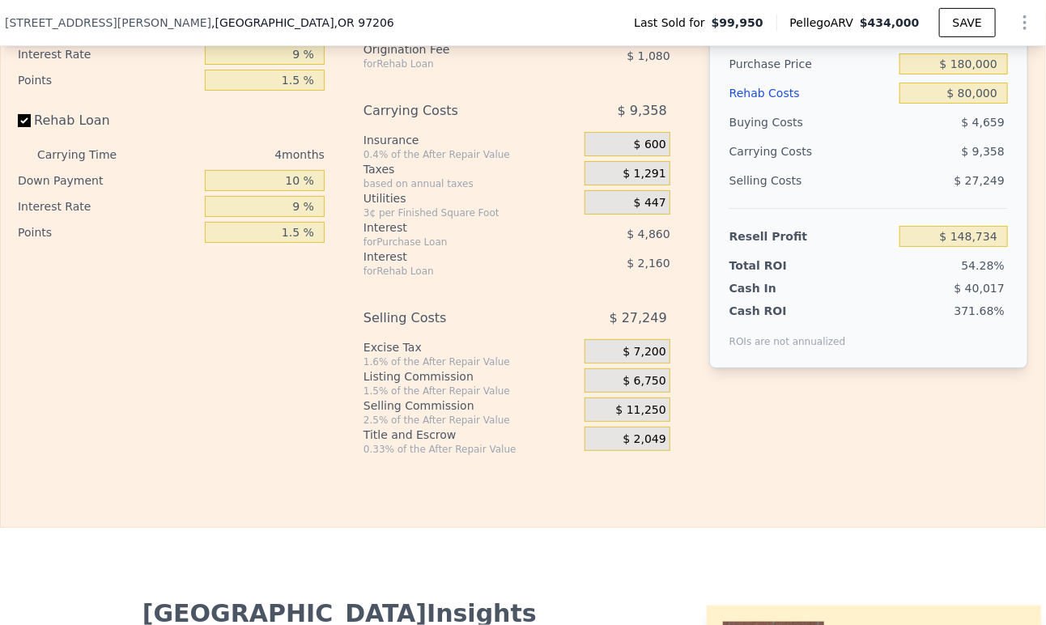
scroll to position [2694, 0]
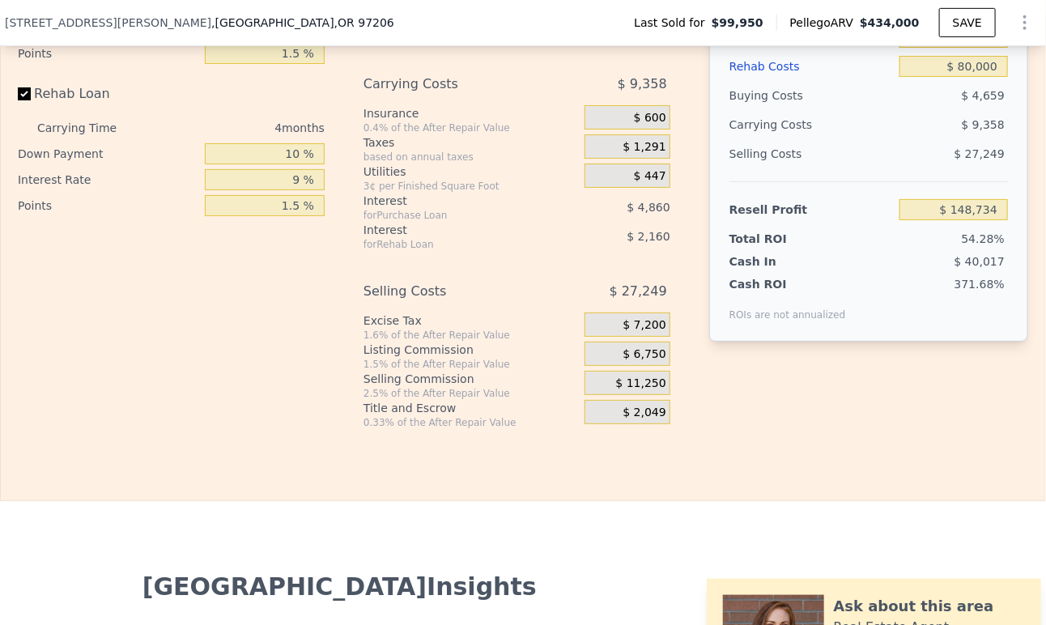
click at [615, 366] on div "$ 6,750" at bounding box center [628, 354] width 86 height 24
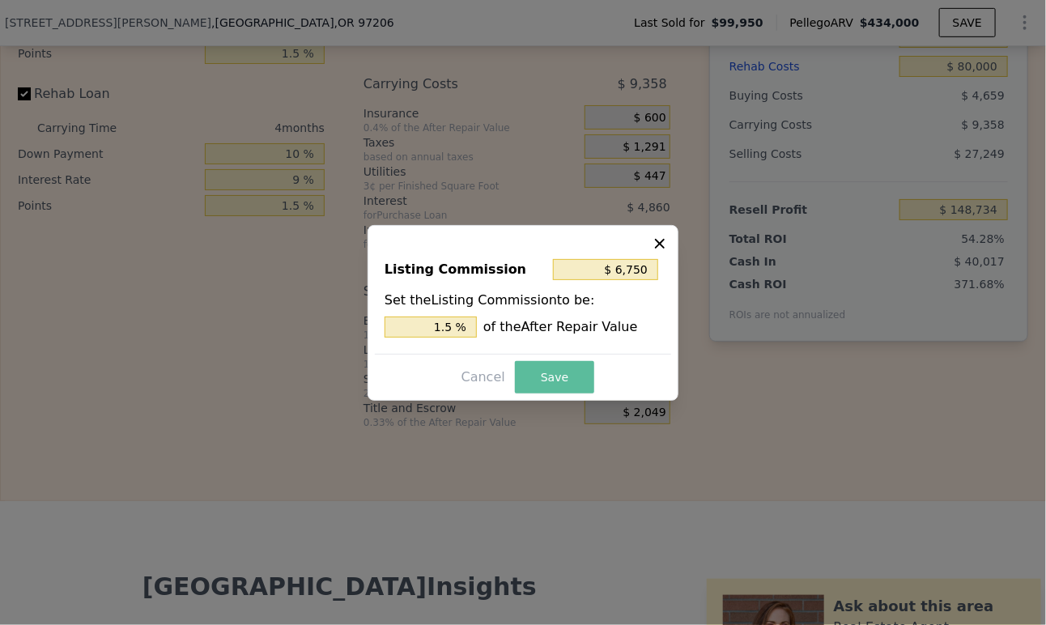
click at [544, 380] on button "Save" at bounding box center [554, 377] width 79 height 32
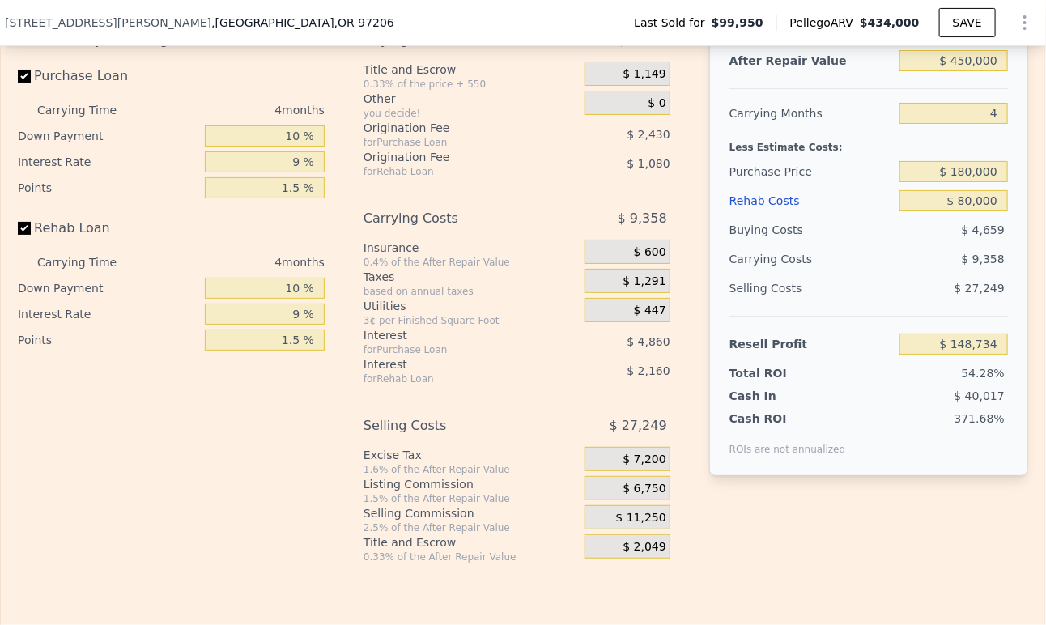
scroll to position [2514, 0]
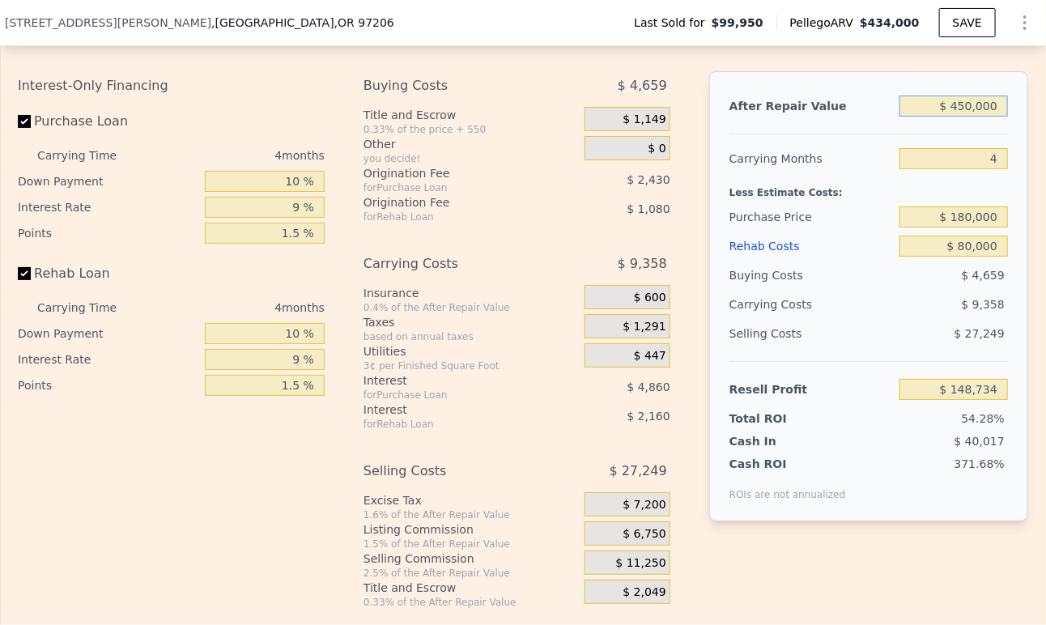
click at [969, 117] on input "$ 450,000" at bounding box center [954, 106] width 109 height 21
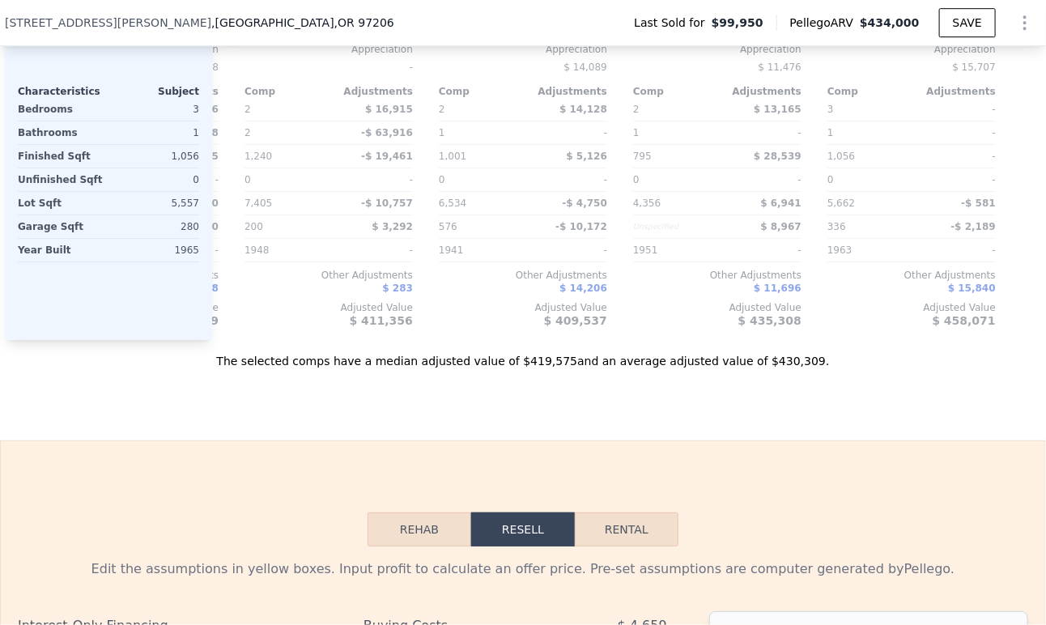
scroll to position [1794, 0]
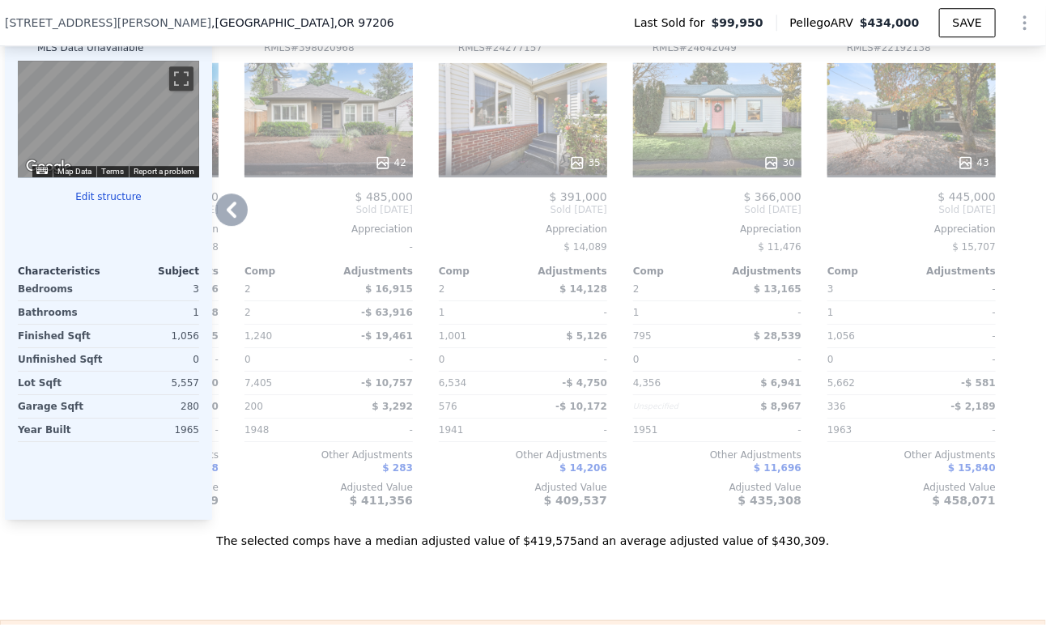
click at [229, 220] on icon at bounding box center [231, 210] width 32 height 32
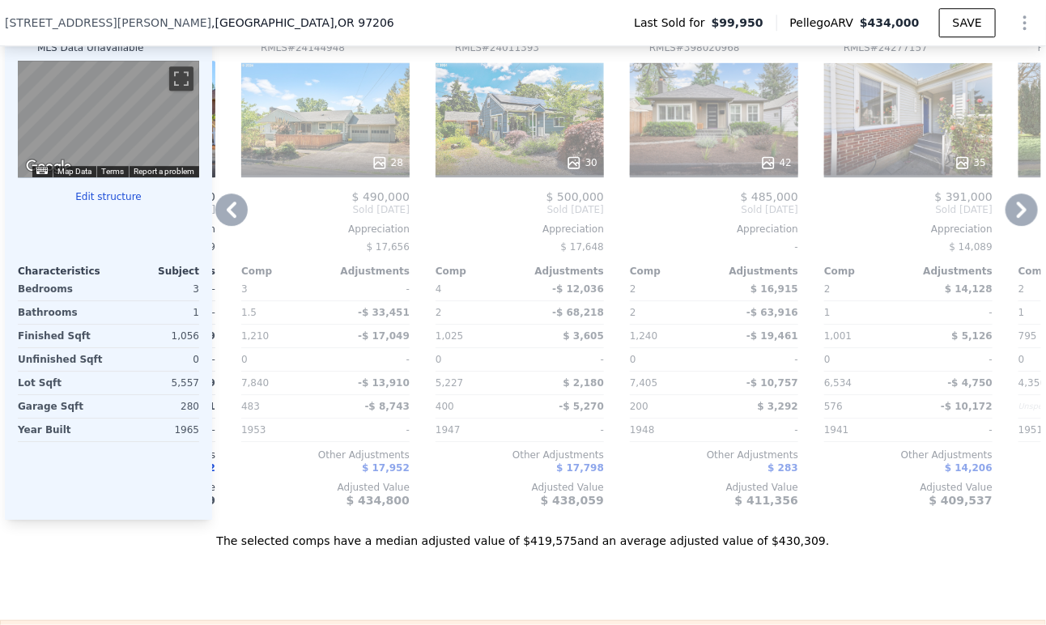
click at [229, 220] on icon at bounding box center [231, 210] width 32 height 32
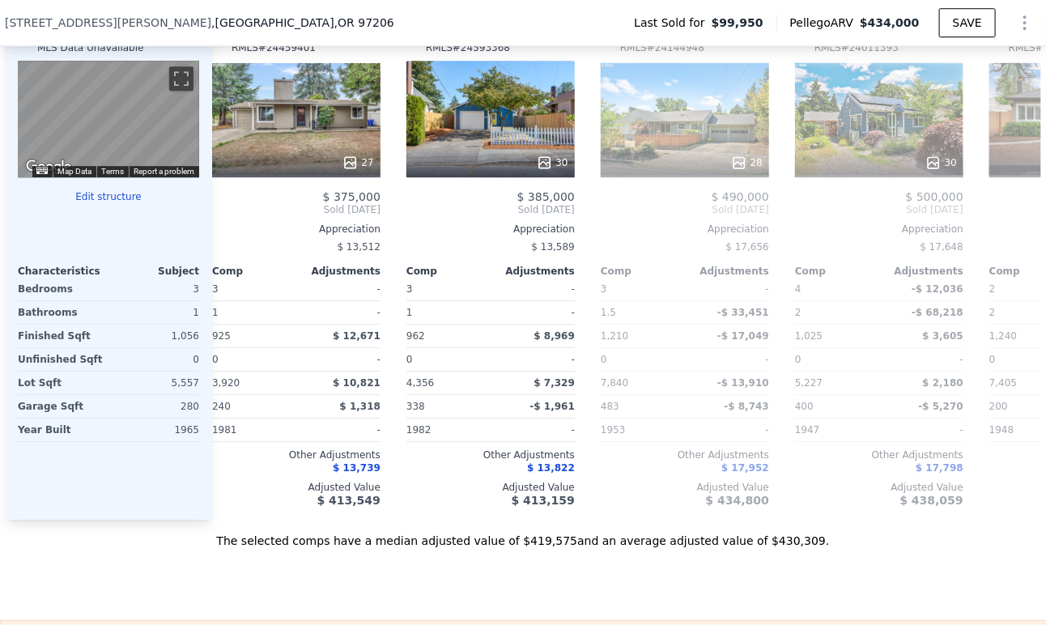
scroll to position [0, 768]
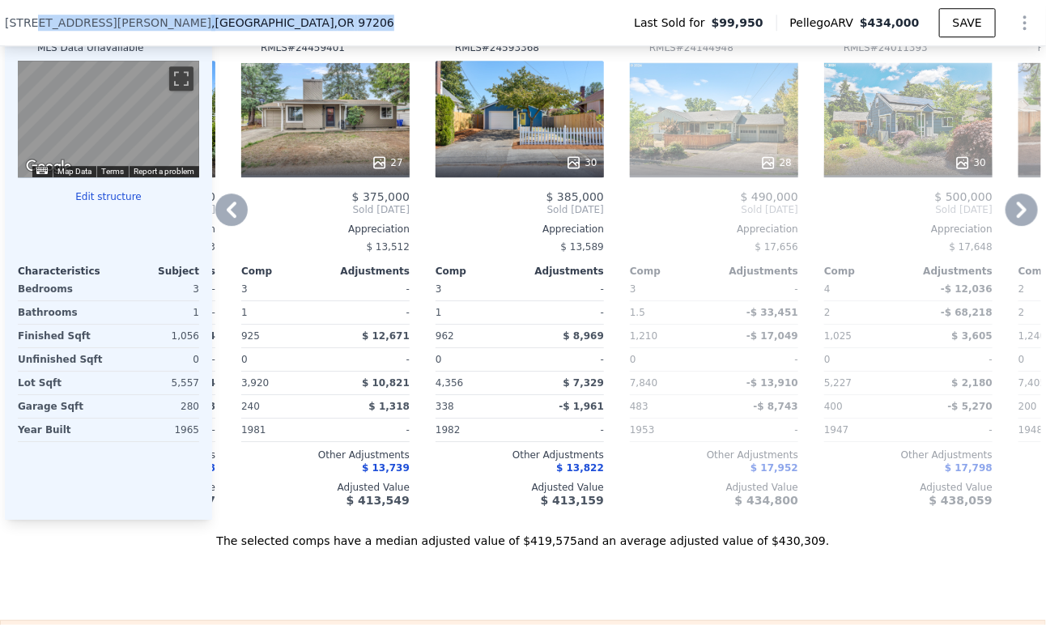
drag, startPoint x: 29, startPoint y: 23, endPoint x: 329, endPoint y: 28, distance: 299.7
click at [329, 28] on div "[STREET_ADDRESS][PERSON_NAME] Last Sold for $99,950 Pellego ARV $434,000 SAVE" at bounding box center [523, 22] width 1037 height 45
copy div "[PERSON_NAME][GEOGRAPHIC_DATA]"
type input "$ 434,000"
type input "$ 0"
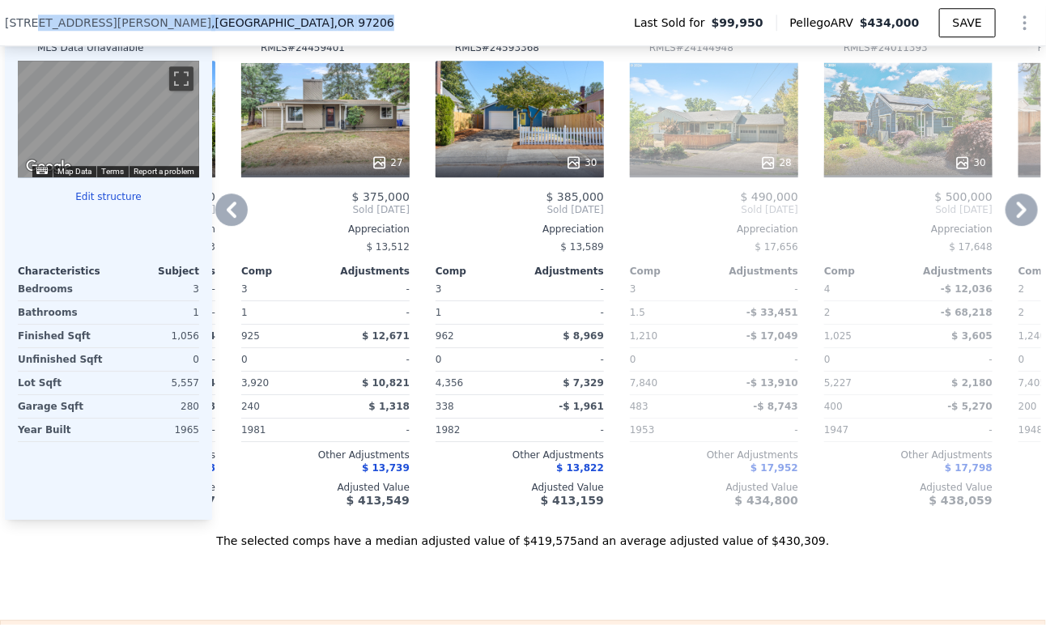
type input "$ 302,356"
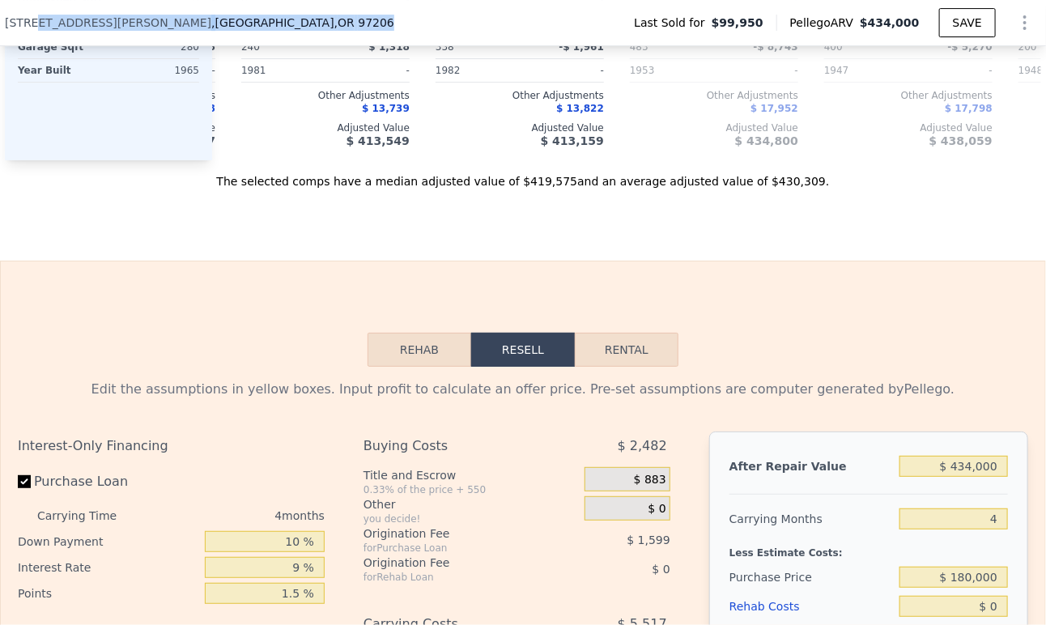
scroll to position [2333, 0]
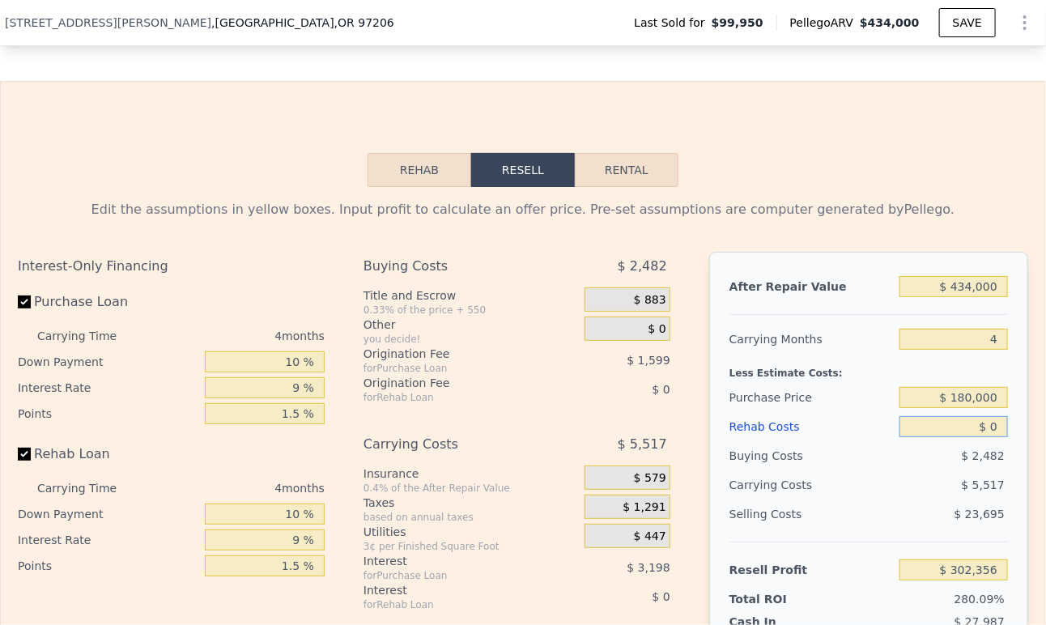
click at [978, 437] on input "$ 0" at bounding box center [954, 426] width 109 height 21
type input "$ 8"
type input "$ 302,348"
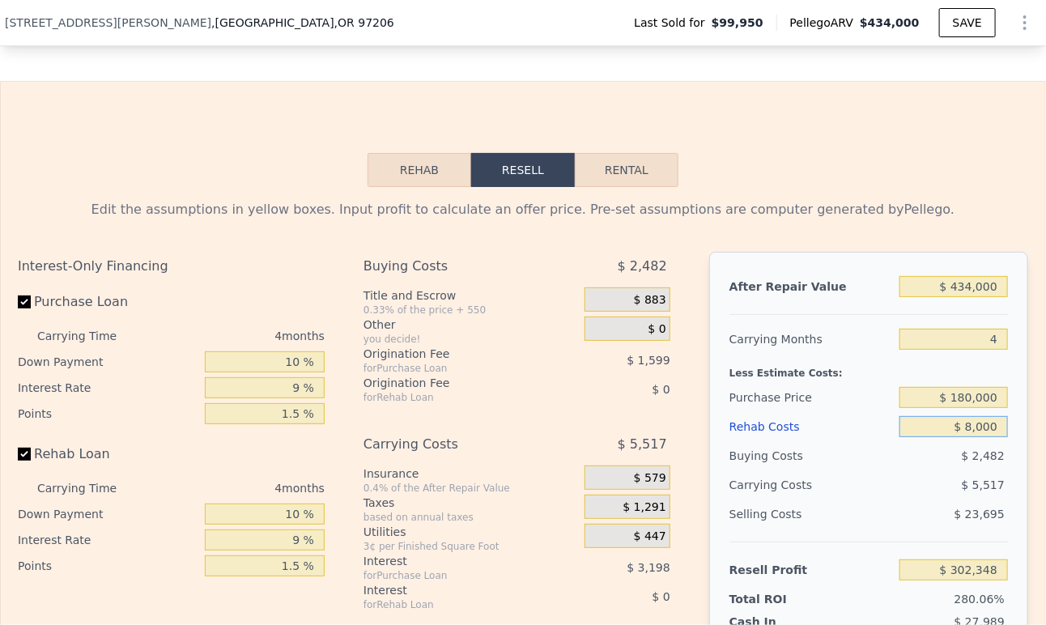
type input "$ 80,000"
type input "$ 218,516"
type input "$ 80,000"
click at [898, 500] on div "$ 8,077" at bounding box center [922, 485] width 171 height 29
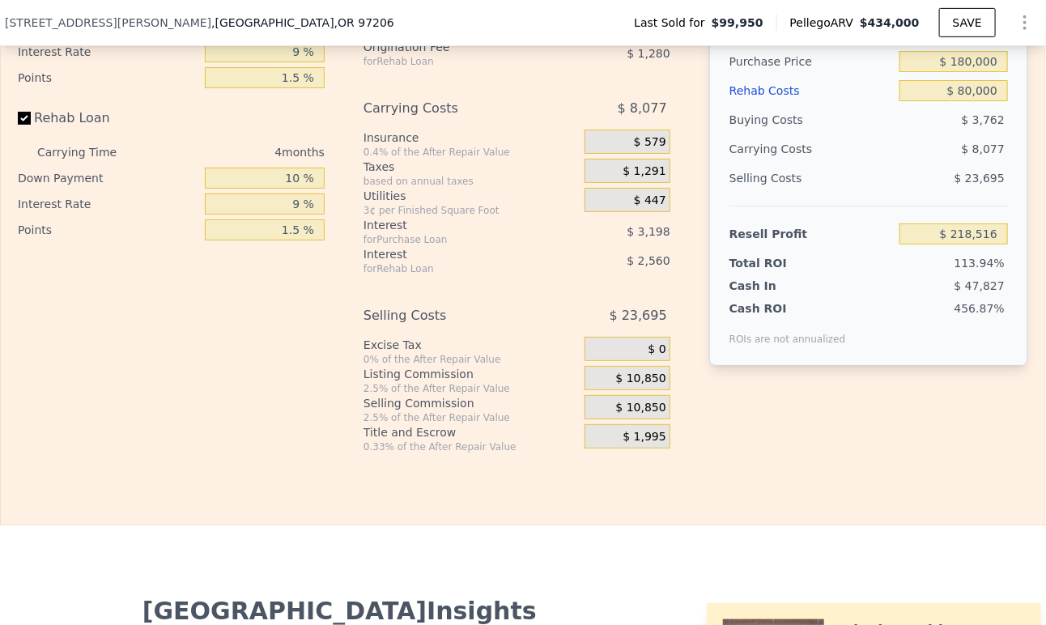
scroll to position [2694, 0]
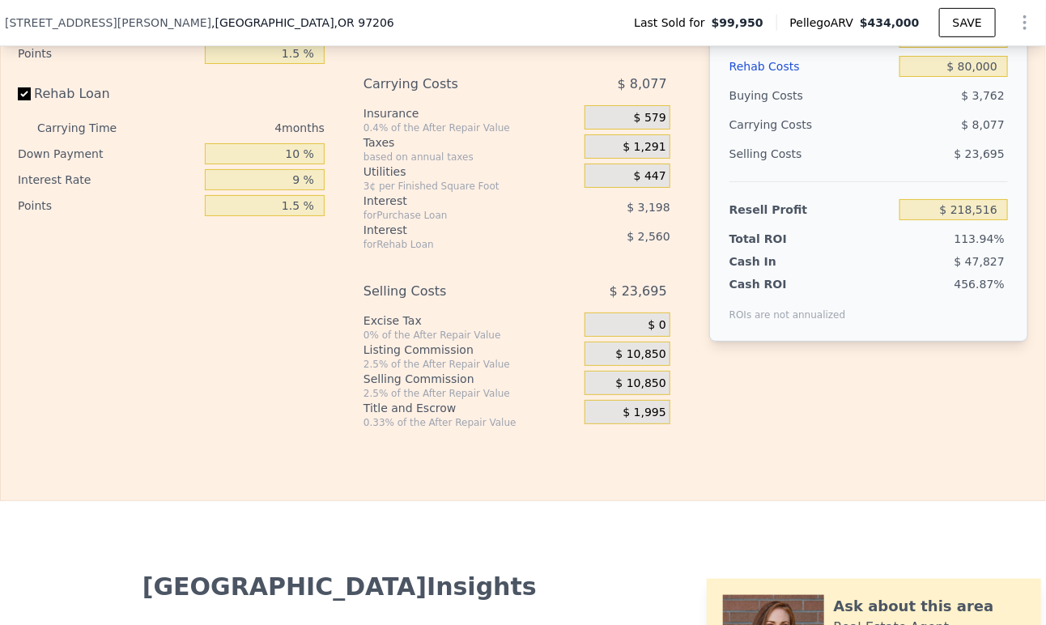
click at [588, 366] on div "$ 10,850" at bounding box center [628, 354] width 86 height 24
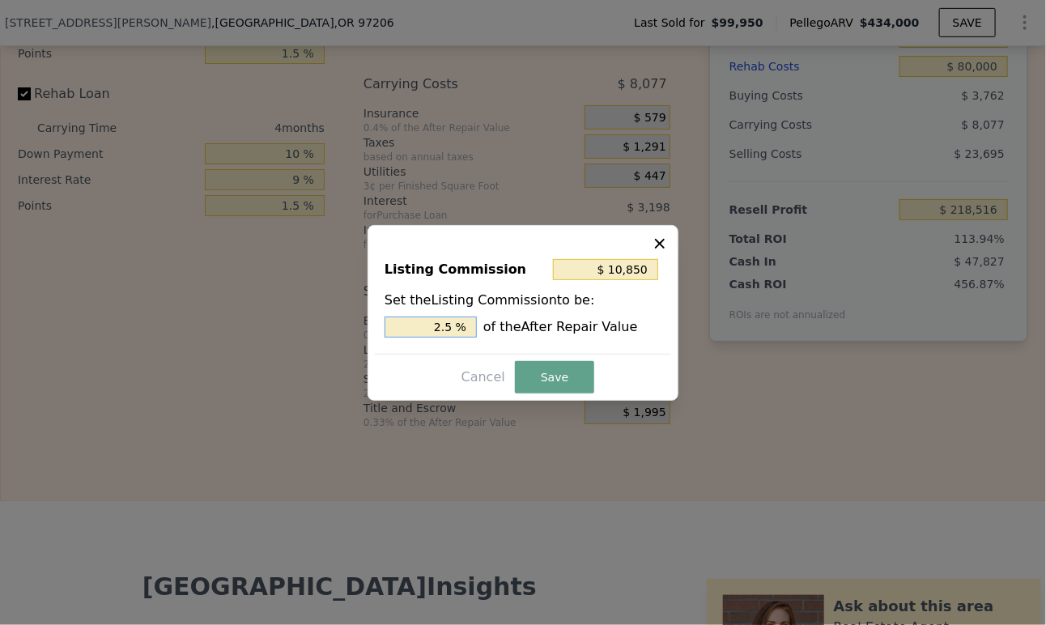
drag, startPoint x: 441, startPoint y: 322, endPoint x: 448, endPoint y: 328, distance: 9.2
click at [448, 328] on input "2.5 %" at bounding box center [431, 327] width 92 height 21
type input "$ 65,100"
type input "15 %"
type input "$ 6,510"
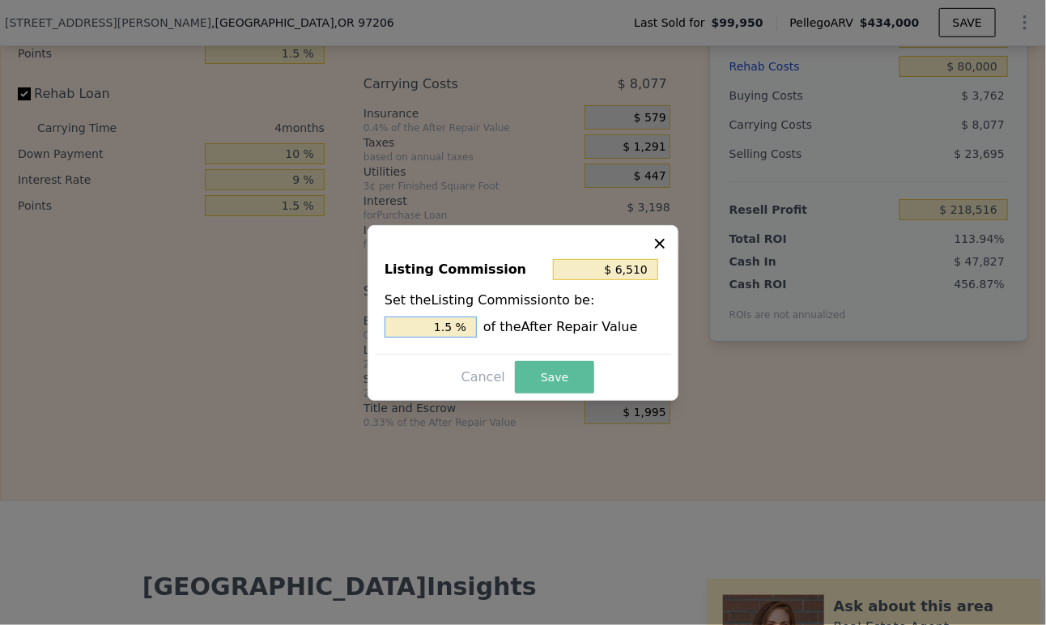
type input "1.5 %"
click at [563, 372] on button "Save" at bounding box center [554, 377] width 79 height 32
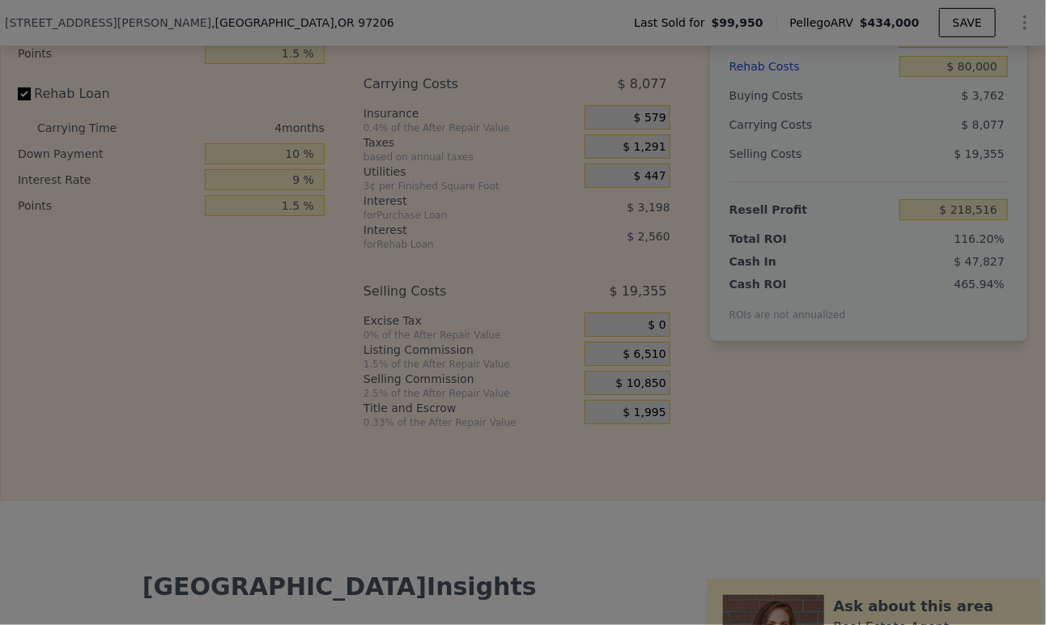
type input "$ 222,856"
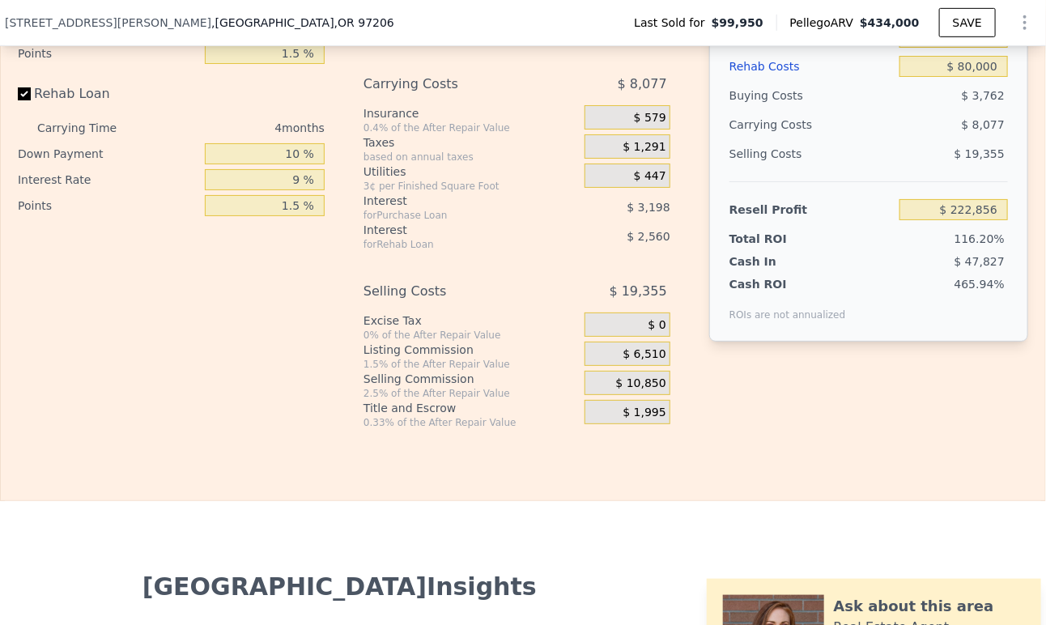
click at [635, 337] on div "$ 0" at bounding box center [628, 325] width 86 height 24
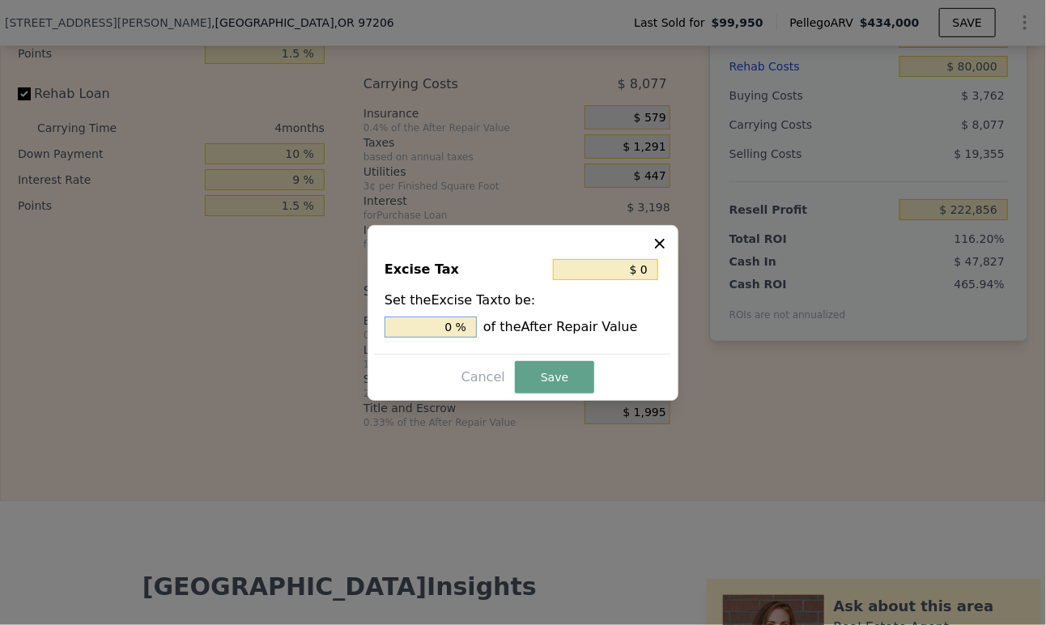
drag, startPoint x: 455, startPoint y: 329, endPoint x: 440, endPoint y: 330, distance: 15.5
click at [440, 330] on input "0 %" at bounding box center [431, 327] width 92 height 21
type input "$ 4,340"
type input "1. %"
type input "$ 6,944"
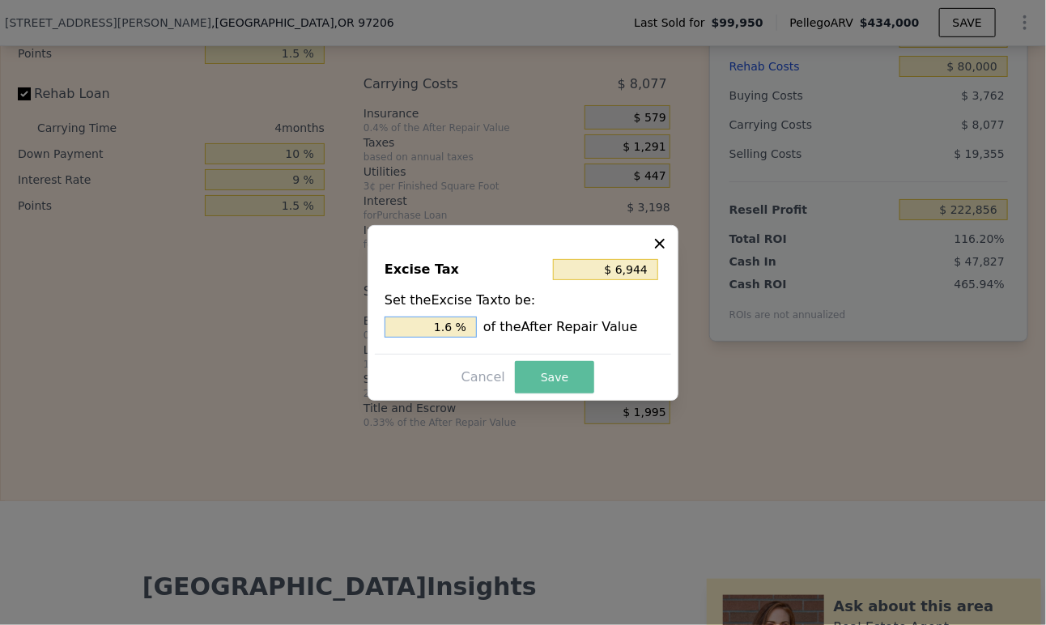
type input "1.6 %"
click at [531, 371] on button "Save" at bounding box center [554, 377] width 79 height 32
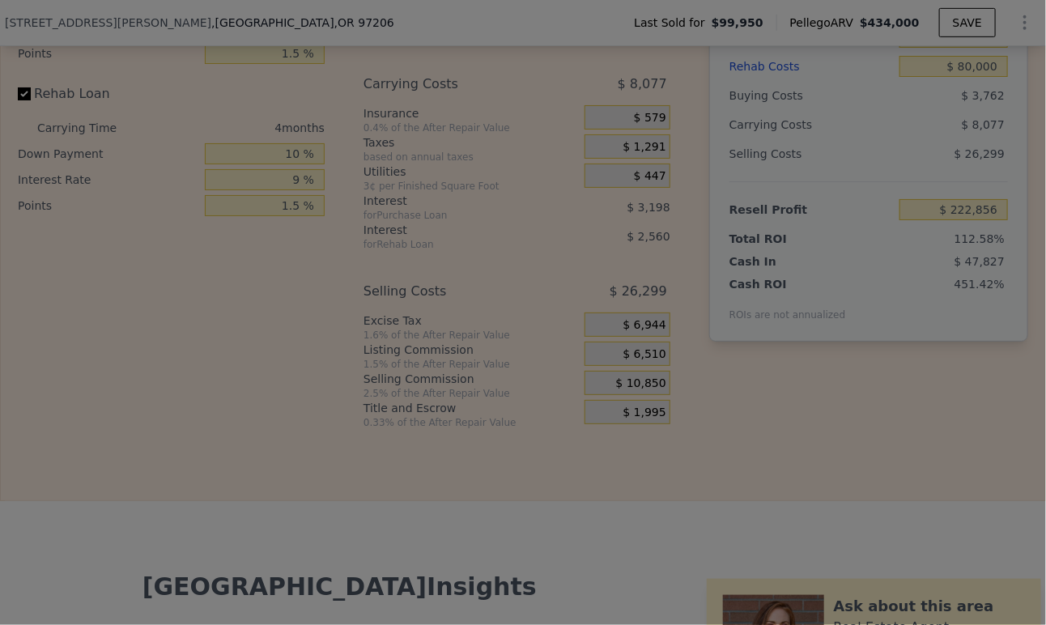
type input "$ 215,912"
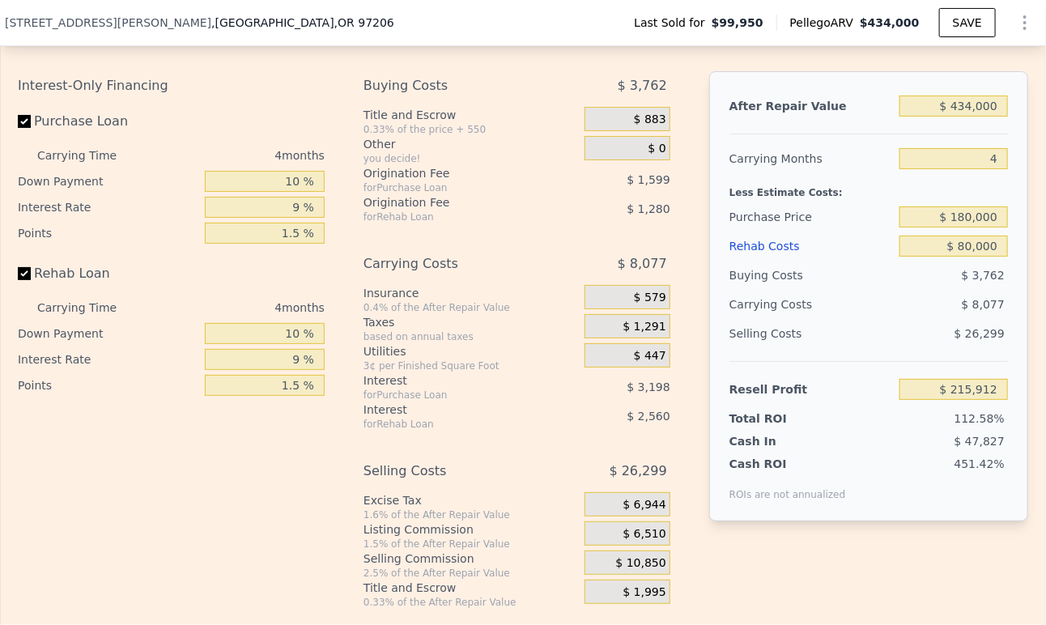
scroll to position [2333, 0]
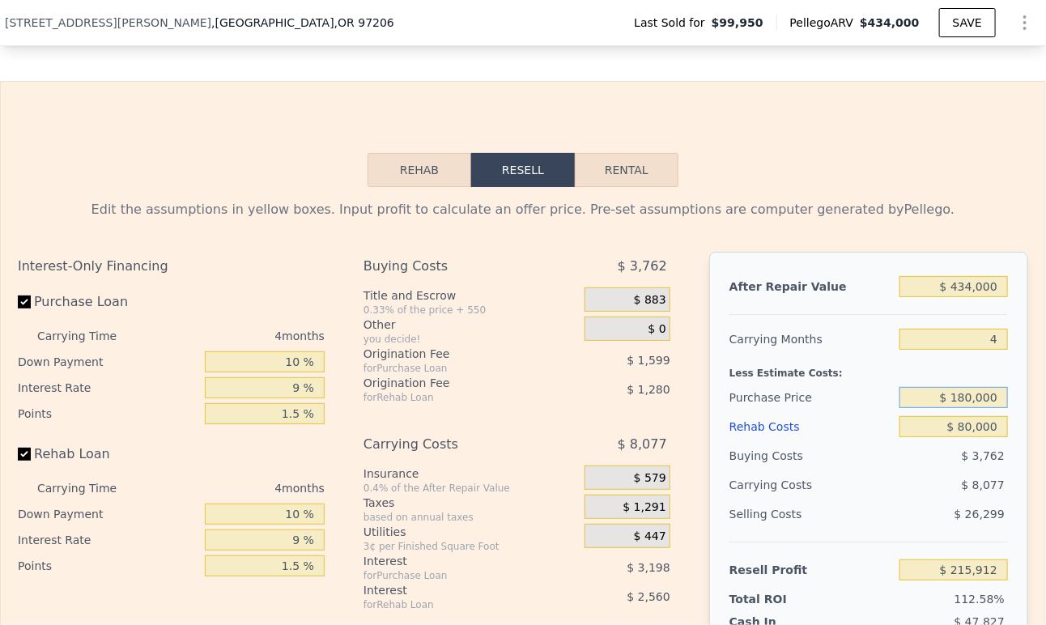
click at [978, 408] on input "$ 180,000" at bounding box center [954, 397] width 109 height 21
type input "$ 200,000"
click at [909, 471] on div "$ 3,762" at bounding box center [954, 455] width 109 height 29
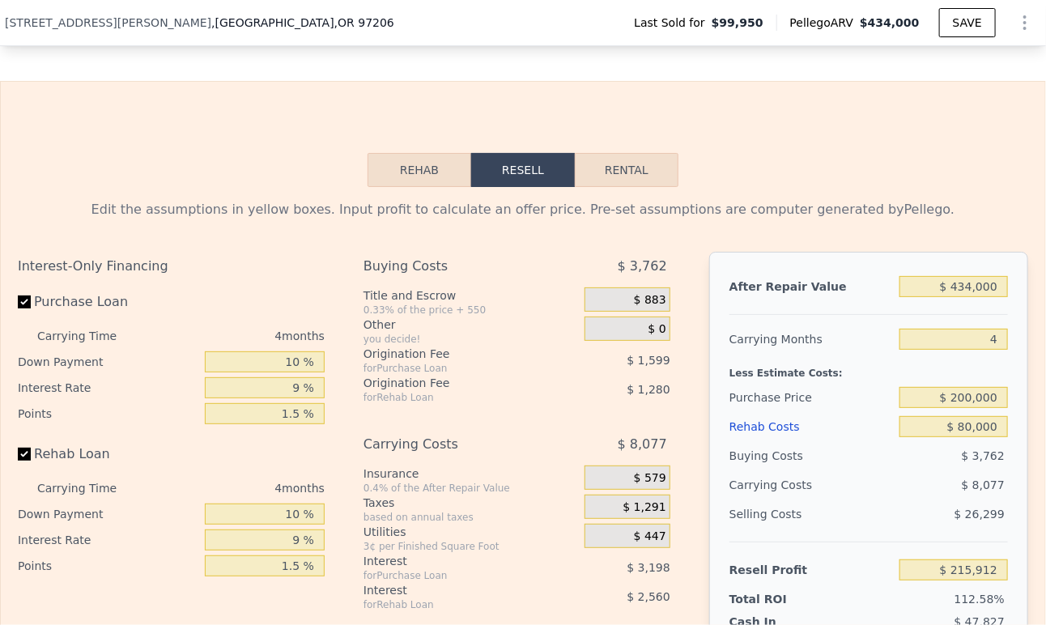
type input "$ 110,728"
click at [959, 408] on input "$ 200,000" at bounding box center [954, 397] width 109 height 21
click at [926, 464] on div "$ 5,696" at bounding box center [954, 455] width 109 height 29
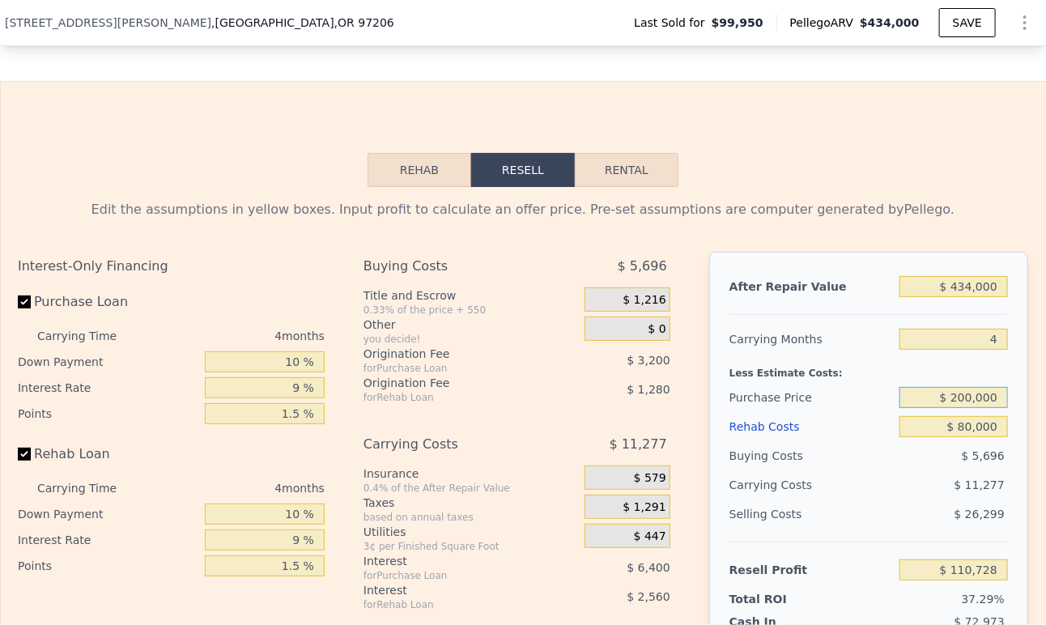
click at [971, 408] on input "$ 200,000" at bounding box center [954, 397] width 109 height 21
type input "$ 180,000"
click at [915, 471] on div "$ 5,696" at bounding box center [954, 455] width 109 height 29
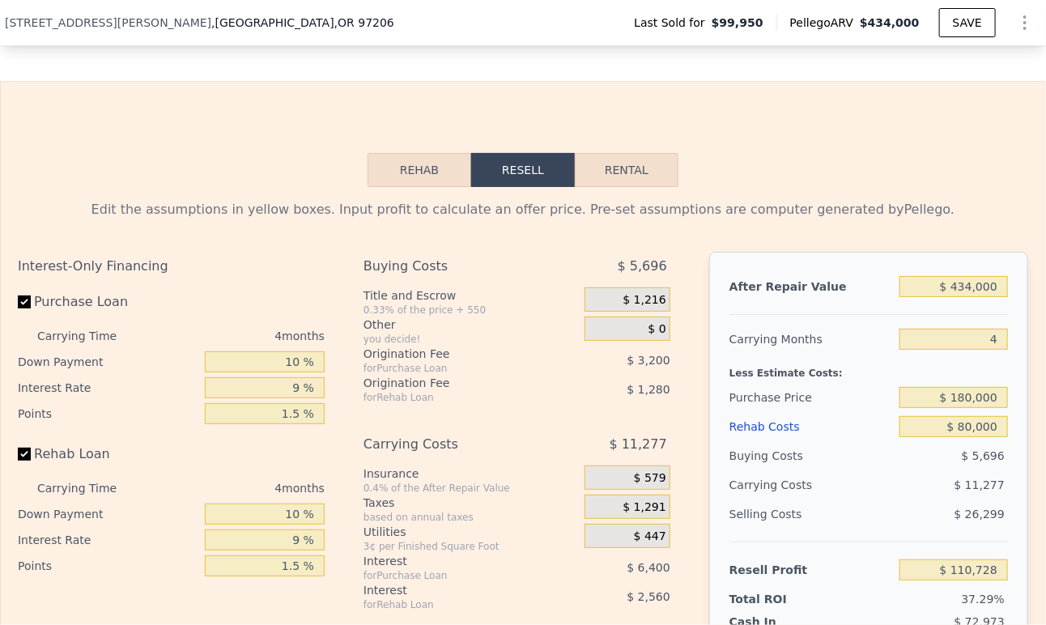
type input "$ 131,755"
click at [965, 408] on input "$ 180,000" at bounding box center [954, 397] width 109 height 21
click at [965, 408] on input "$ 1" at bounding box center [954, 397] width 109 height 21
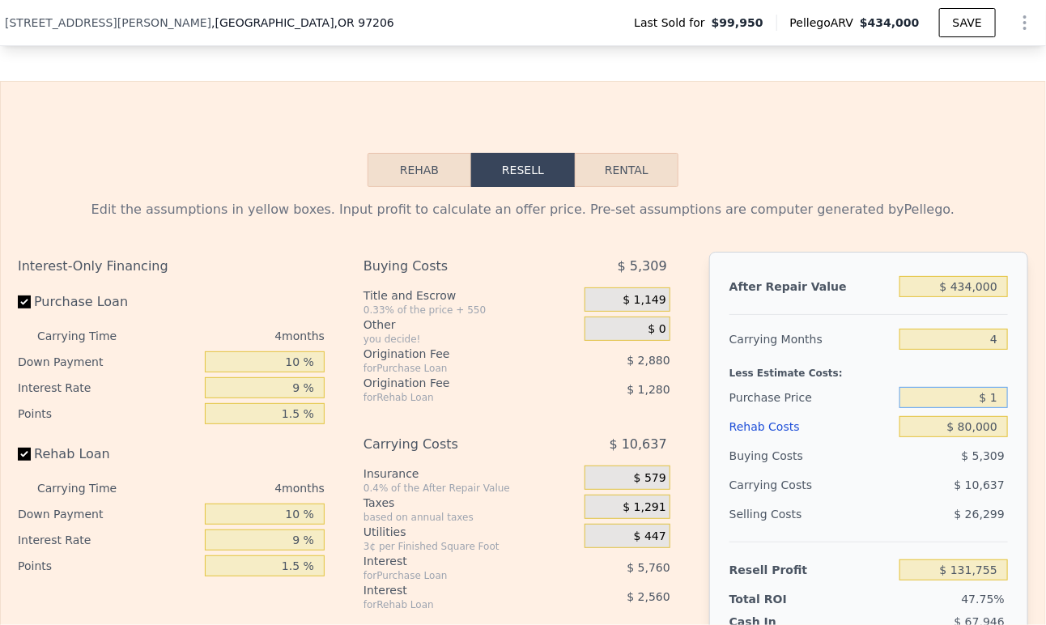
click at [965, 408] on input "$ 1" at bounding box center [954, 397] width 109 height 21
click at [969, 408] on input "$ 8" at bounding box center [954, 397] width 109 height 21
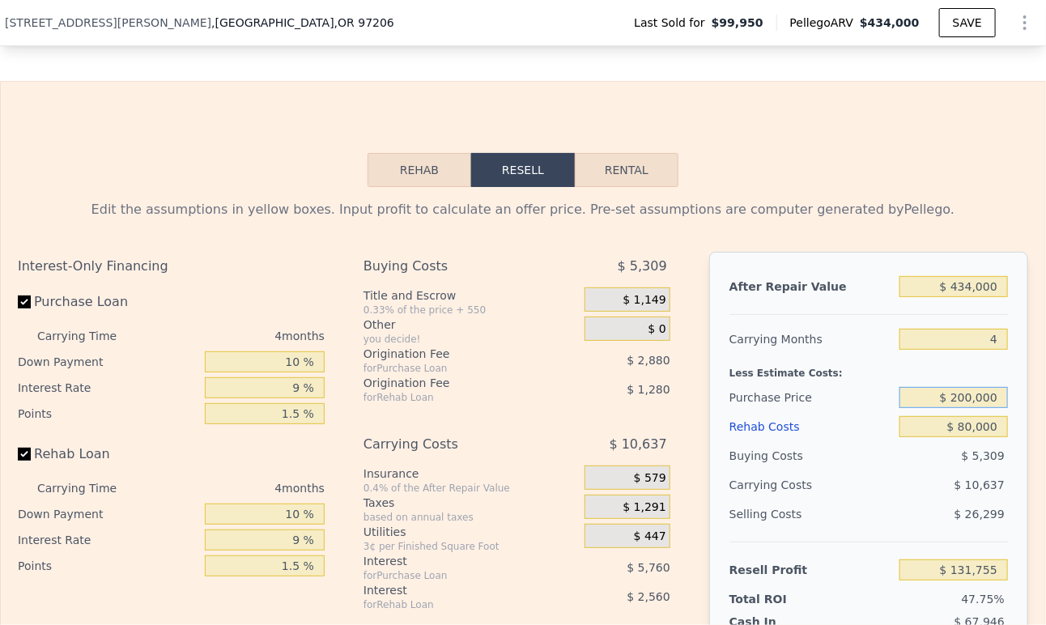
type input "$ 200,000"
click at [858, 500] on div "$ 10,637" at bounding box center [922, 485] width 171 height 29
type input "$ 110,728"
click at [987, 297] on input "$ 434,000" at bounding box center [954, 286] width 109 height 21
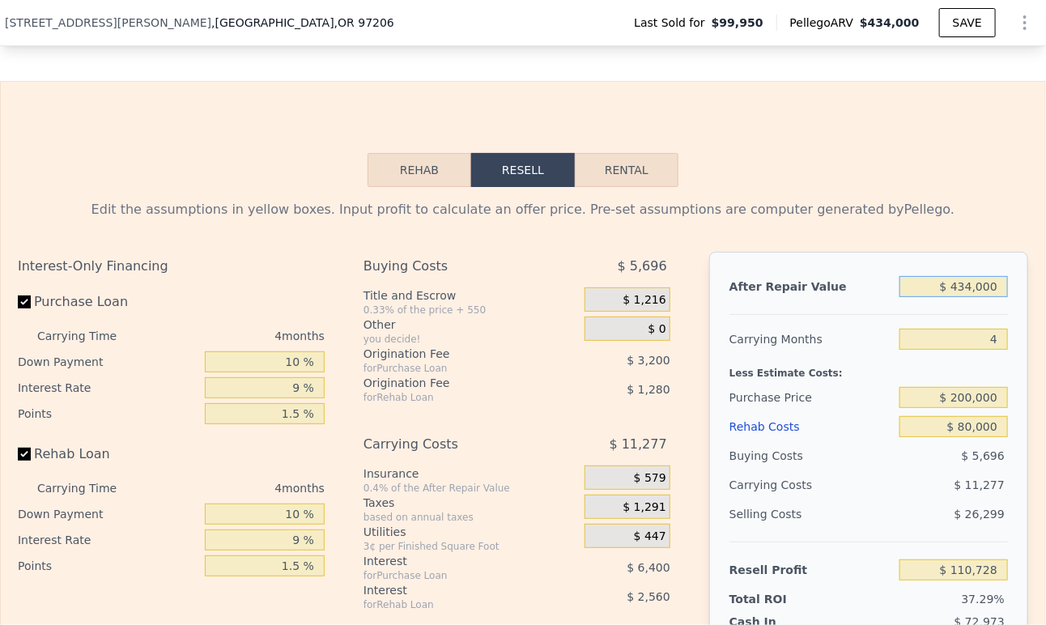
click at [987, 297] on input "$ 434,000" at bounding box center [954, 286] width 109 height 21
type input "$ 4"
type input "-$ 296,940"
type input "$ 45"
type input "-$ 296,902"
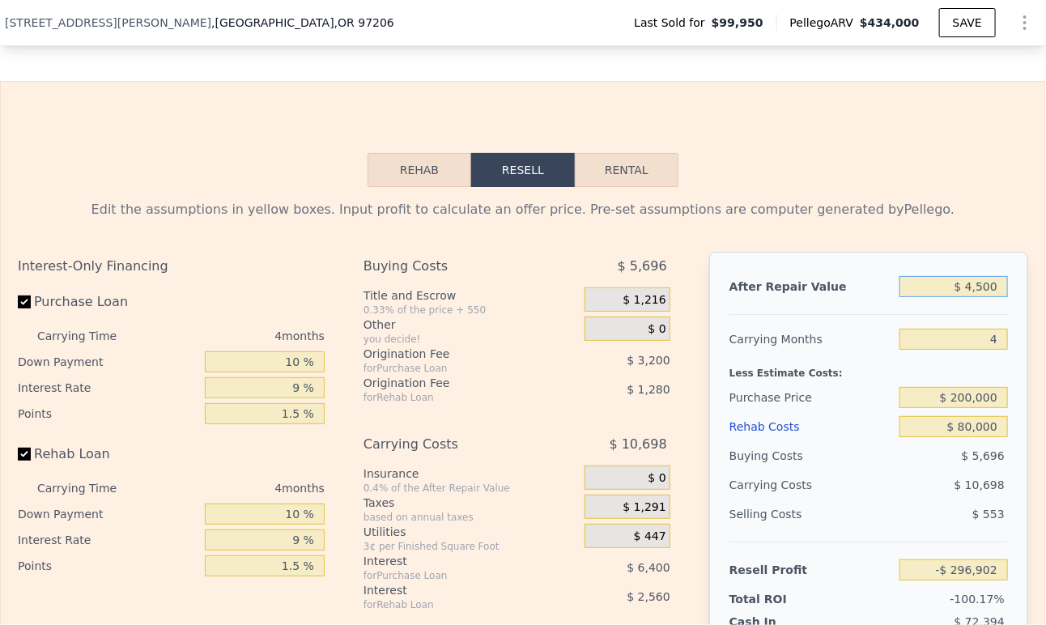
type input "$ 45,000"
type input "-$ 292,718"
type input "$ 450,000"
type input "$ 125,757"
click at [917, 409] on div "$ 200,000" at bounding box center [954, 397] width 109 height 29
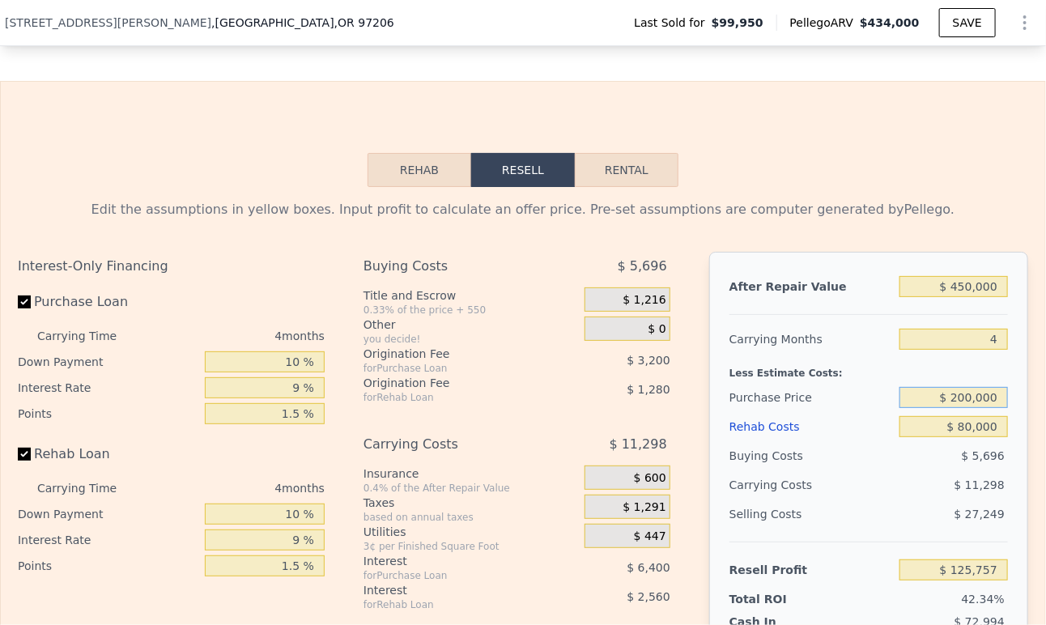
click at [900, 408] on input "$ 200,000" at bounding box center [954, 397] width 109 height 21
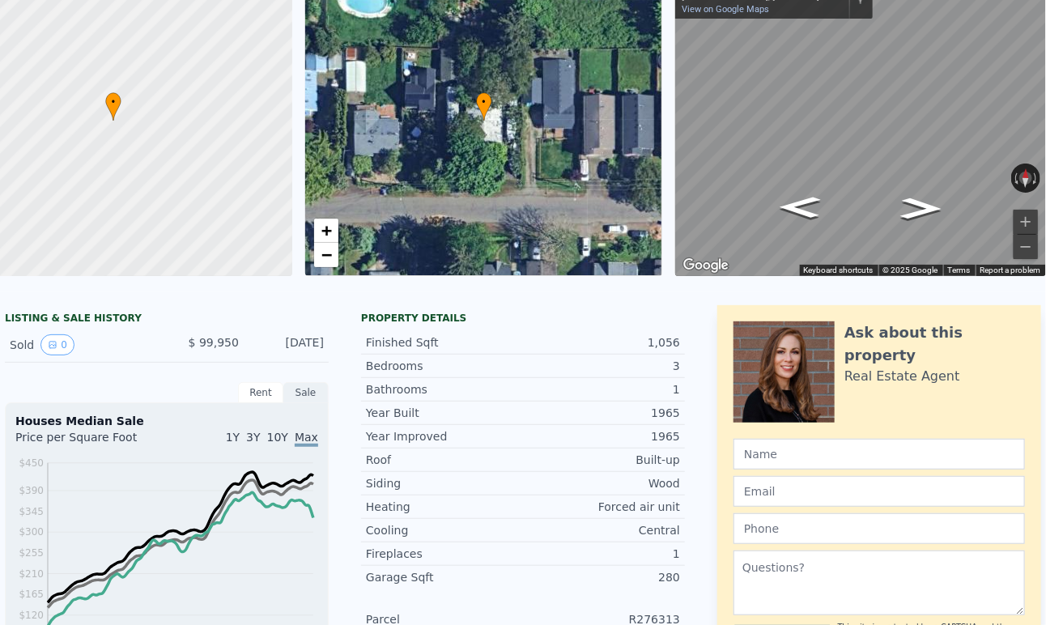
scroll to position [0, 0]
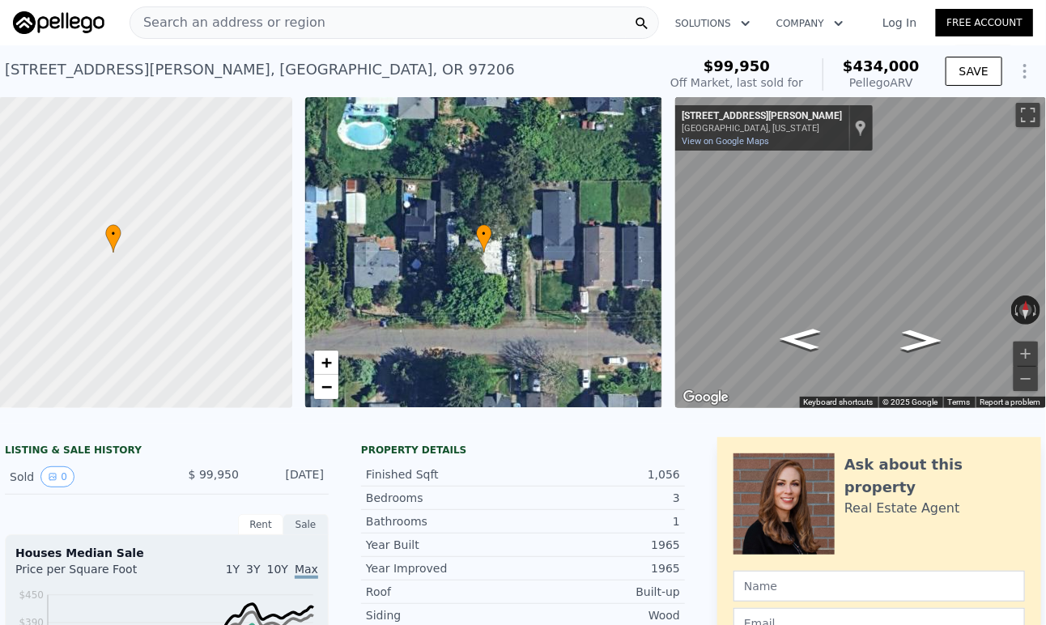
click at [330, 25] on div "Search an address or region" at bounding box center [395, 22] width 530 height 32
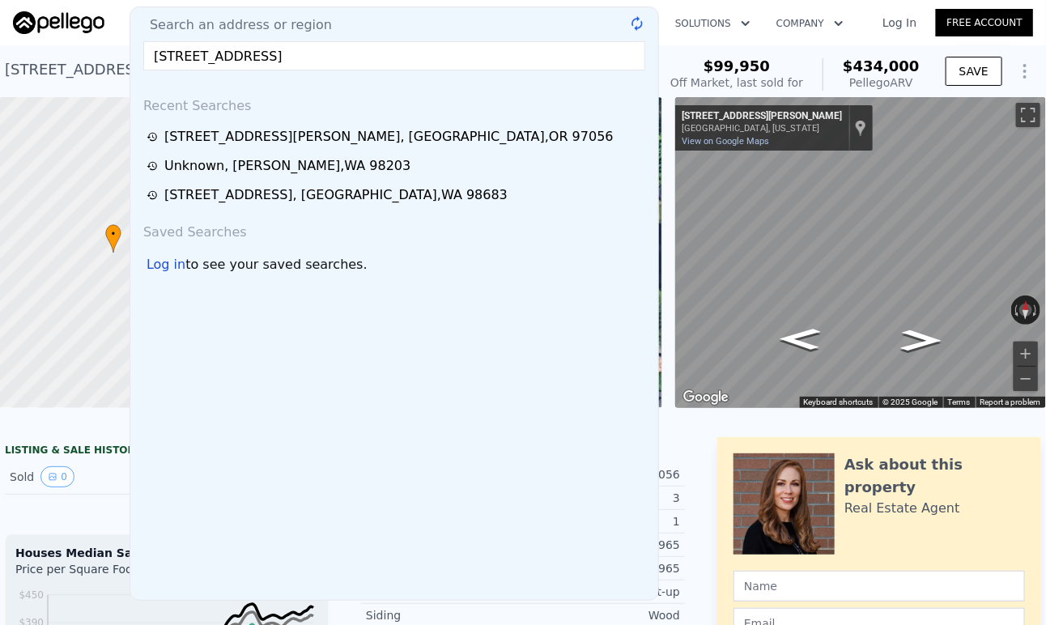
type input "$ 434,000"
type input "$ 0"
type input "$ 197,172"
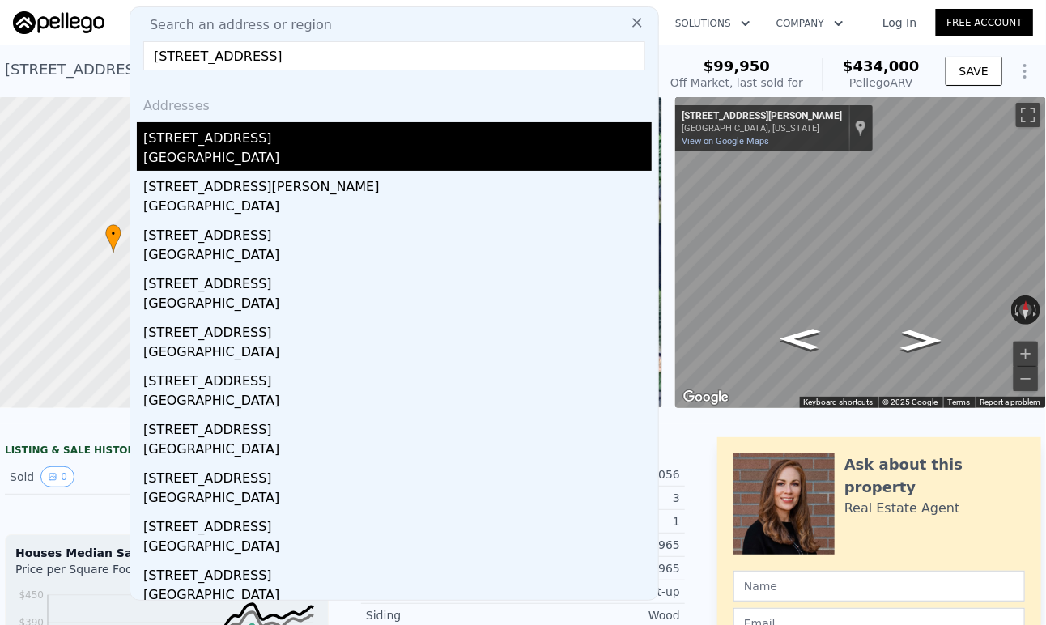
type input "[STREET_ADDRESS]"
click at [243, 138] on div "[STREET_ADDRESS]" at bounding box center [397, 135] width 509 height 26
